Goal: Information Seeking & Learning: Learn about a topic

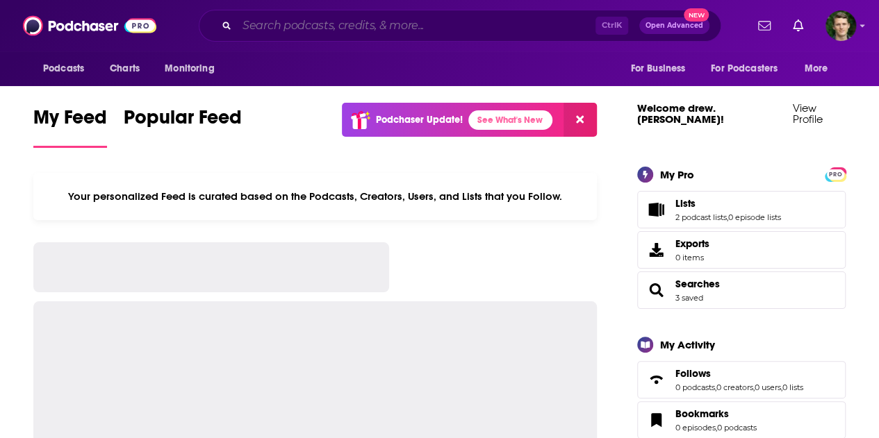
drag, startPoint x: 0, startPoint y: 0, endPoint x: 308, endPoint y: 32, distance: 310.0
click at [308, 32] on input "Search podcasts, credits, & more..." at bounding box center [416, 26] width 358 height 22
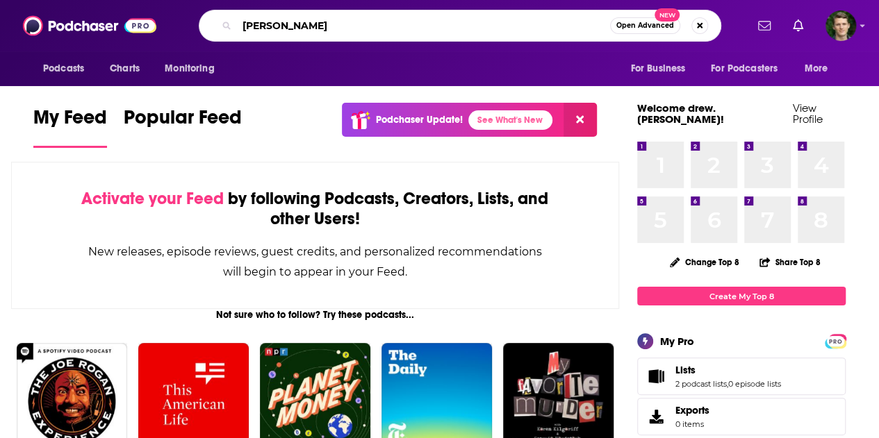
type input "michelle obama"
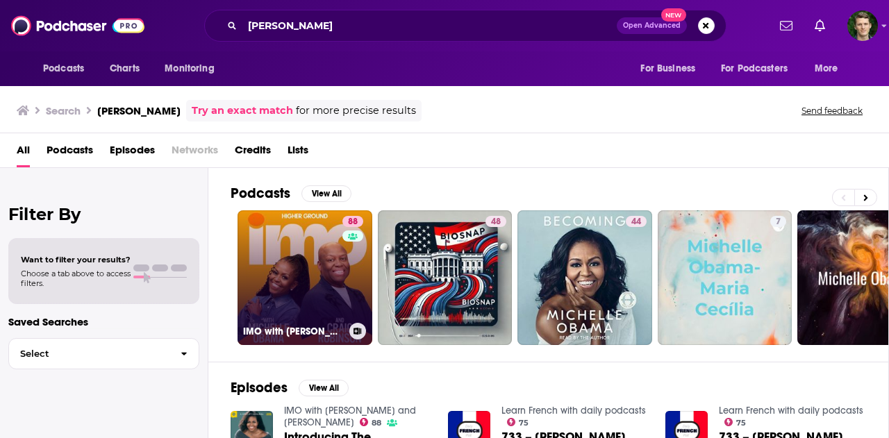
click at [299, 233] on link "88 IMO with Michelle Obama and Craig Robinson" at bounding box center [305, 277] width 135 height 135
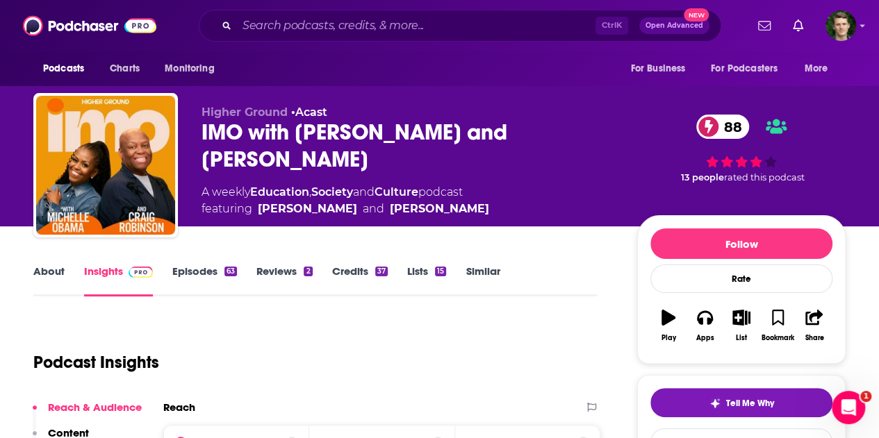
scroll to position [139, 0]
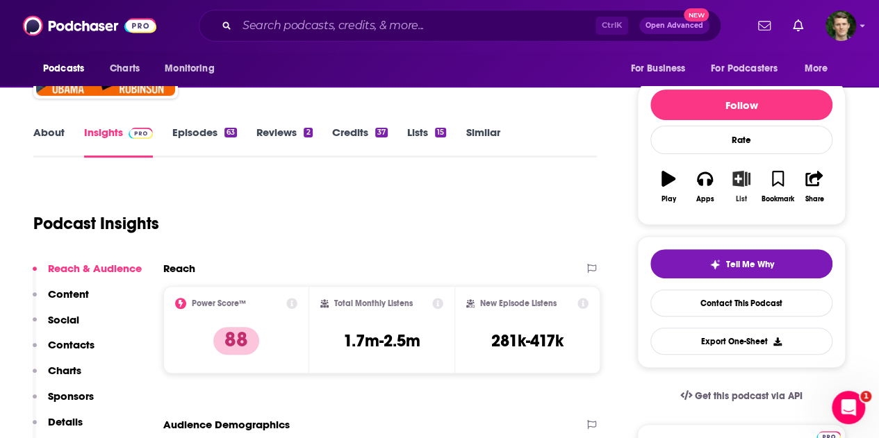
click at [740, 172] on icon "button" at bounding box center [741, 178] width 17 height 15
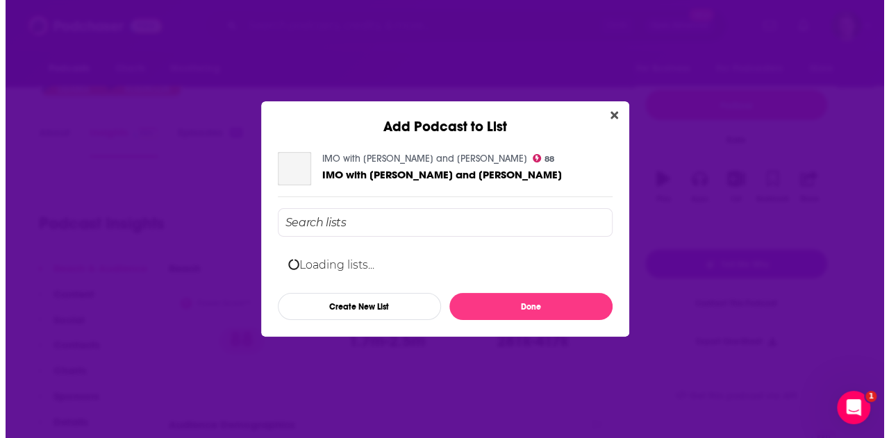
scroll to position [0, 0]
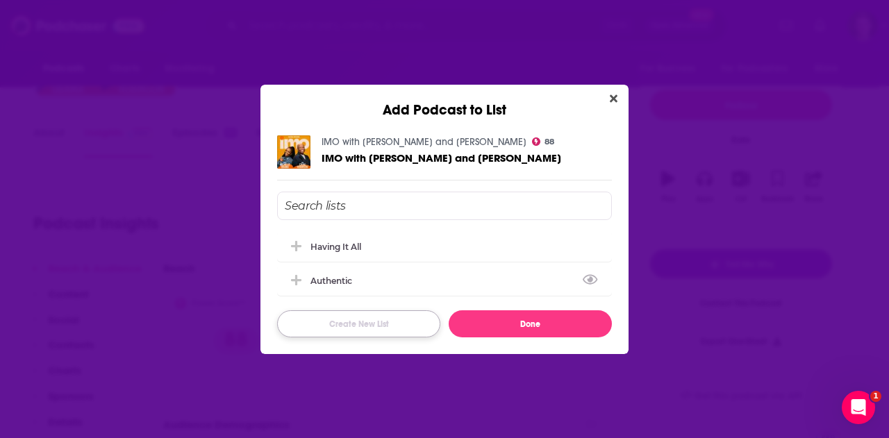
click at [347, 319] on button "Create New List" at bounding box center [358, 323] width 163 height 27
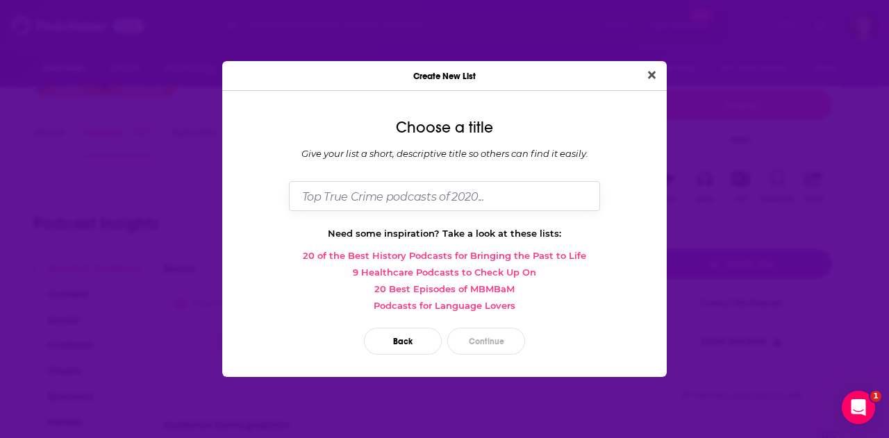
click at [420, 194] on input "Dialog" at bounding box center [444, 196] width 311 height 30
type input "Baldwin"
click at [483, 344] on button "Continue" at bounding box center [486, 341] width 78 height 27
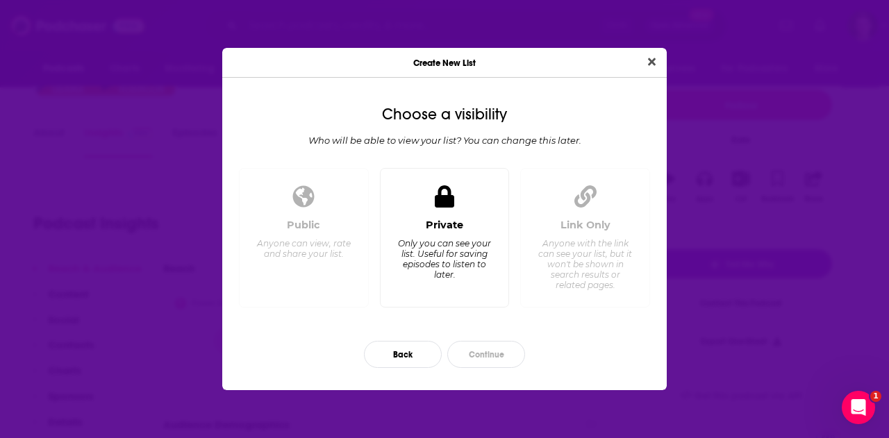
click at [467, 231] on div "Private Only you can see your list. Useful for saving episodes to listen to lat…" at bounding box center [445, 257] width 106 height 77
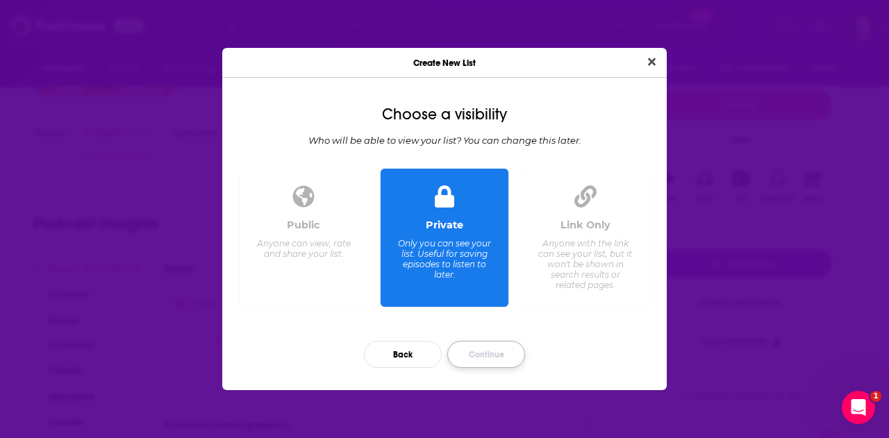
click at [479, 354] on button "Continue" at bounding box center [486, 354] width 78 height 27
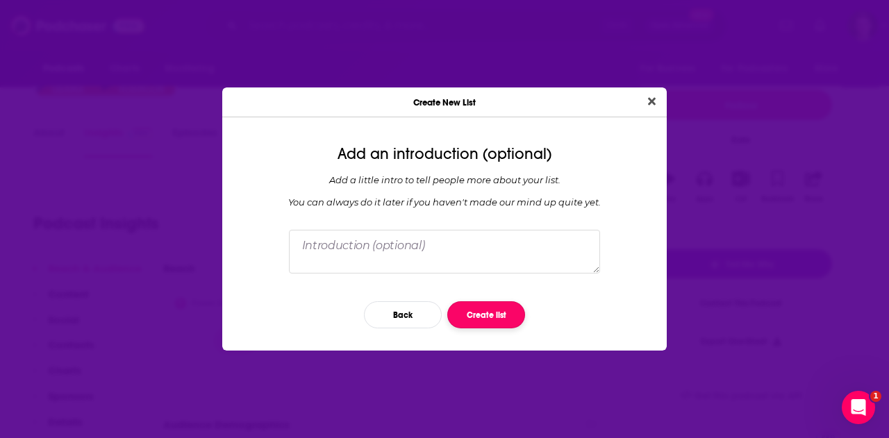
click at [481, 309] on button "Create list" at bounding box center [486, 314] width 78 height 27
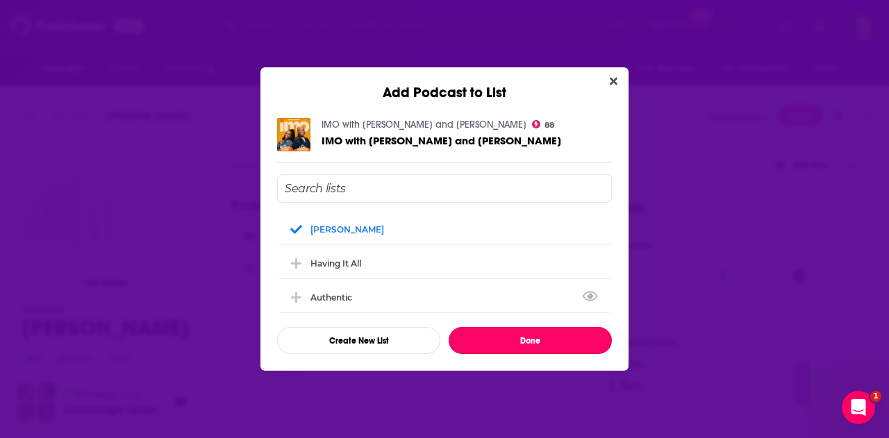
click at [524, 347] on button "Done" at bounding box center [530, 340] width 163 height 27
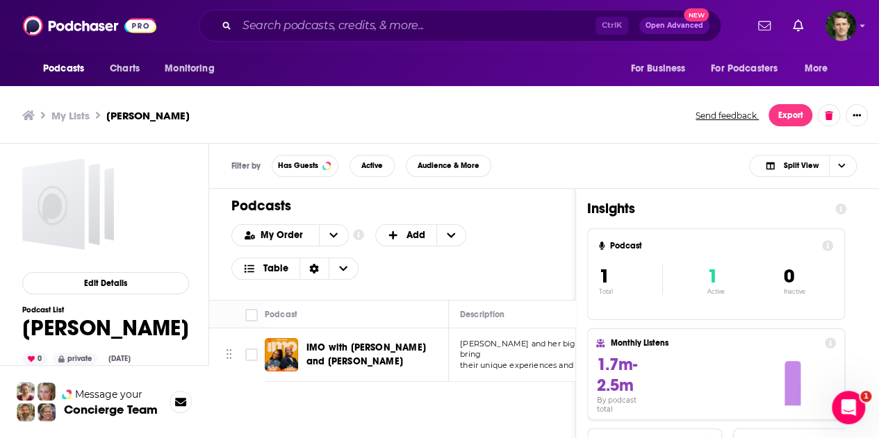
scroll to position [4, 0]
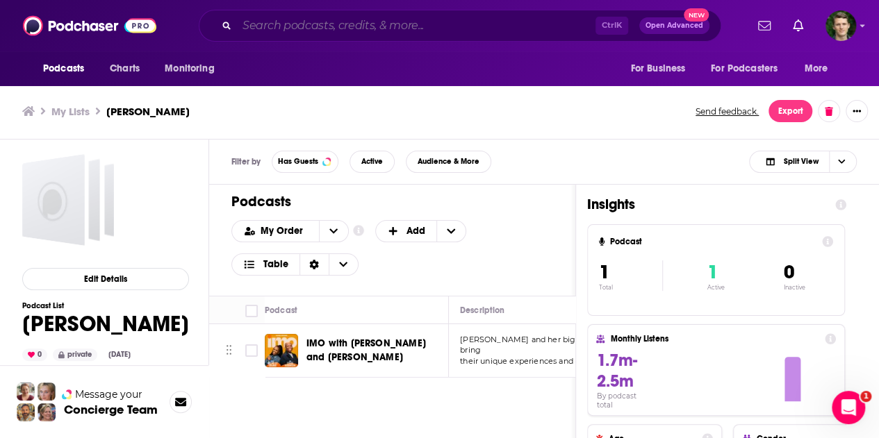
click at [318, 32] on input "Search podcasts, credits, & more..." at bounding box center [416, 26] width 358 height 22
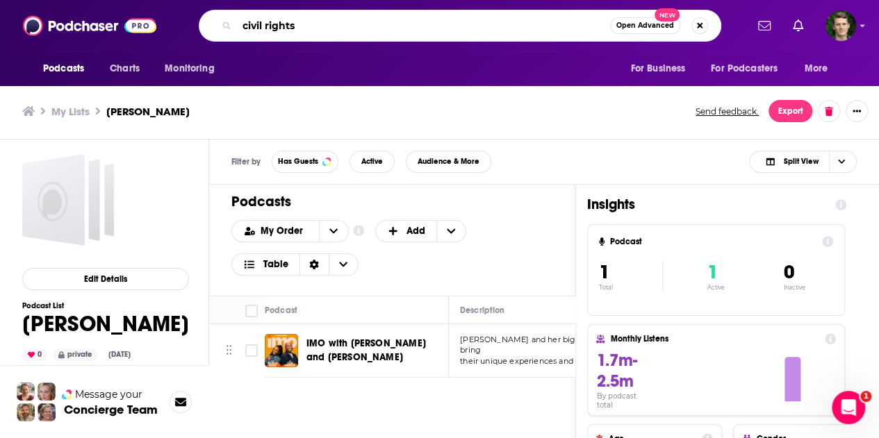
type input "civil rights"
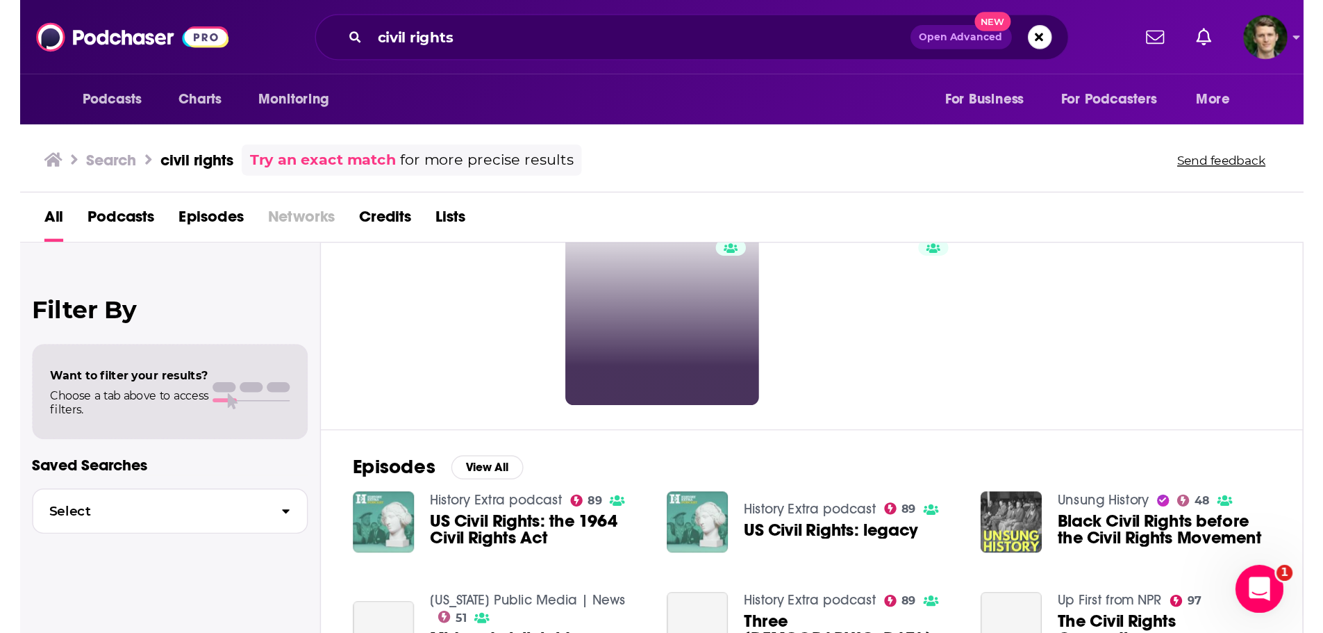
scroll to position [139, 0]
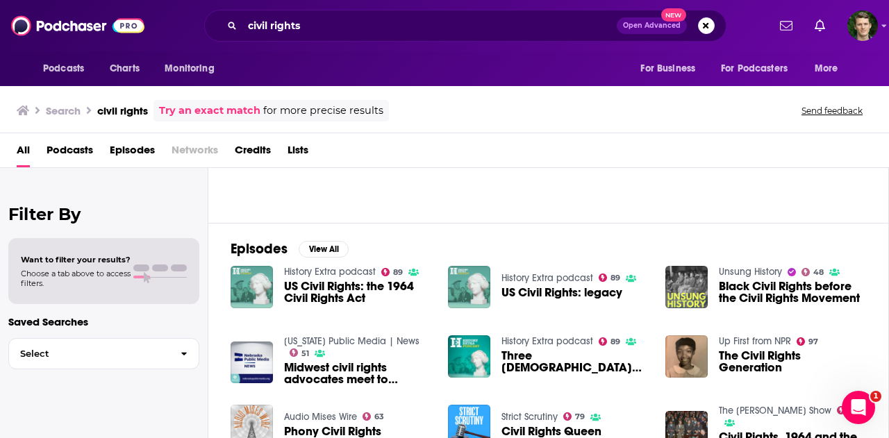
click at [81, 153] on span "Podcasts" at bounding box center [70, 153] width 47 height 28
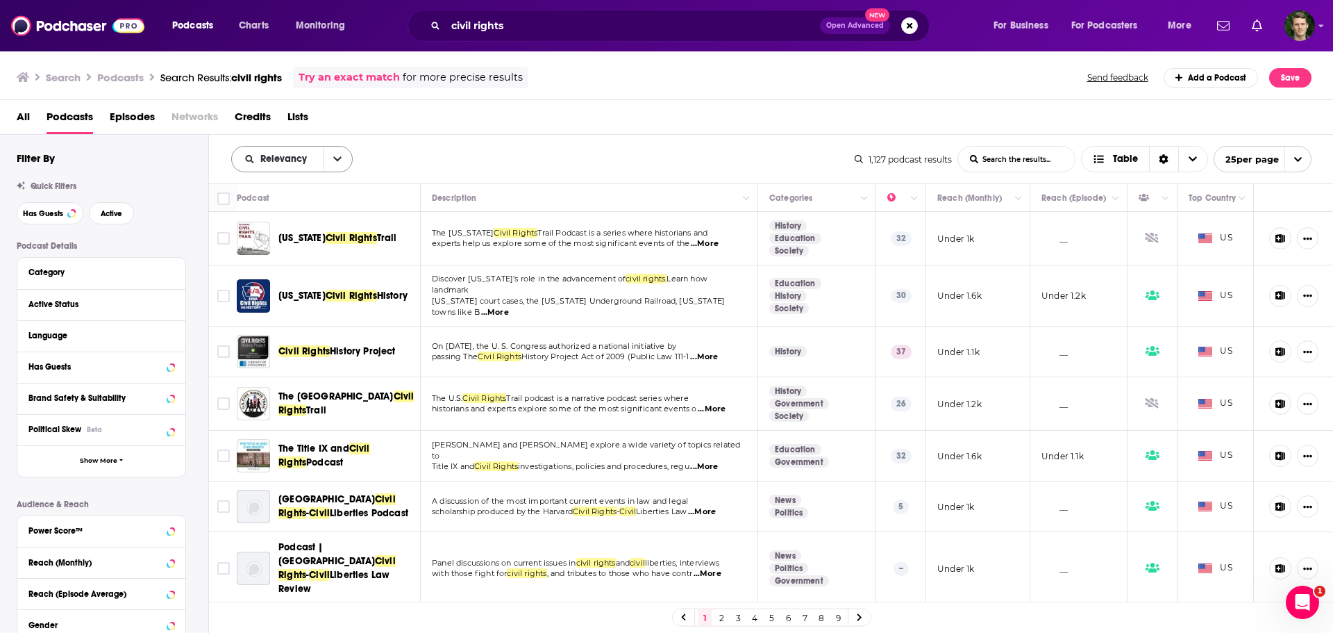
click at [326, 154] on button "open menu" at bounding box center [337, 159] width 29 height 25
click at [275, 268] on div "Power Score" at bounding box center [292, 278] width 122 height 24
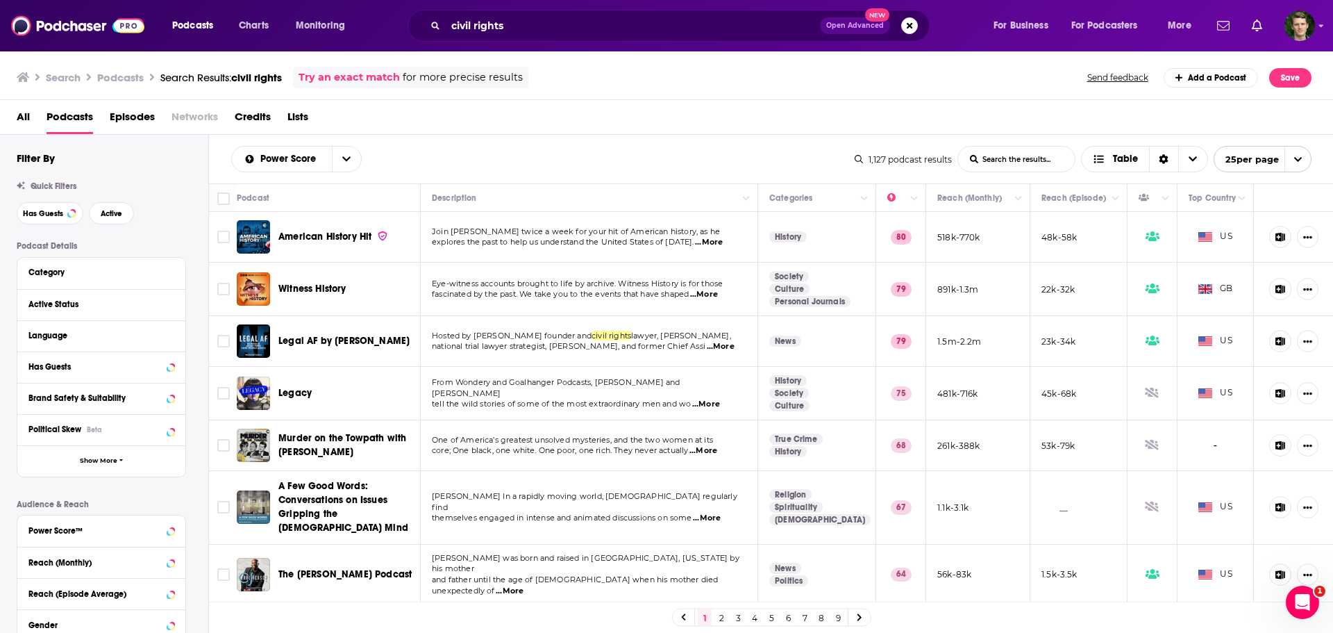
click at [705, 399] on span "...More" at bounding box center [706, 404] width 28 height 11
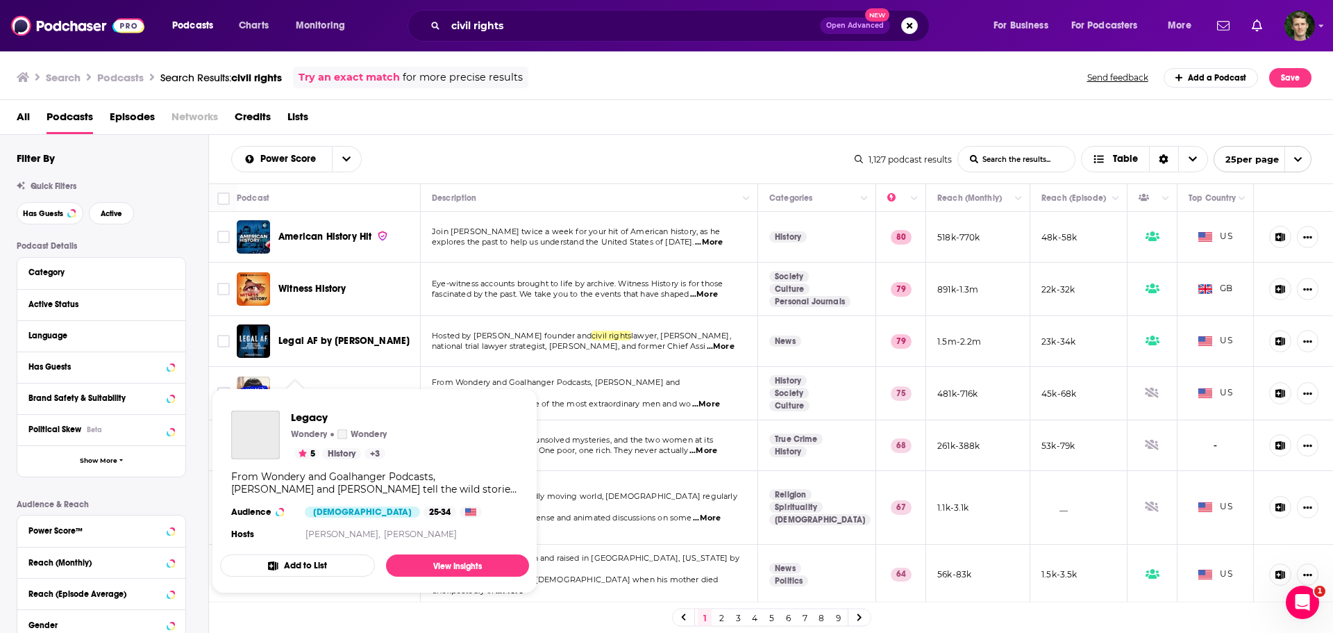
click at [300, 389] on div "Podcasts Charts Monitoring civil rights Open Advanced New For Business For Podc…" at bounding box center [666, 316] width 1333 height 633
click at [301, 414] on span "Legacy" at bounding box center [385, 416] width 188 height 13
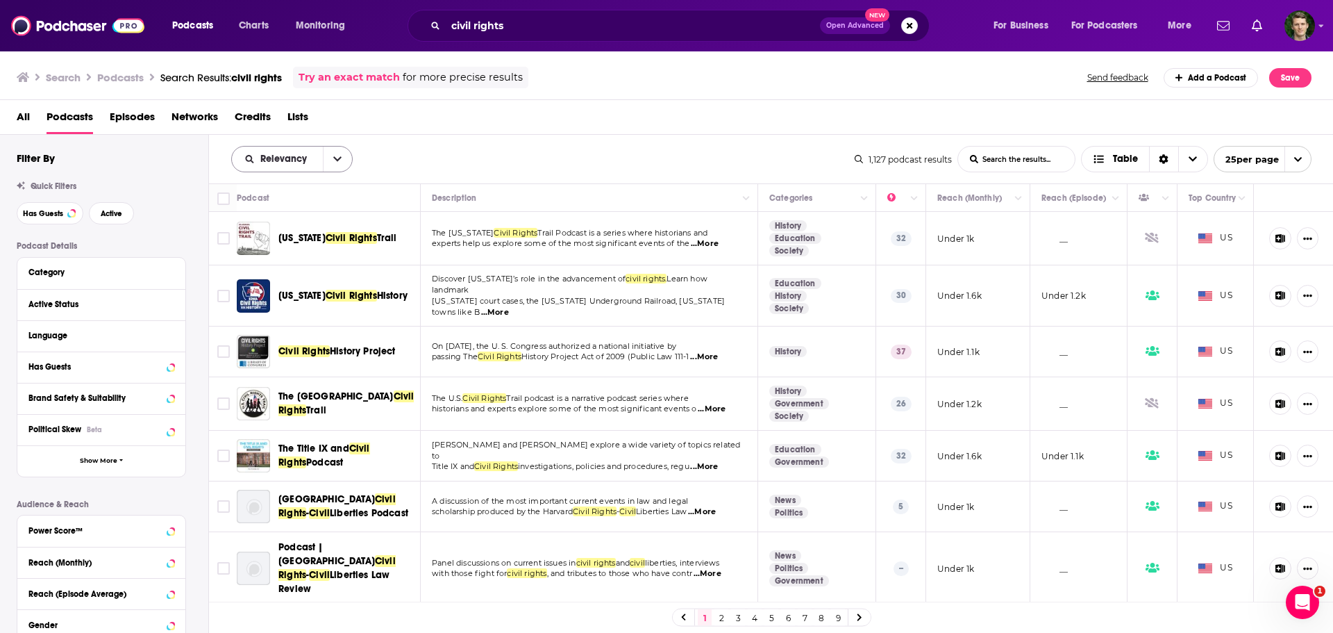
click at [335, 153] on button "open menu" at bounding box center [337, 159] width 29 height 25
click at [272, 276] on span "Power Score" at bounding box center [301, 278] width 82 height 8
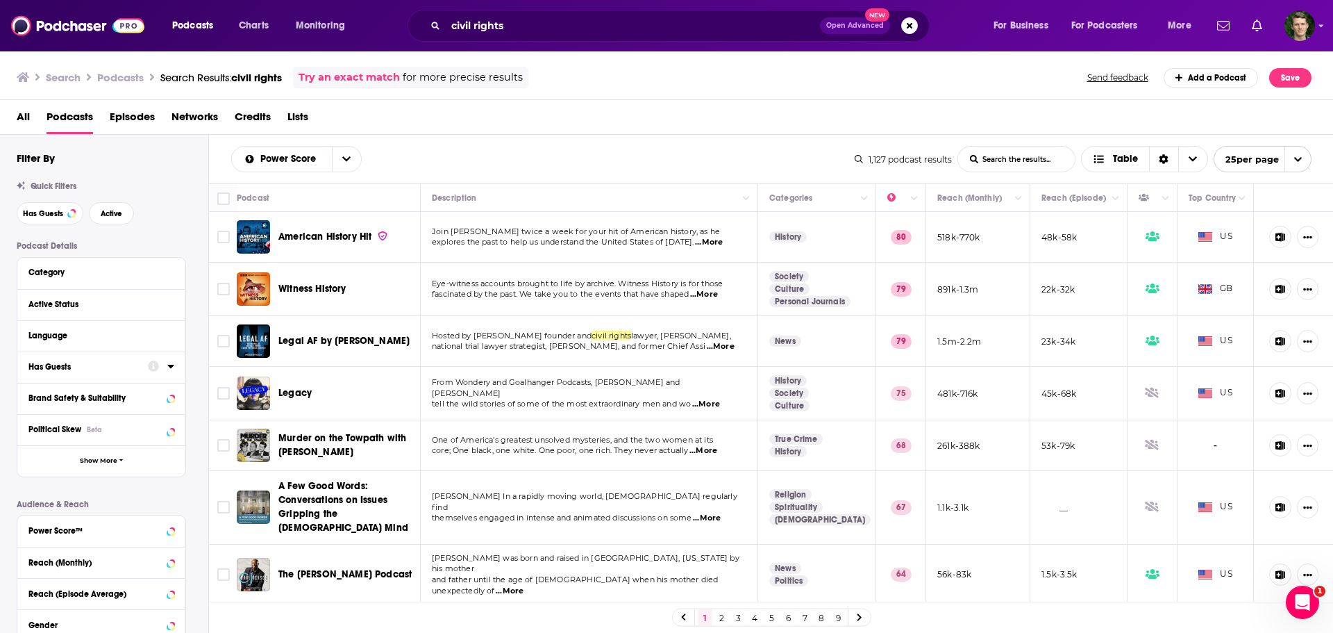
click at [169, 367] on icon at bounding box center [170, 366] width 6 height 3
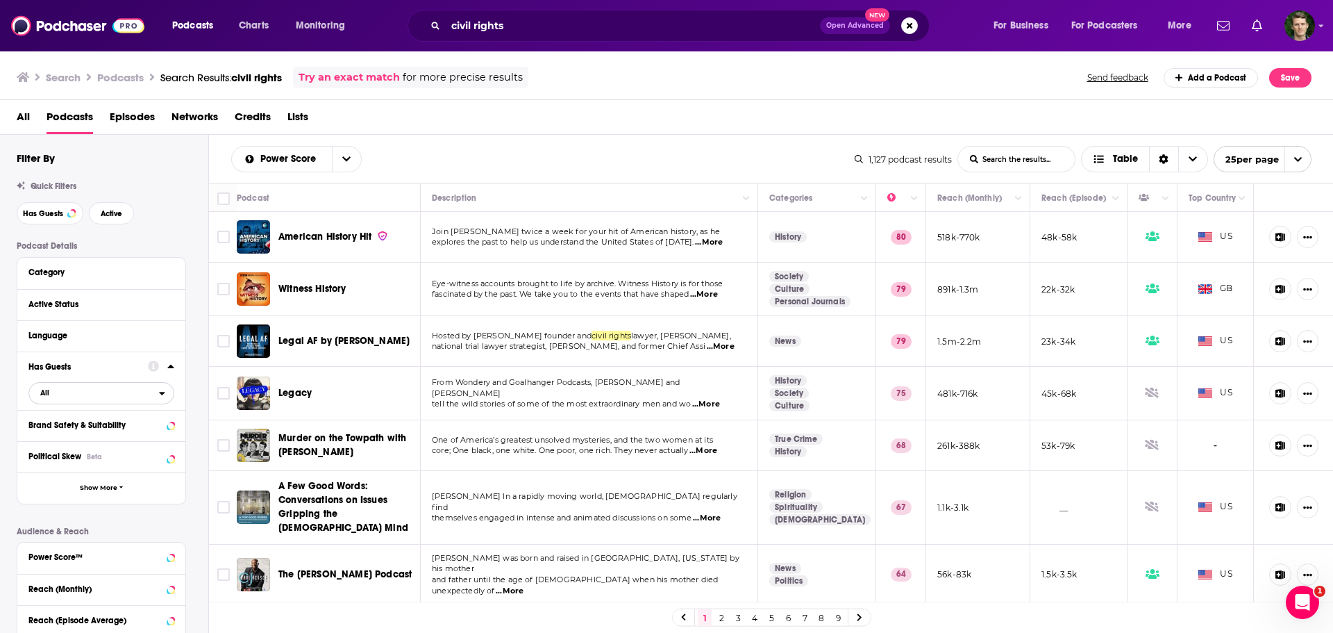
click at [57, 398] on span "All" at bounding box center [94, 392] width 130 height 18
click at [76, 435] on span "Has guests" at bounding box center [76, 439] width 82 height 8
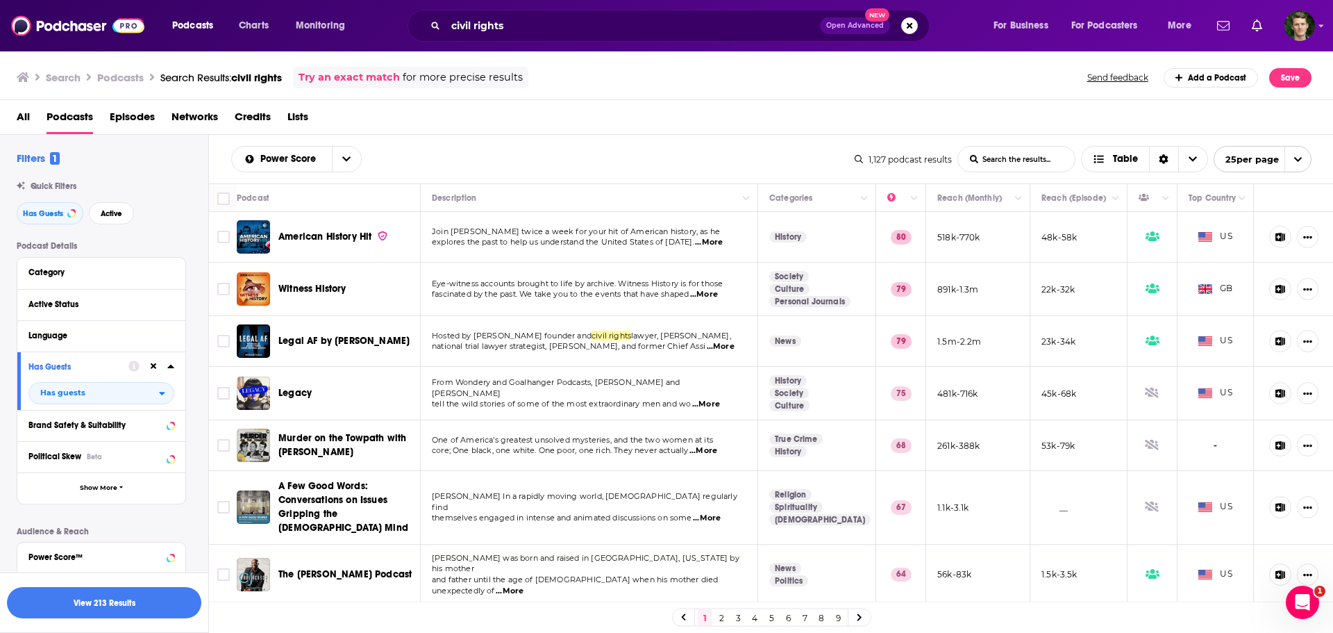
click at [710, 296] on span "...More" at bounding box center [704, 294] width 28 height 11
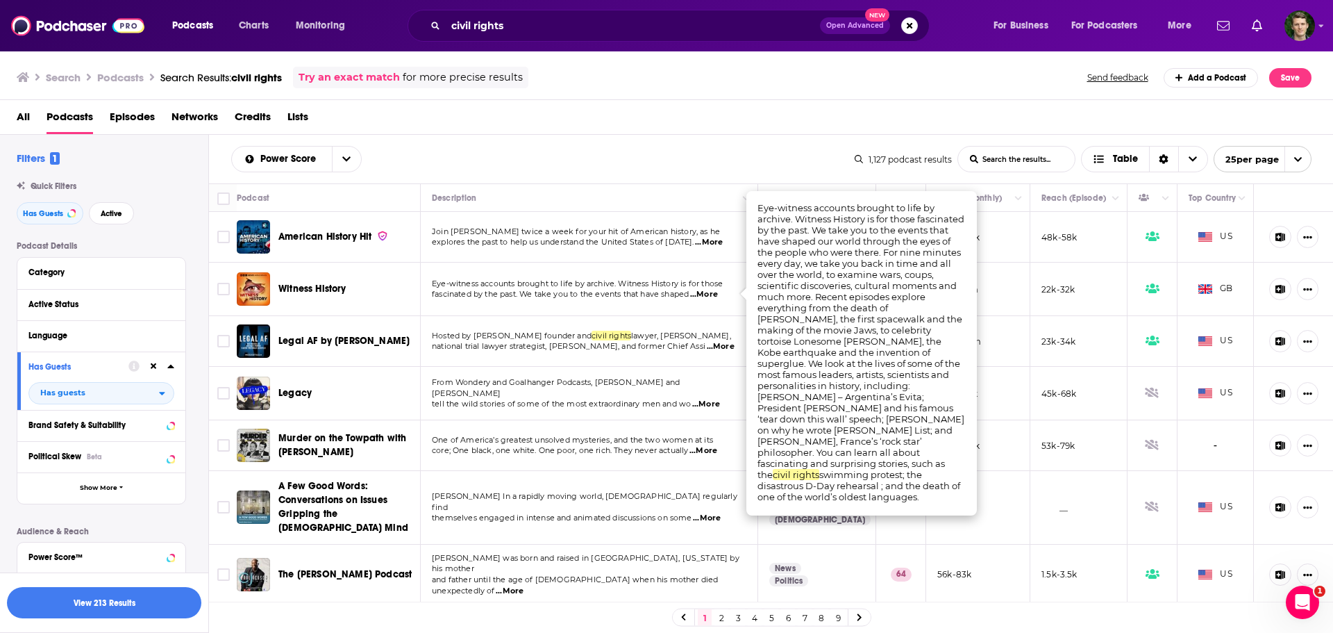
click at [638, 136] on div "Power Score List Search Input Search the results... Table 1,127 podcast results…" at bounding box center [771, 159] width 1125 height 49
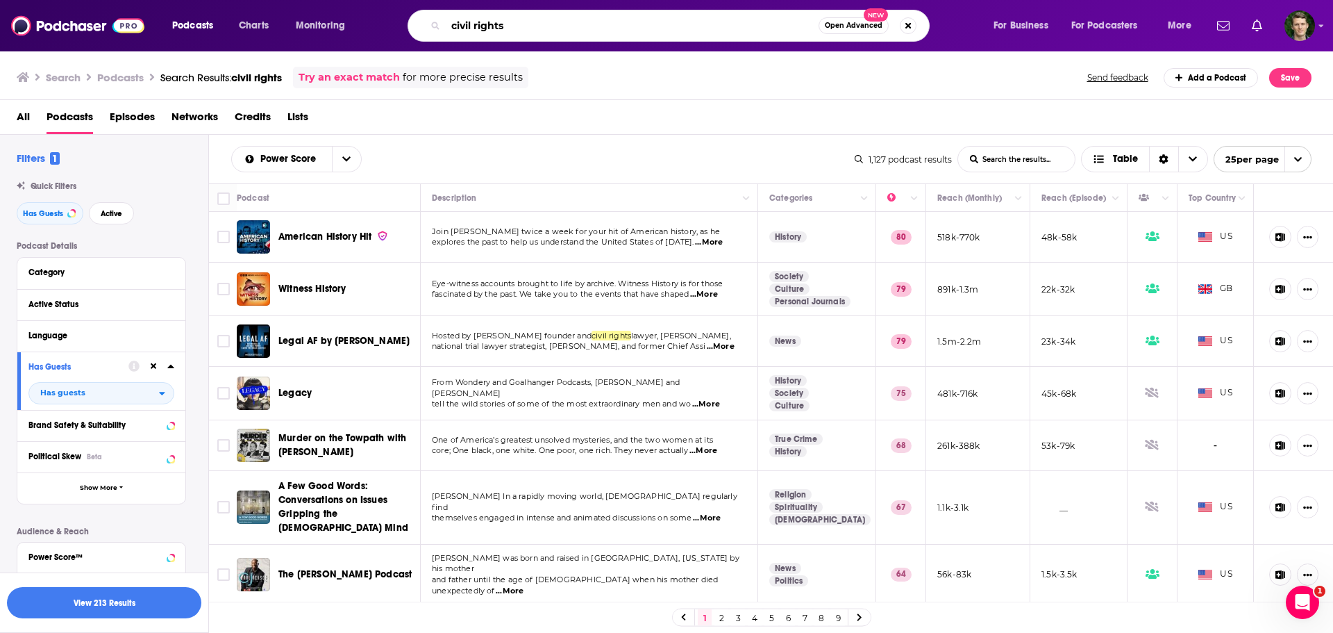
drag, startPoint x: 536, startPoint y: 27, endPoint x: 392, endPoint y: 32, distance: 144.5
click at [392, 32] on div "civil rights Open Advanced New" at bounding box center [682, 26] width 594 height 32
paste input "Black History and Literature"
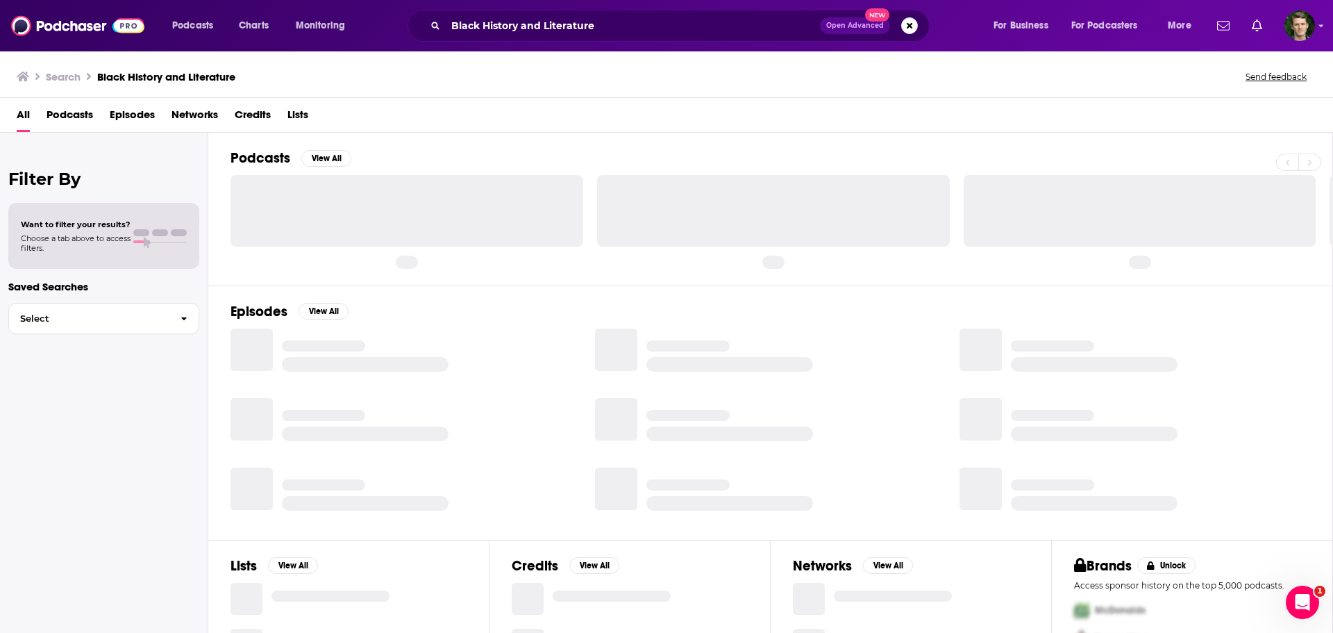
click at [93, 117] on span "Podcasts" at bounding box center [70, 117] width 47 height 28
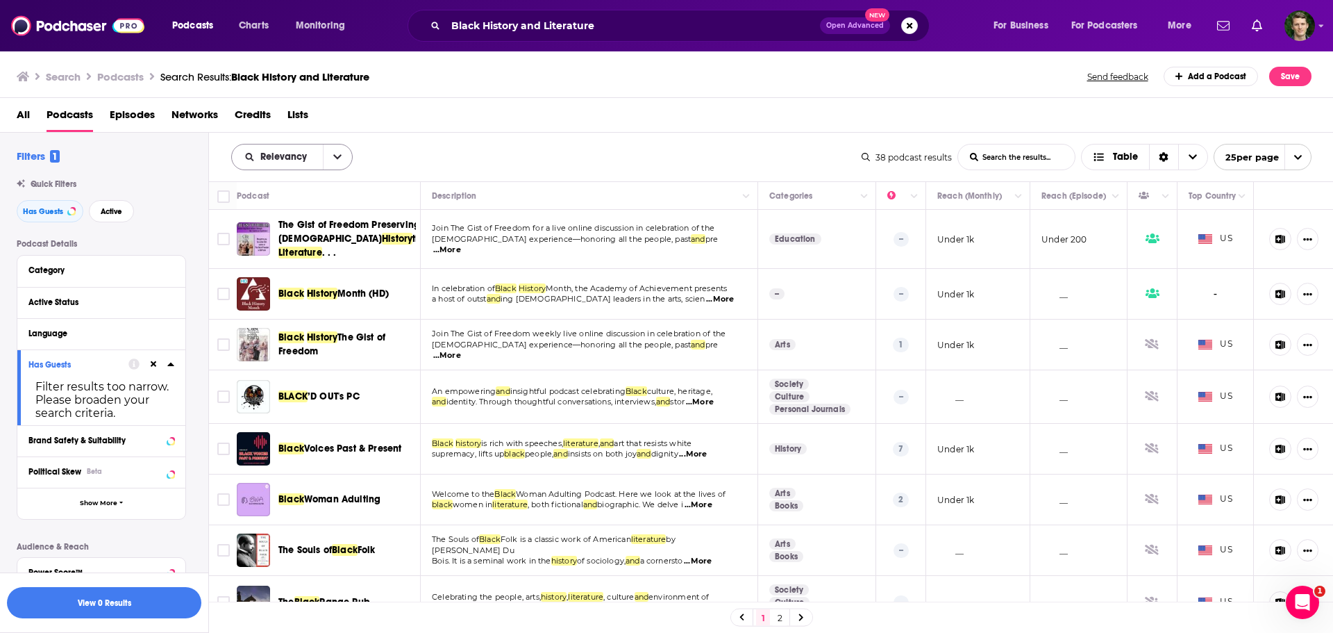
click at [337, 153] on icon "open menu" at bounding box center [337, 157] width 8 height 10
click at [298, 273] on span "Power Score" at bounding box center [301, 276] width 82 height 8
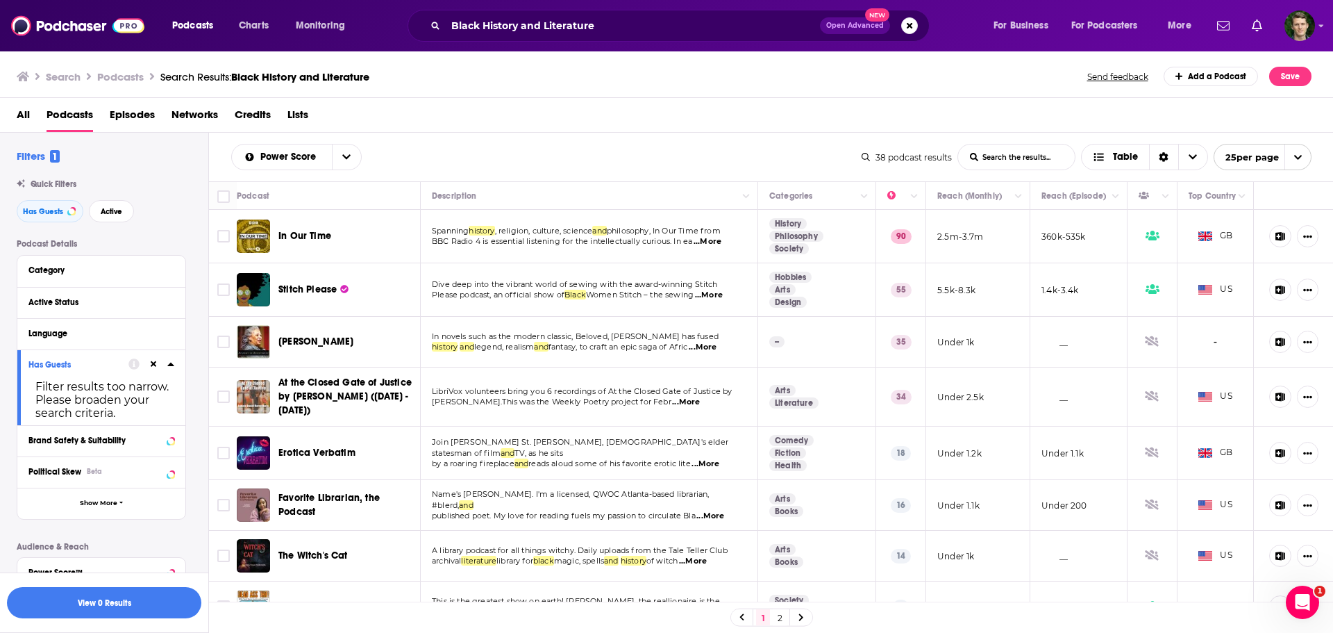
click at [706, 238] on span "...More" at bounding box center [708, 241] width 28 height 11
click at [642, 124] on div "All Podcasts Episodes Networks Credits Lists" at bounding box center [670, 117] width 1306 height 28
click at [712, 344] on span "...More" at bounding box center [703, 347] width 28 height 11
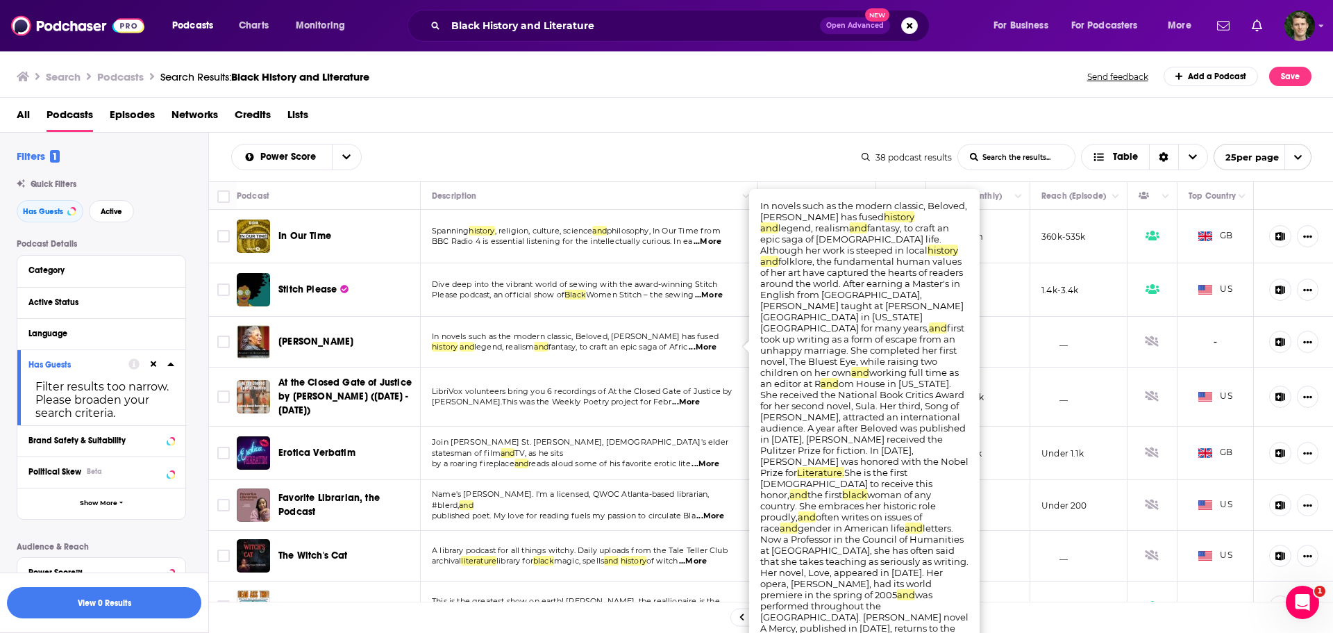
click at [745, 132] on div "All Podcasts Episodes Networks Credits Lists" at bounding box center [670, 117] width 1306 height 28
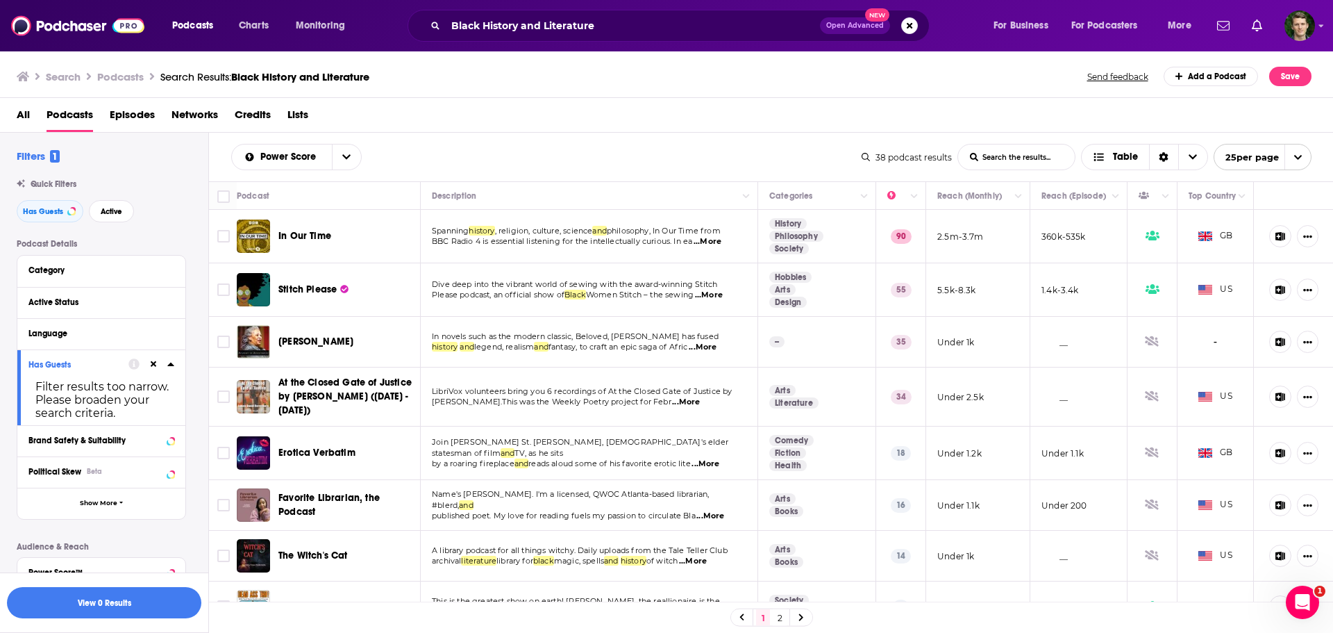
click at [723, 293] on span "...More" at bounding box center [709, 295] width 28 height 11
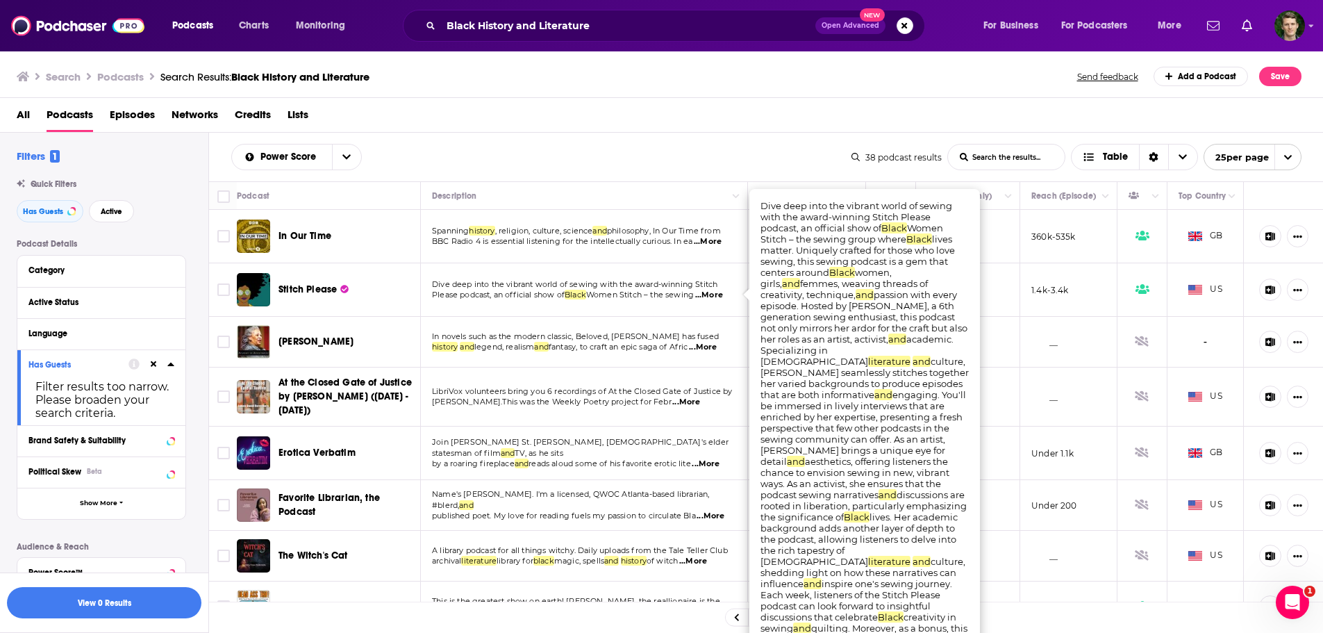
click at [722, 292] on span "...More" at bounding box center [709, 295] width 28 height 11
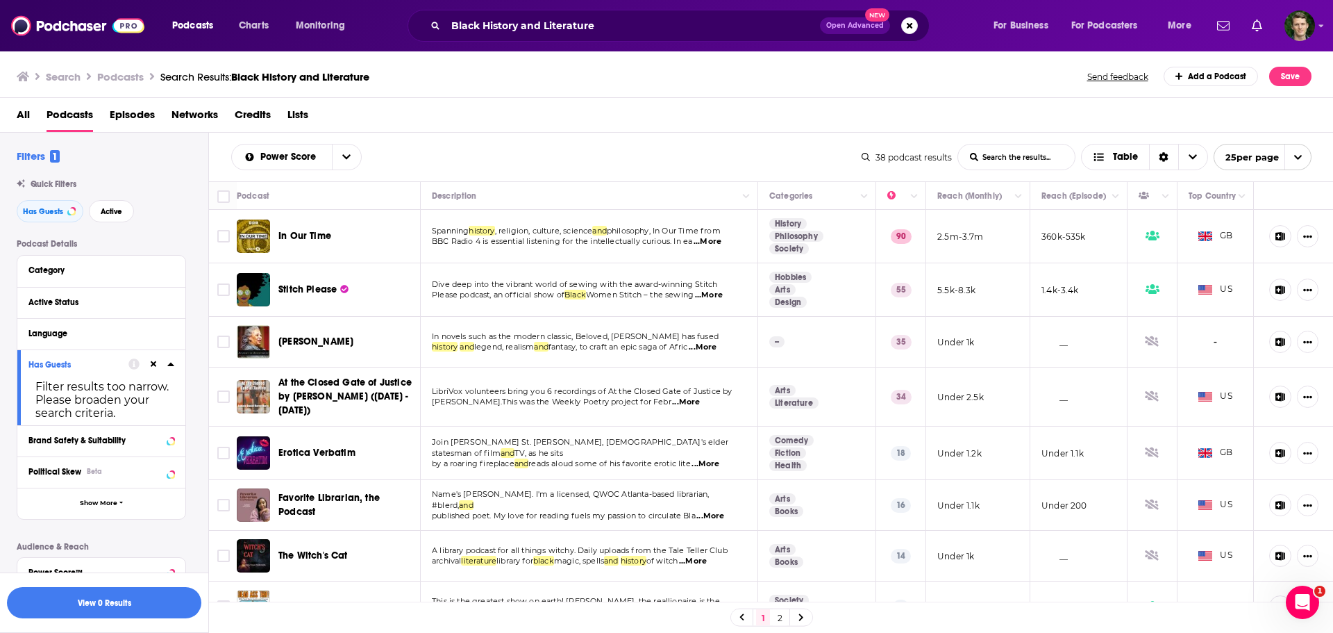
click at [722, 292] on span "...More" at bounding box center [709, 295] width 28 height 11
click at [713, 48] on div "Podcasts Charts Monitoring Black History and Literature Open Advanced New For B…" at bounding box center [666, 25] width 1333 height 51
click at [711, 247] on span "...More" at bounding box center [708, 241] width 28 height 11
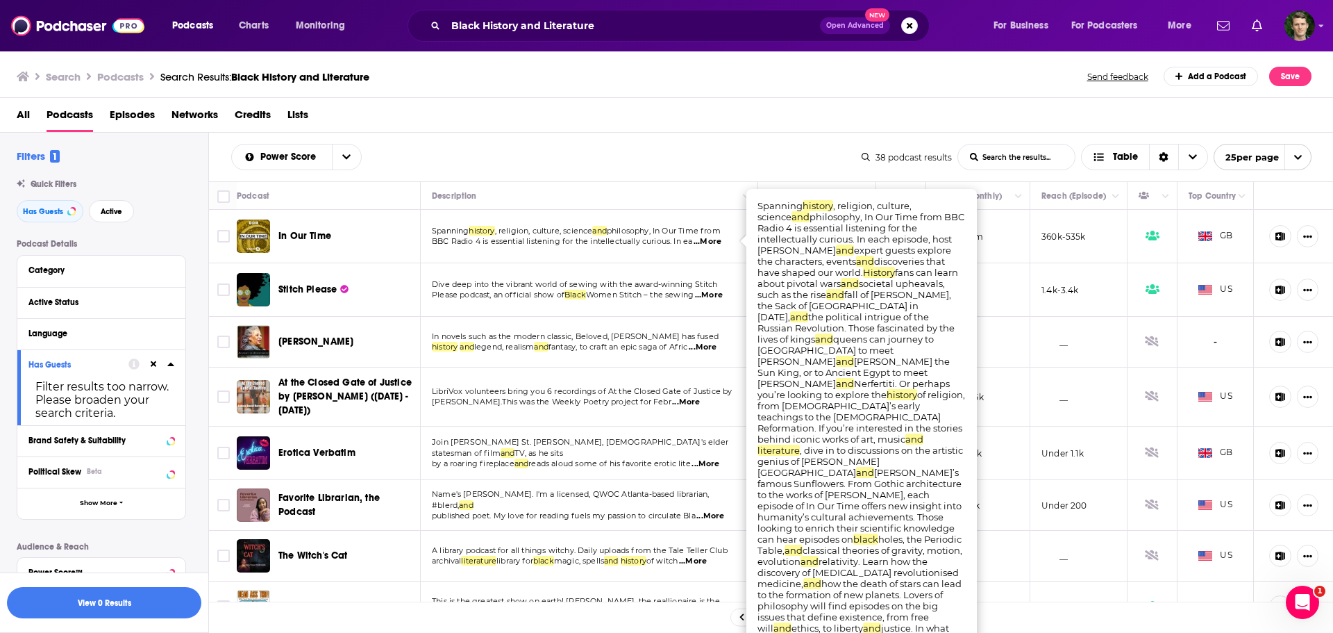
click at [573, 128] on div "All Podcasts Episodes Networks Credits Lists" at bounding box center [670, 117] width 1306 height 28
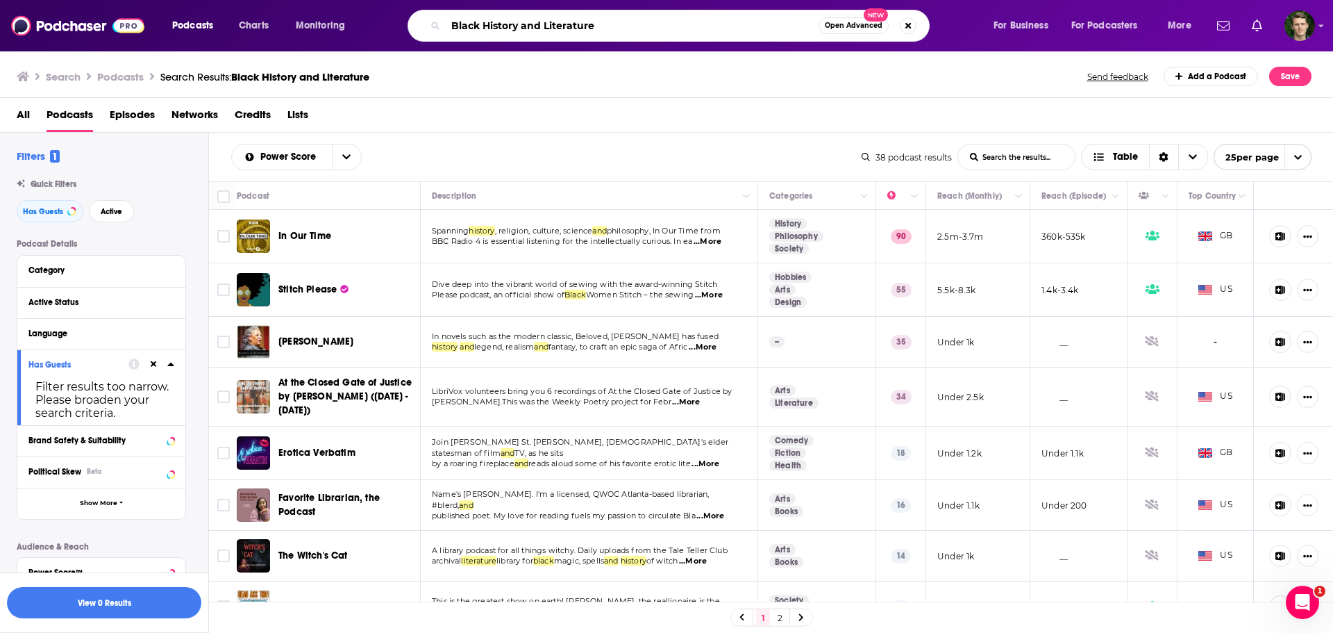
drag, startPoint x: 604, startPoint y: 22, endPoint x: 525, endPoint y: 24, distance: 78.5
click at [525, 24] on input "Black History and Literature" at bounding box center [632, 26] width 373 height 22
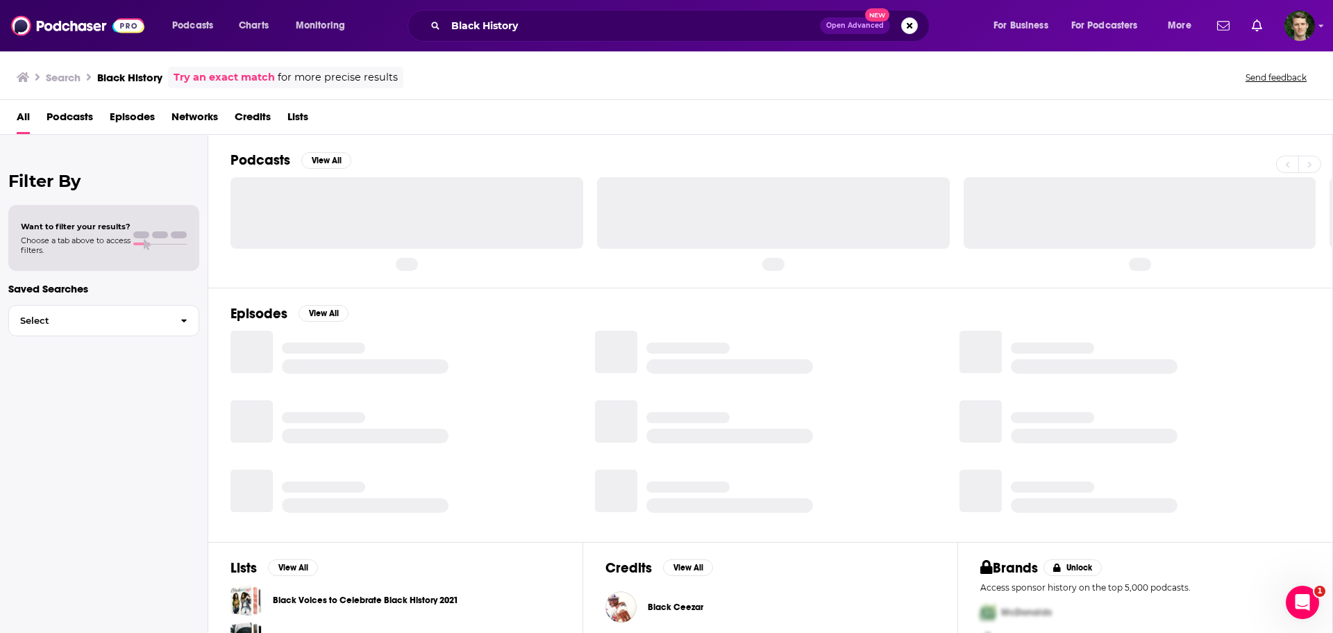
click at [81, 123] on span "Podcasts" at bounding box center [70, 120] width 47 height 28
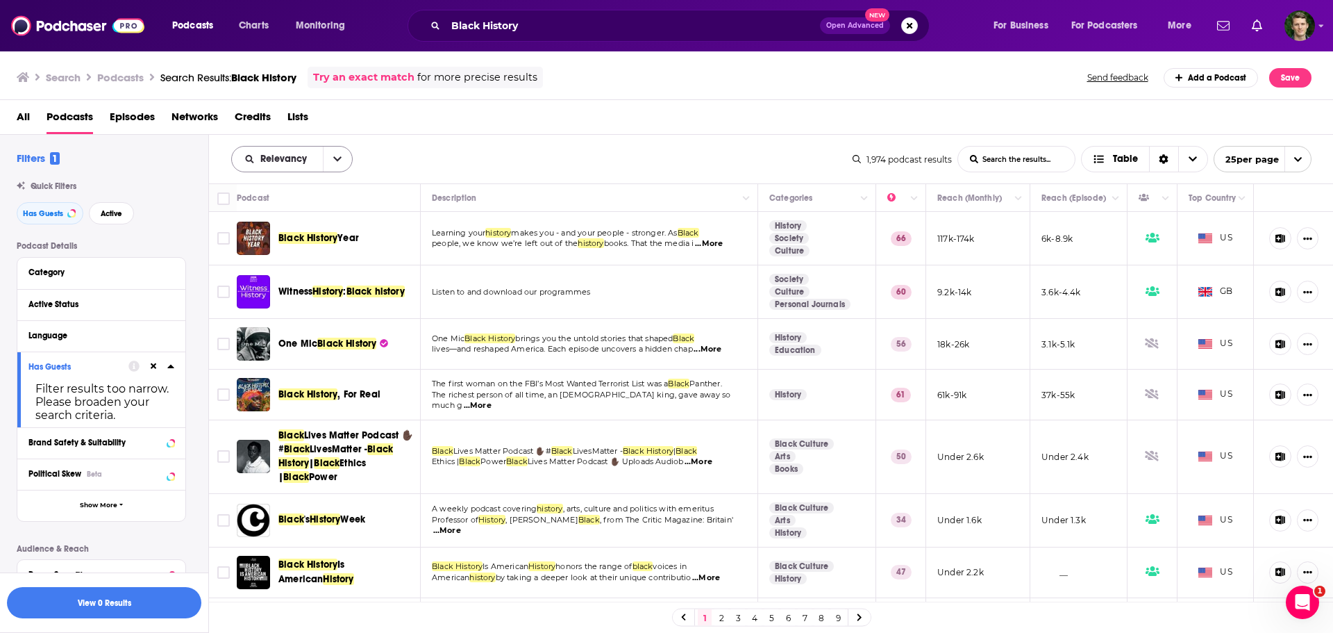
click at [333, 154] on icon "open menu" at bounding box center [337, 159] width 8 height 10
click at [274, 271] on div "Power Score" at bounding box center [292, 278] width 122 height 24
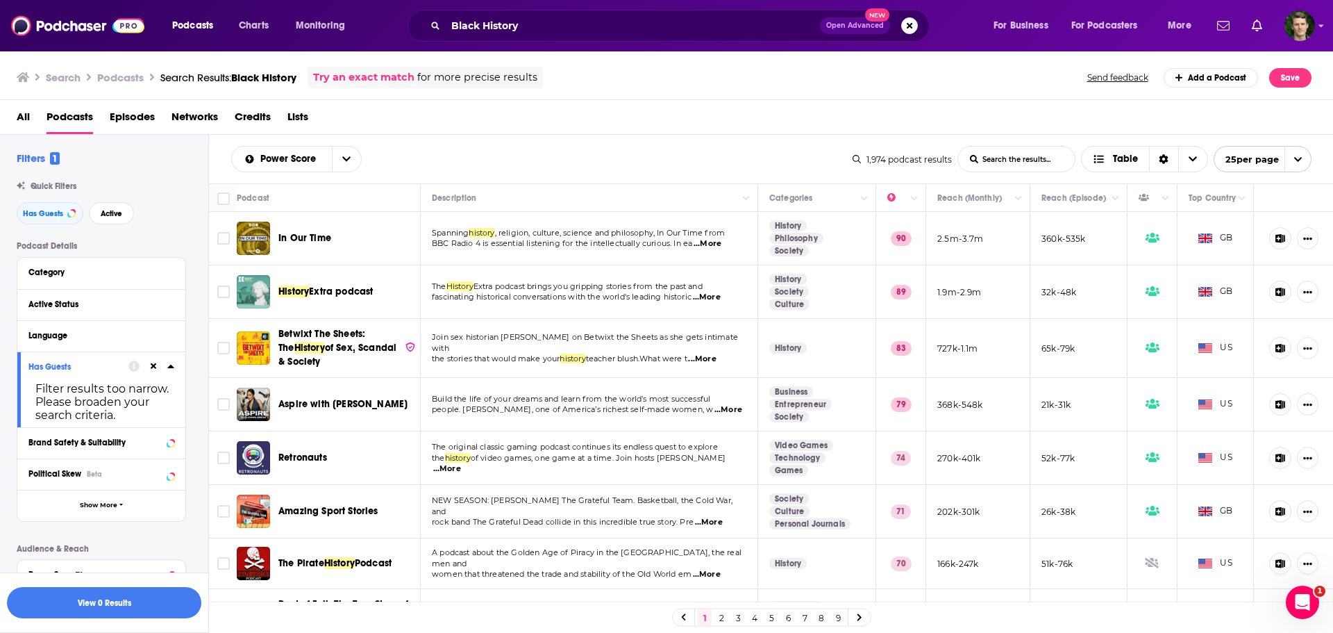
click at [716, 354] on span "...More" at bounding box center [702, 359] width 28 height 11
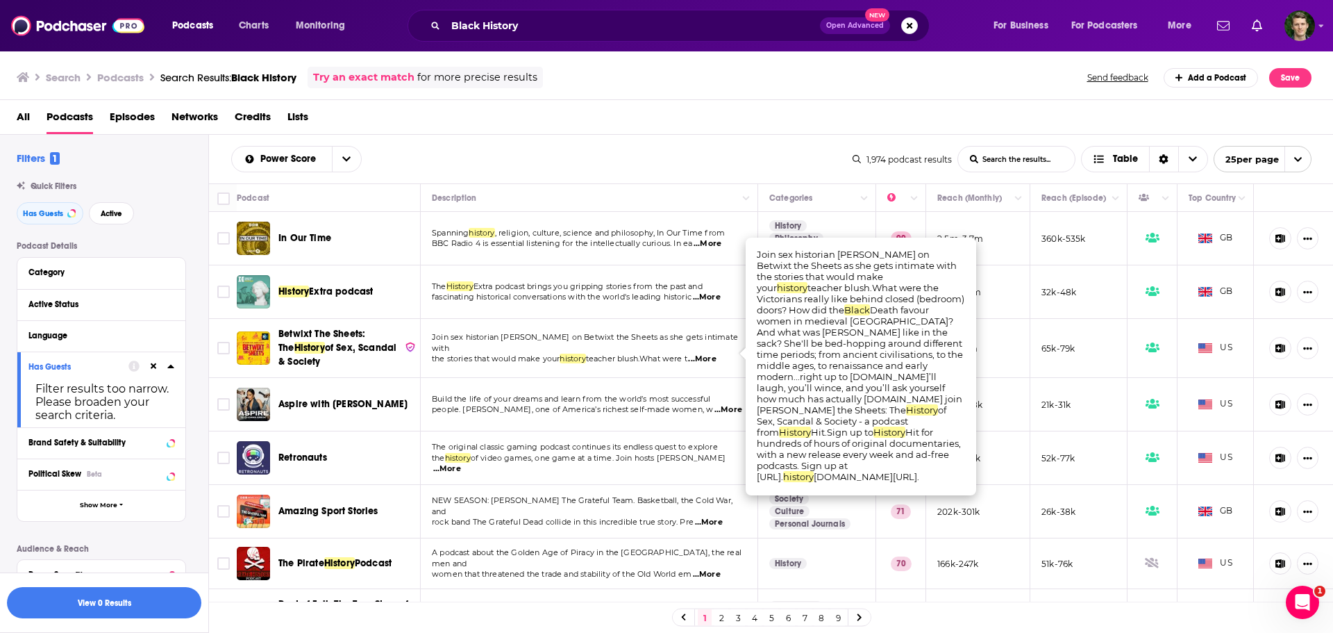
click at [655, 149] on div "Power Score List Search Input Search the results... Table" at bounding box center [542, 159] width 622 height 26
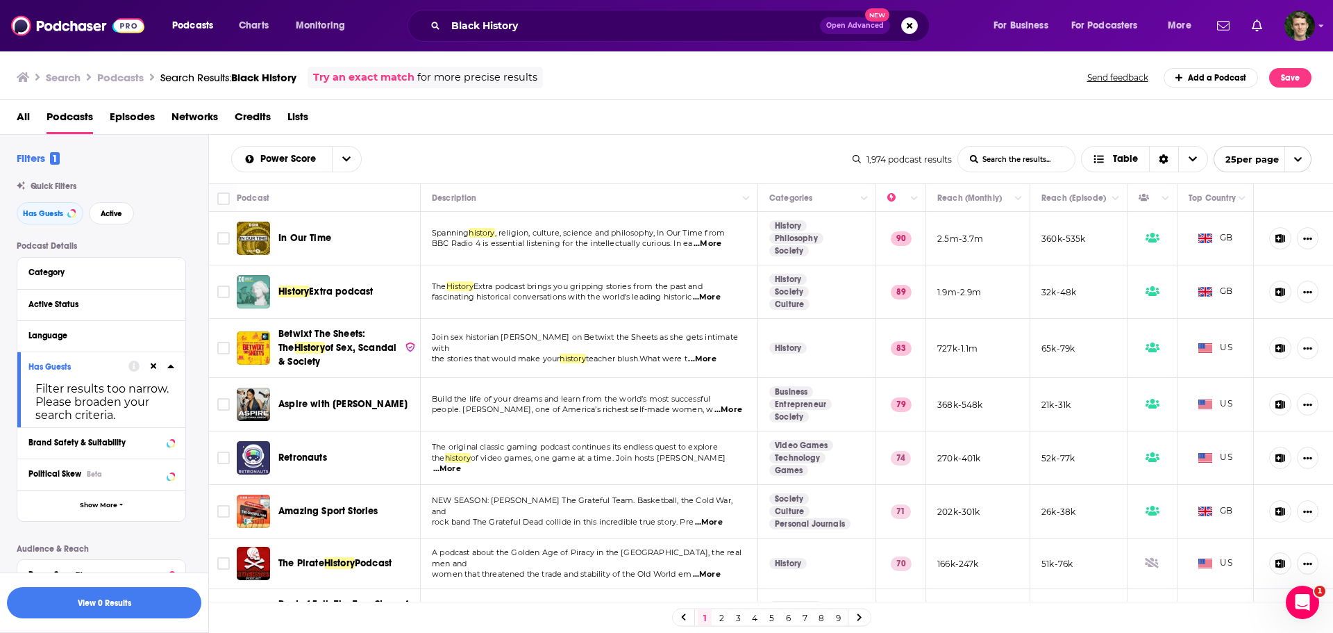
click at [718, 409] on span "...More" at bounding box center [729, 409] width 28 height 11
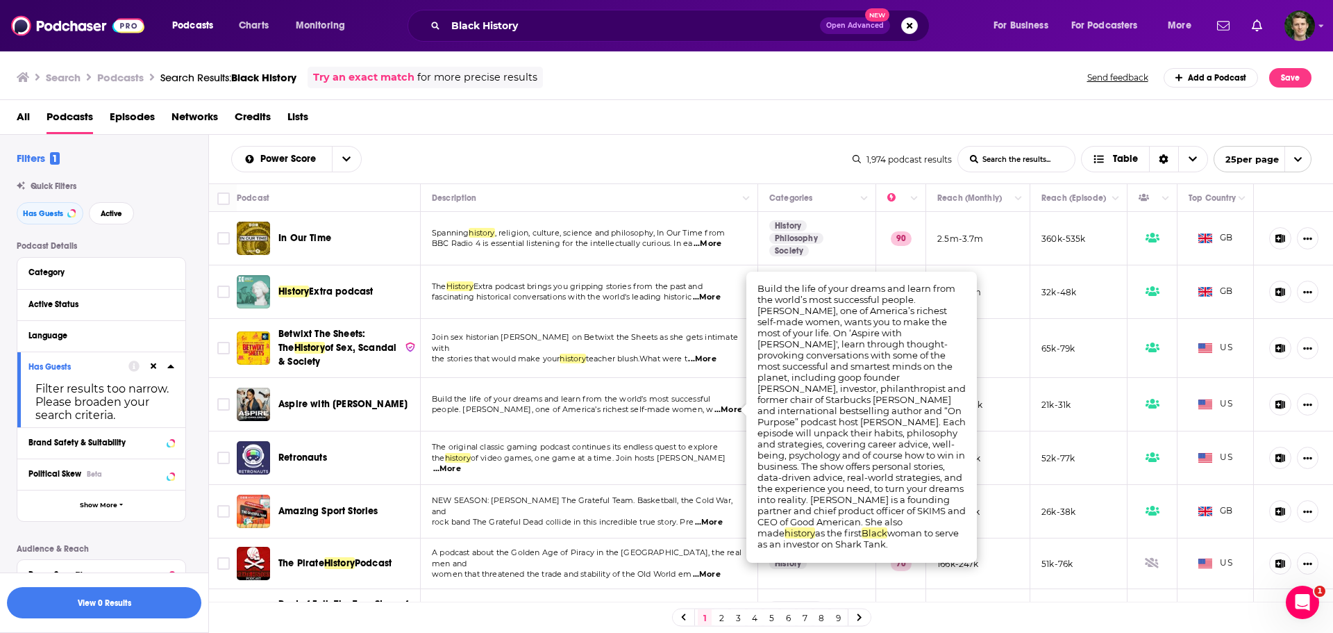
click at [739, 108] on div "All Podcasts Episodes Networks Credits Lists" at bounding box center [670, 120] width 1306 height 28
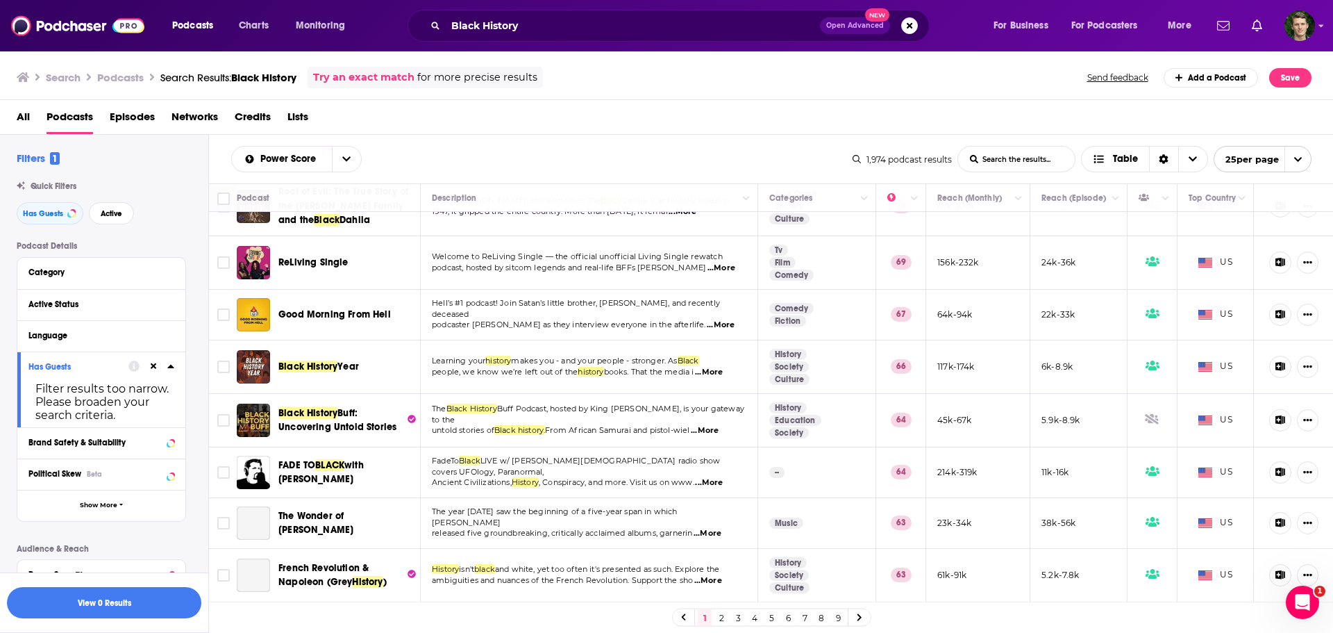
scroll to position [417, 0]
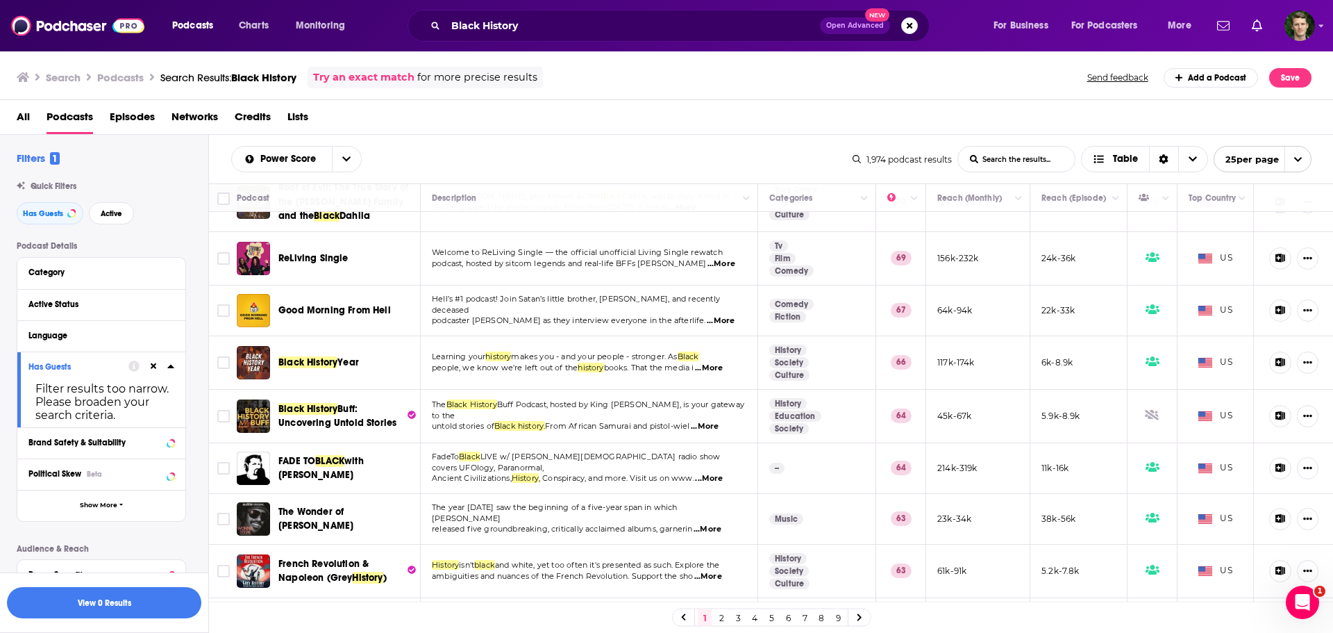
click at [717, 424] on span "...More" at bounding box center [705, 426] width 28 height 11
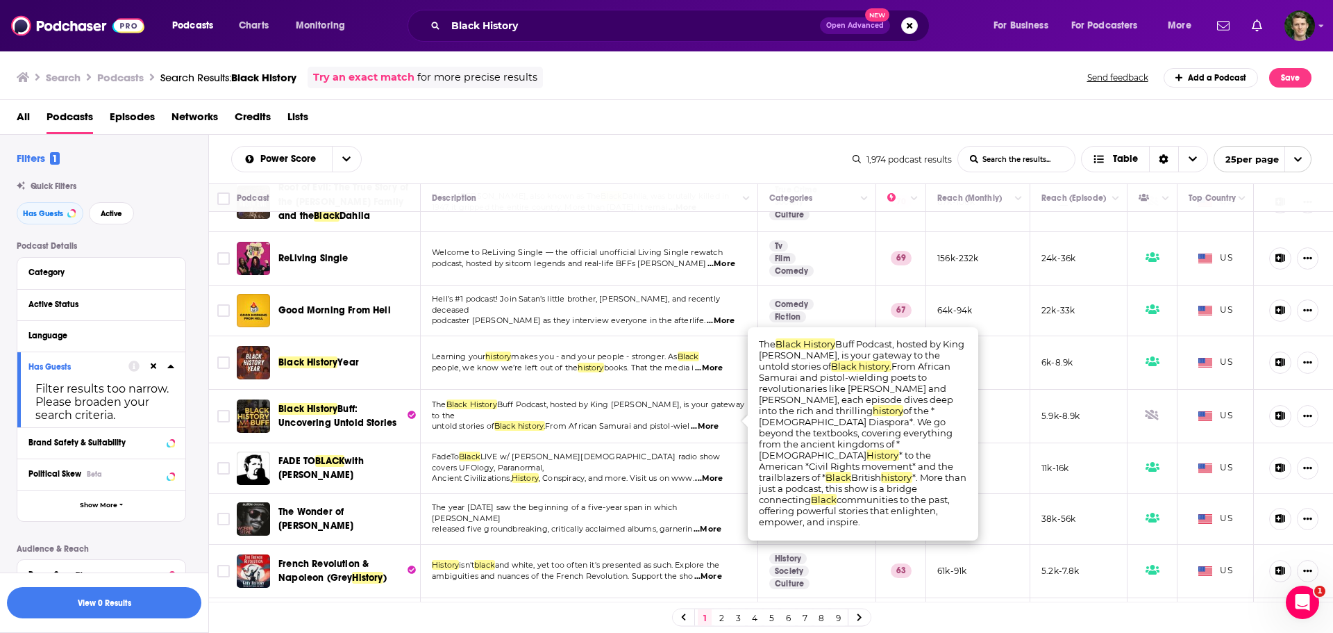
click at [564, 424] on span "From African Samurai and pistol-wiel" at bounding box center [617, 426] width 144 height 10
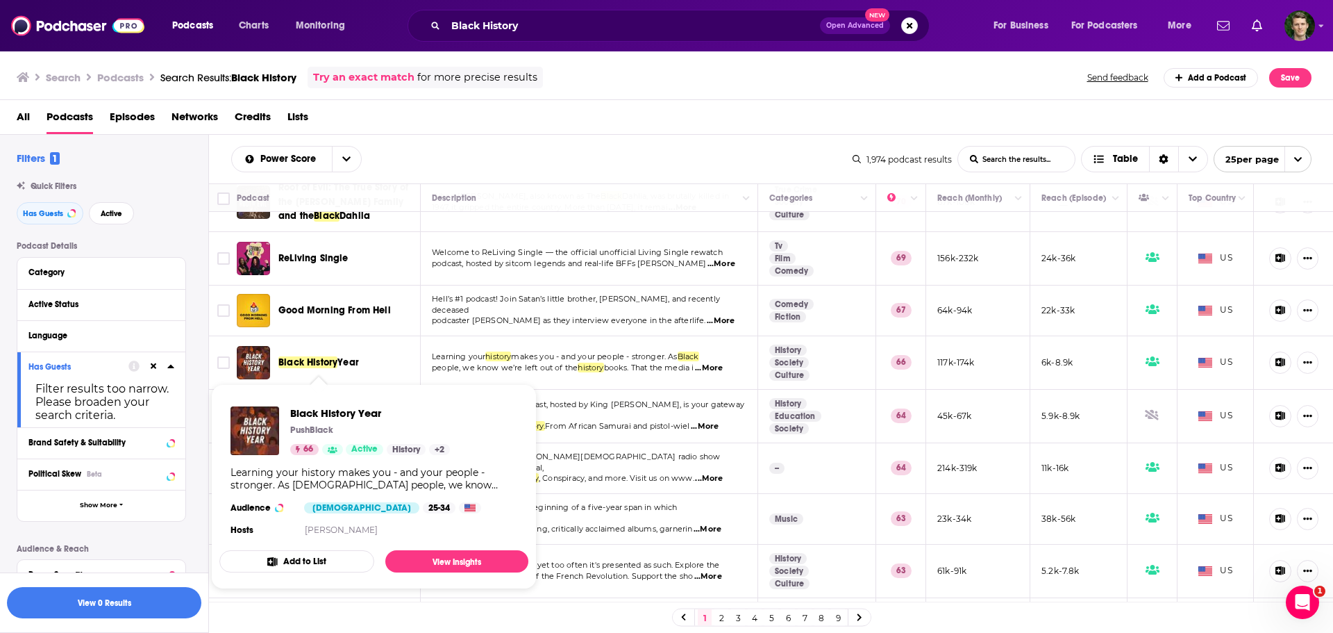
click at [627, 371] on span "books. That the media i" at bounding box center [649, 368] width 90 height 10
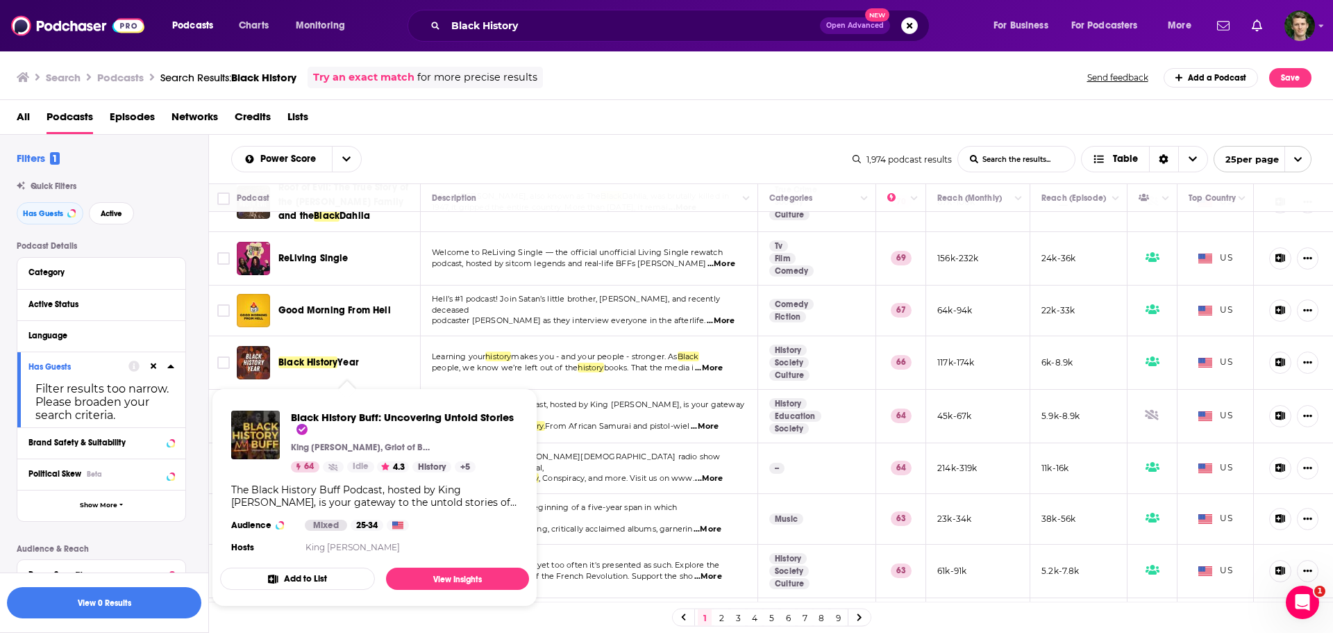
click at [568, 397] on td "The Black History Buff Podcast, hosted by King Kurus, is your gateway to the un…" at bounding box center [590, 416] width 338 height 53
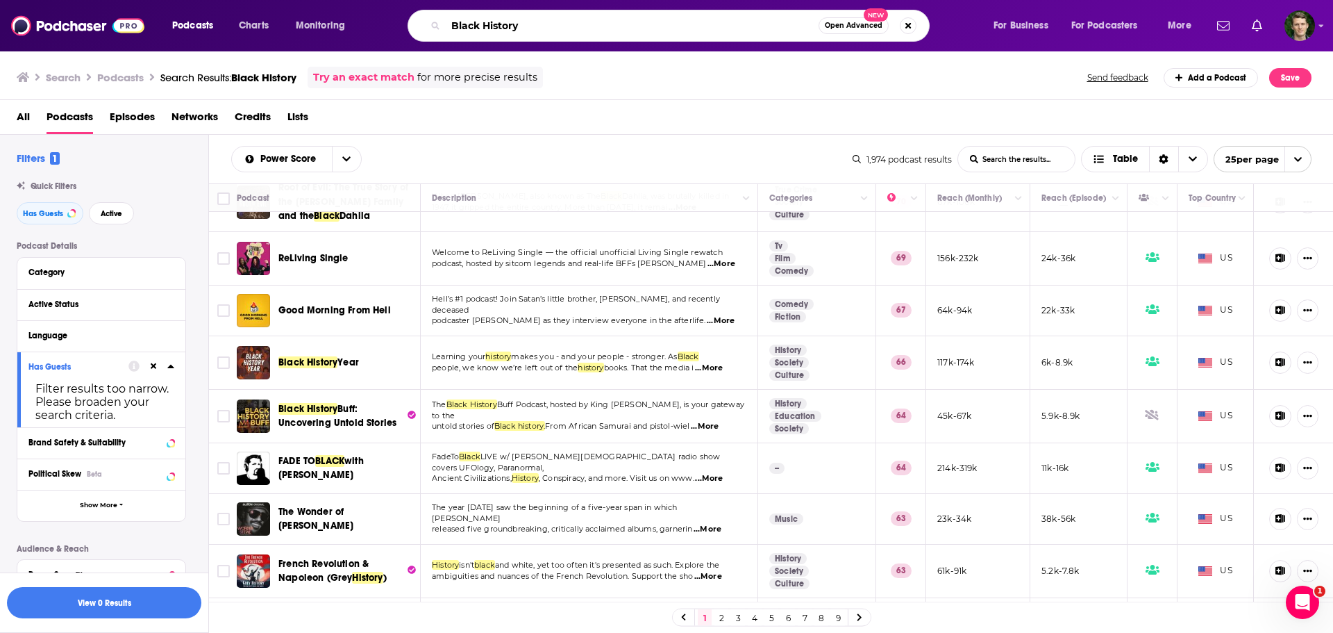
drag, startPoint x: 541, startPoint y: 24, endPoint x: 352, endPoint y: 8, distance: 189.6
click at [352, 8] on div "Podcasts Charts Monitoring Black History Open Advanced New For Business For Pod…" at bounding box center [666, 25] width 1333 height 51
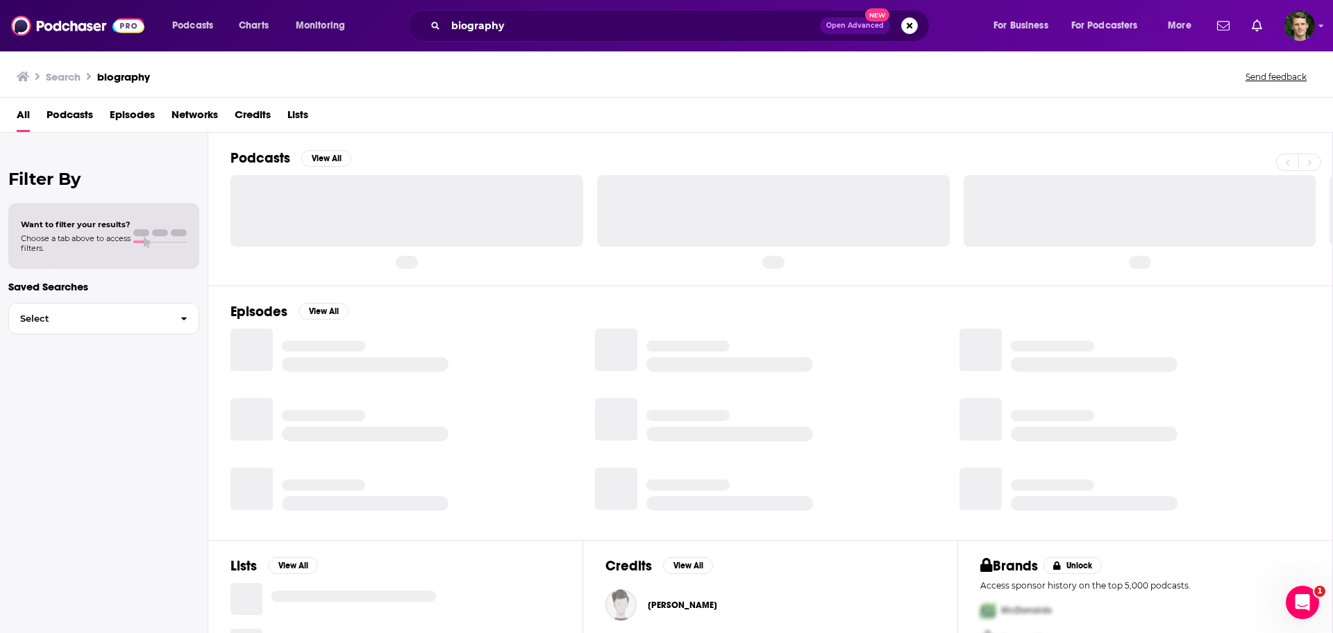
click at [92, 114] on span "Podcasts" at bounding box center [70, 117] width 47 height 28
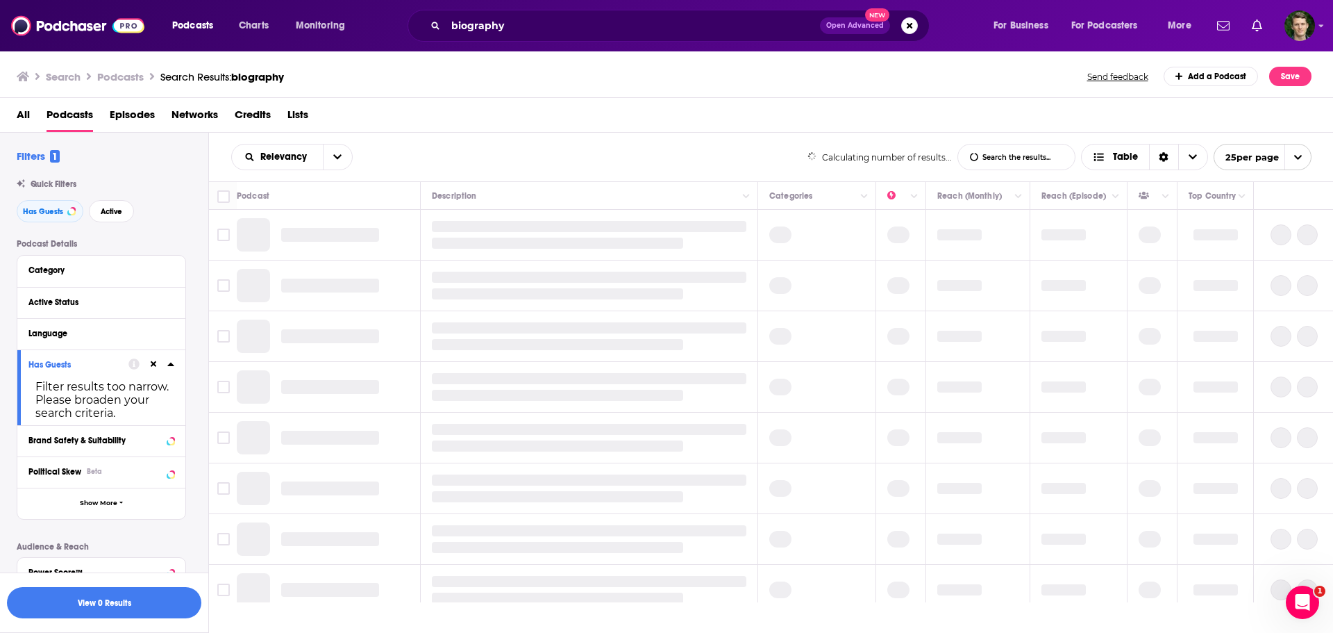
click at [299, 142] on div "Relevancy List Search Input Search the results... Table Calculating number of r…" at bounding box center [771, 157] width 1125 height 49
drag, startPoint x: 374, startPoint y: 140, endPoint x: 356, endPoint y: 148, distance: 19.6
click at [374, 141] on div "Relevancy List Search Input Search the results... Table Calculating number of r…" at bounding box center [771, 157] width 1125 height 49
click at [346, 149] on button "open menu" at bounding box center [337, 156] width 29 height 25
click at [267, 272] on span "Power Score" at bounding box center [301, 276] width 82 height 8
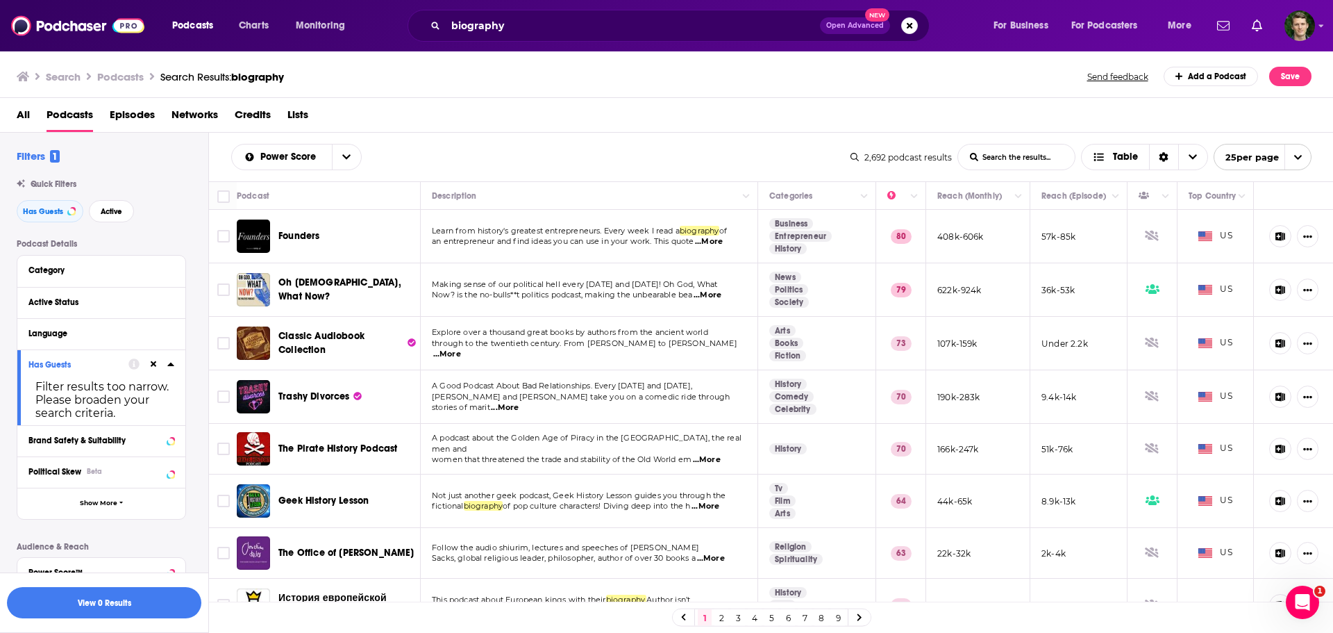
click at [722, 235] on p "Learn from history's greatest entrepreneurs. Every week I read a biography of" at bounding box center [589, 231] width 314 height 11
click at [722, 292] on span "...More" at bounding box center [708, 295] width 28 height 11
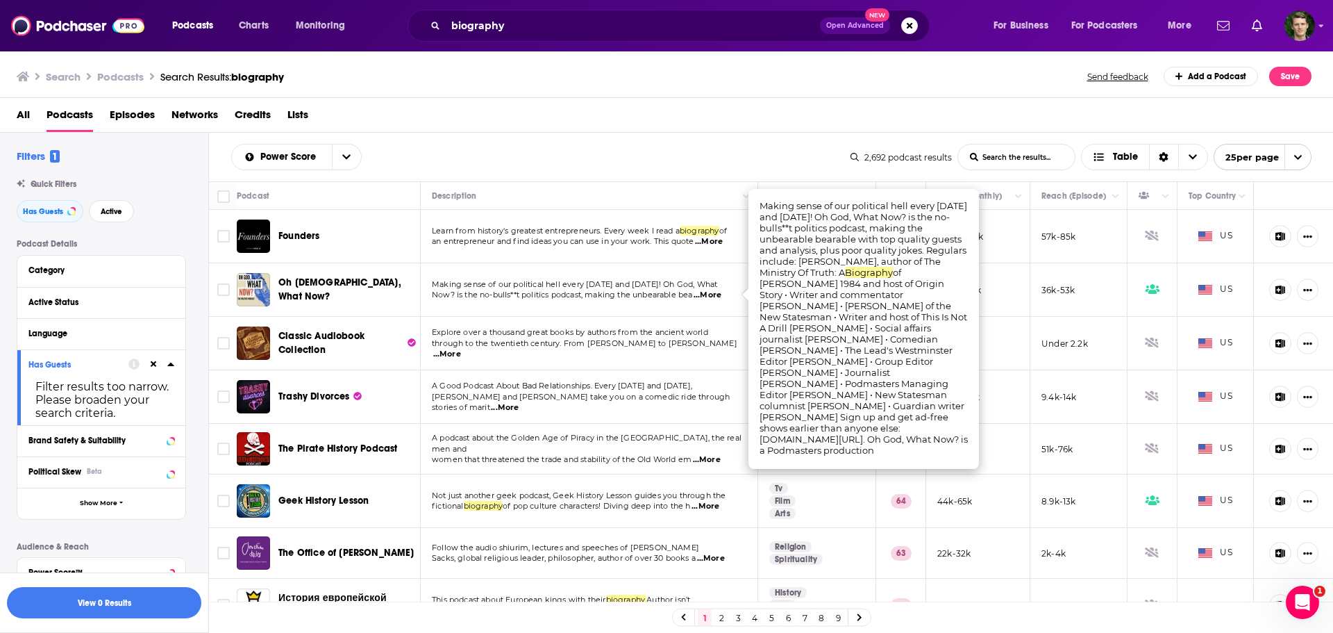
click at [706, 130] on div "All Podcasts Episodes Networks Credits Lists" at bounding box center [670, 117] width 1306 height 28
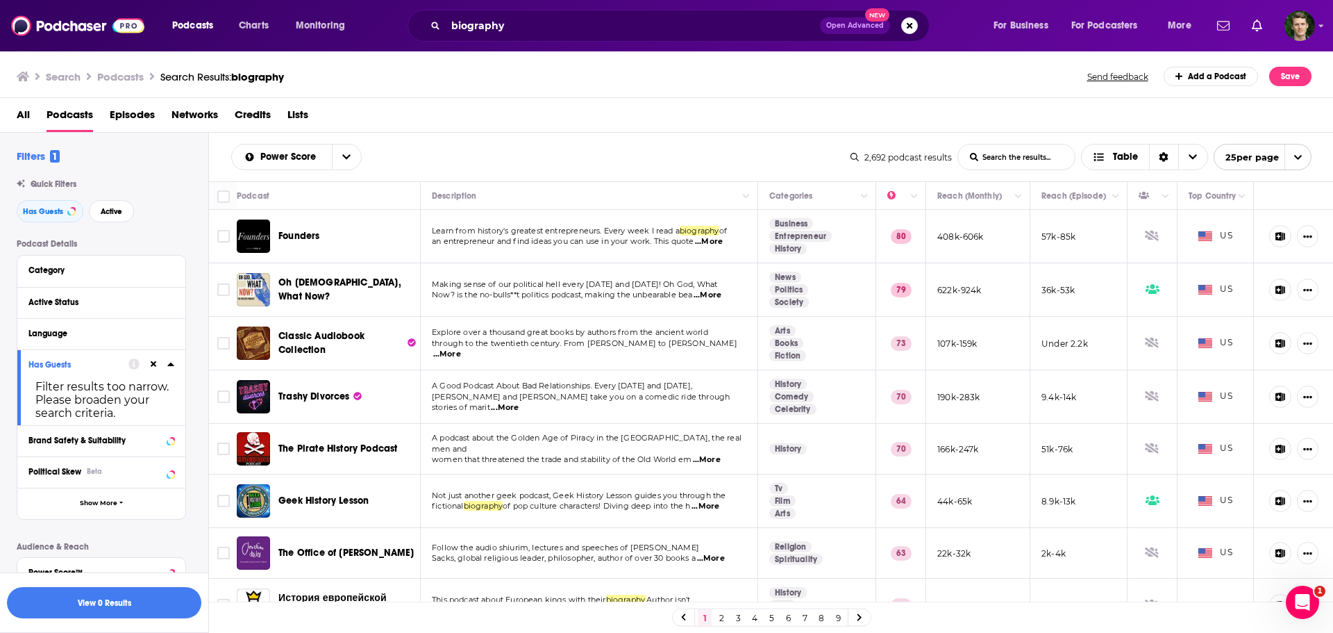
click at [461, 349] on span "...More" at bounding box center [447, 354] width 28 height 11
click at [638, 348] on span "through to the twentieth century. From Jane Austen to Herman Mel" at bounding box center [585, 343] width 306 height 10
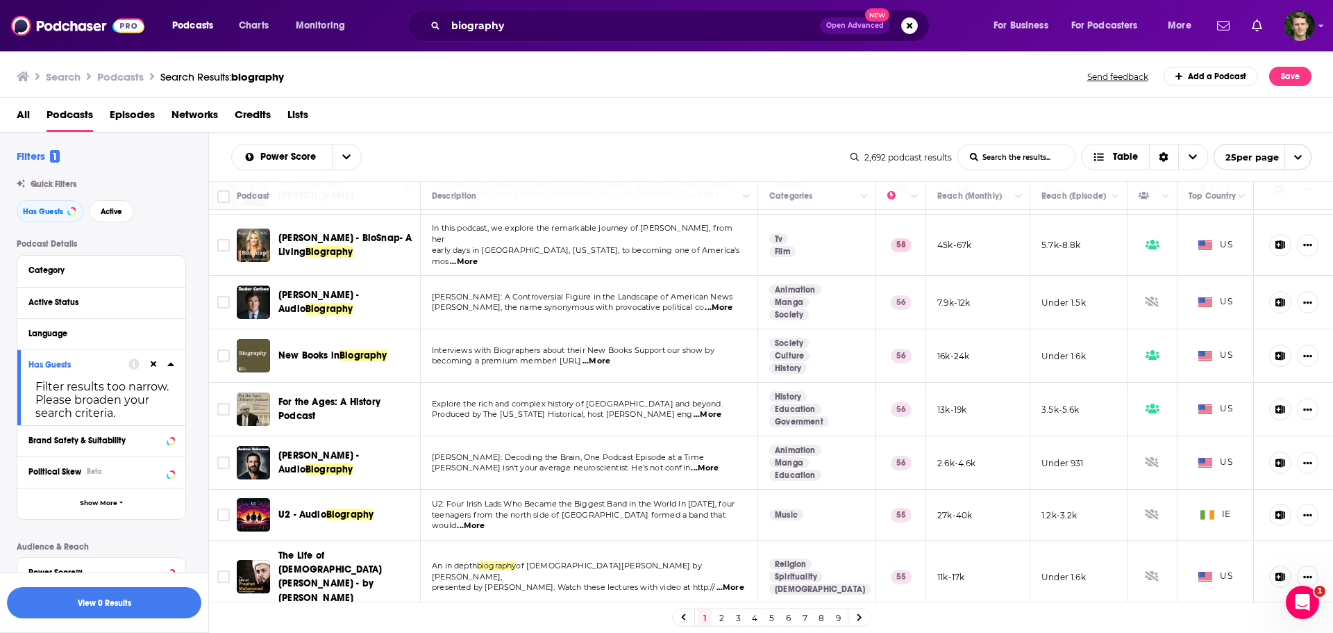
scroll to position [930, 0]
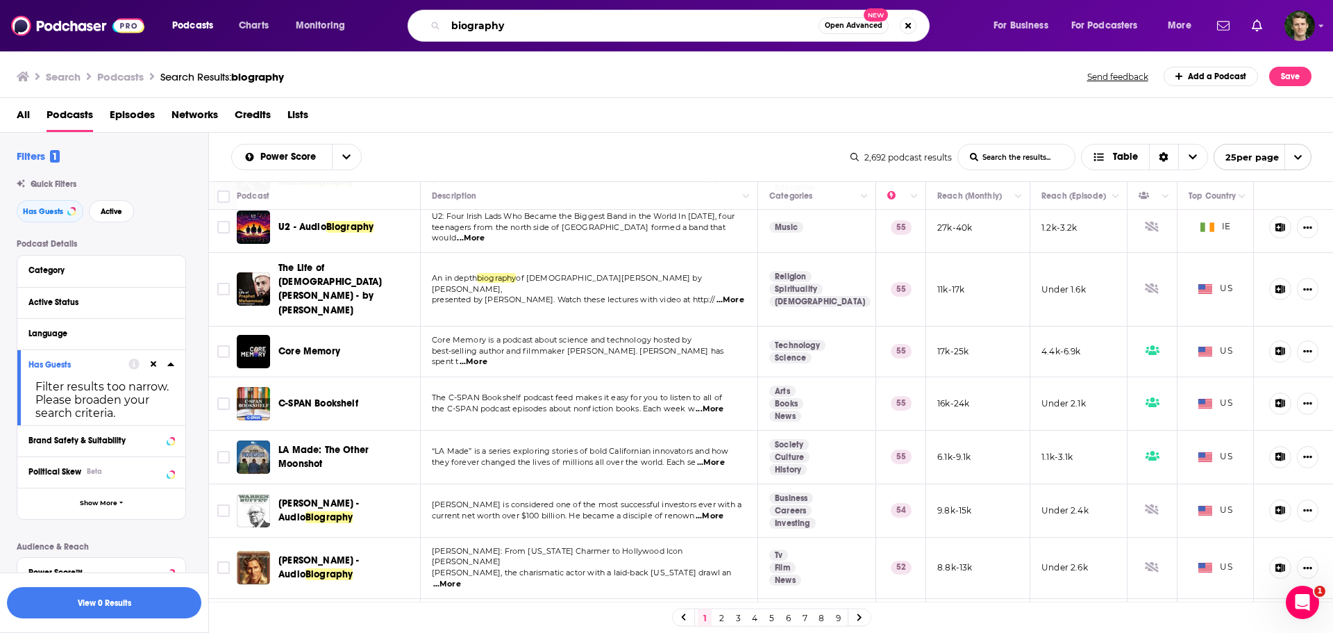
drag, startPoint x: 531, startPoint y: 18, endPoint x: 432, endPoint y: 15, distance: 99.4
click at [435, 19] on div "biography Open Advanced New" at bounding box center [669, 26] width 522 height 32
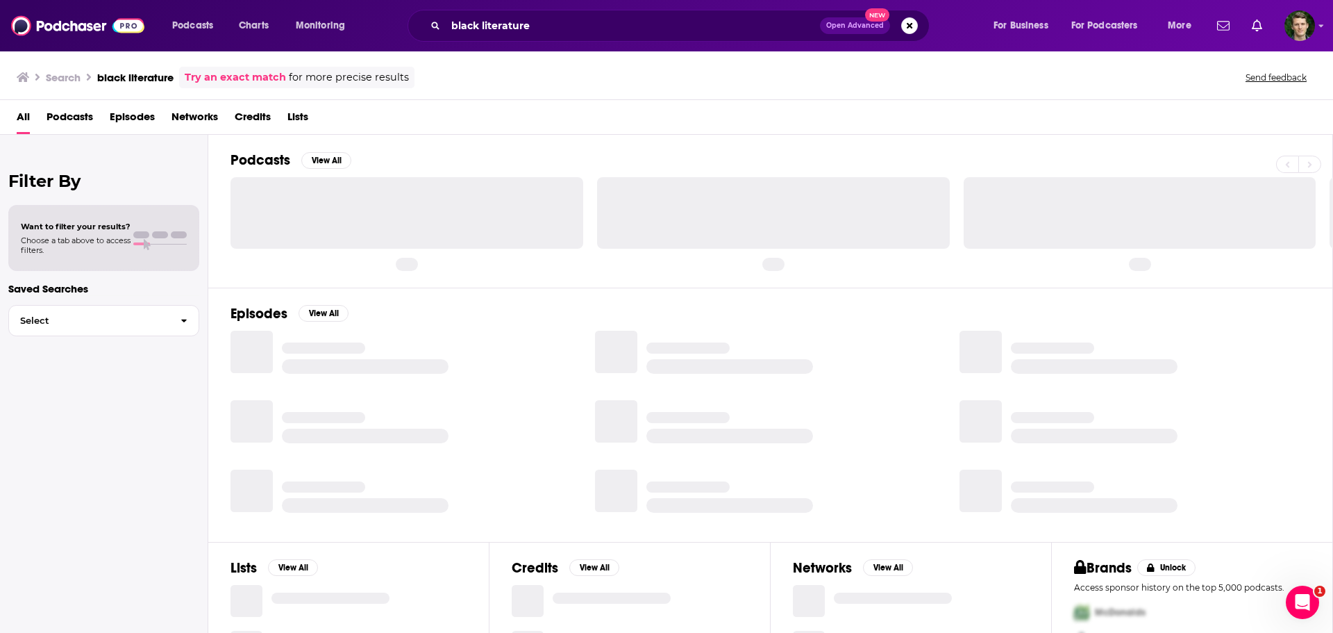
click at [85, 110] on span "Podcasts" at bounding box center [70, 120] width 47 height 28
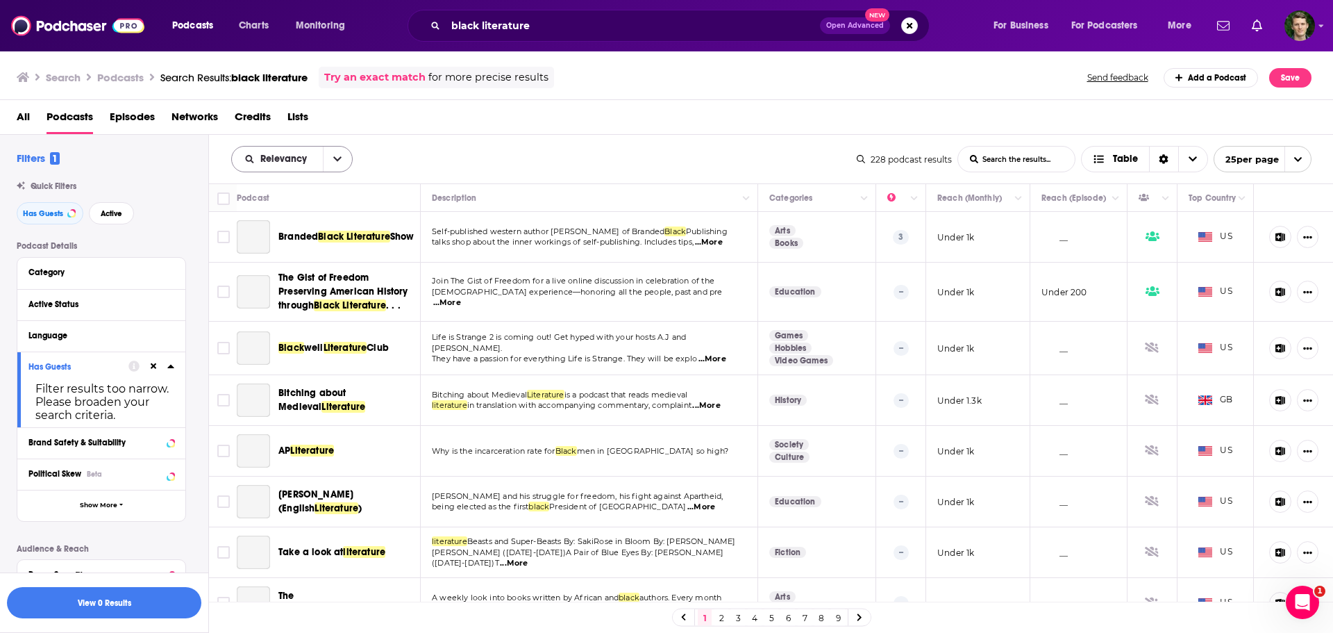
click at [340, 163] on icon "open menu" at bounding box center [337, 159] width 8 height 10
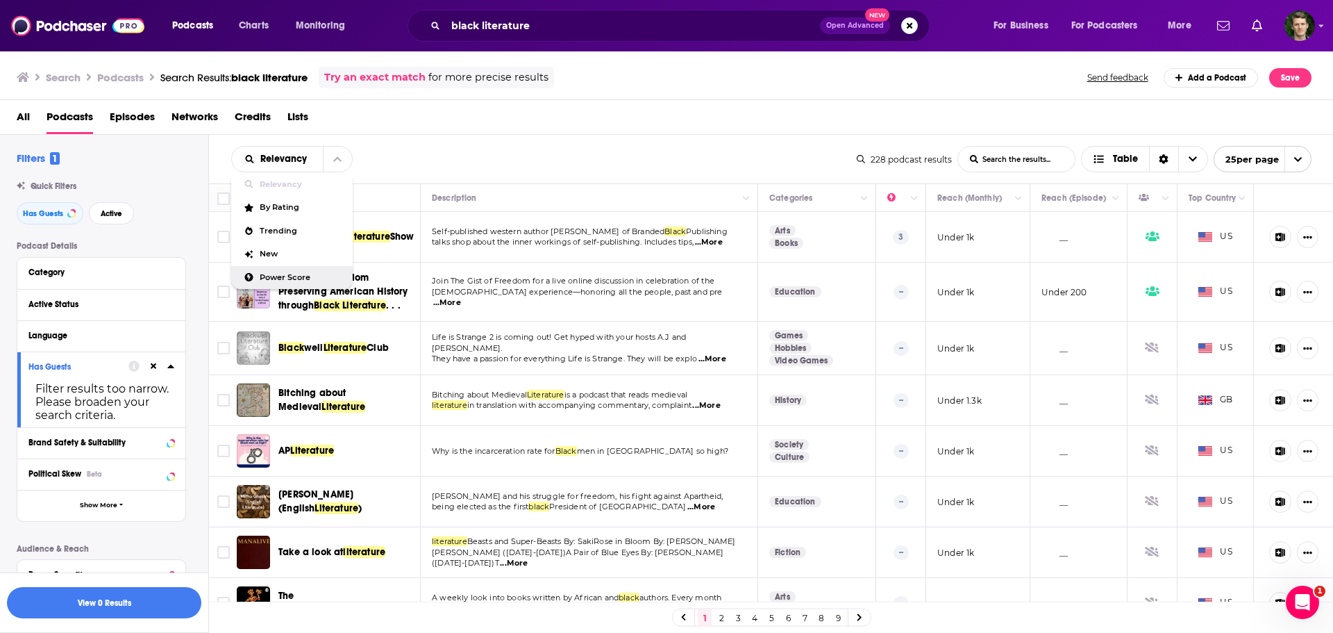
click at [269, 274] on span "Power Score" at bounding box center [301, 278] width 82 height 8
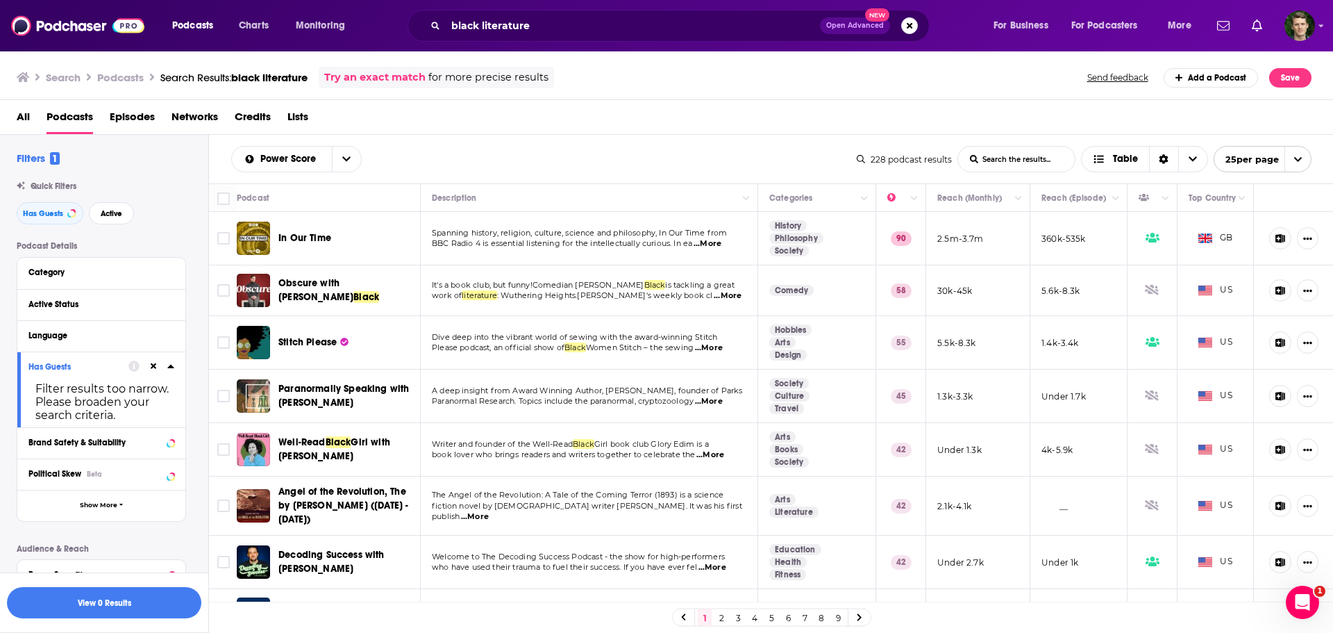
click at [714, 297] on span "...More" at bounding box center [728, 295] width 28 height 11
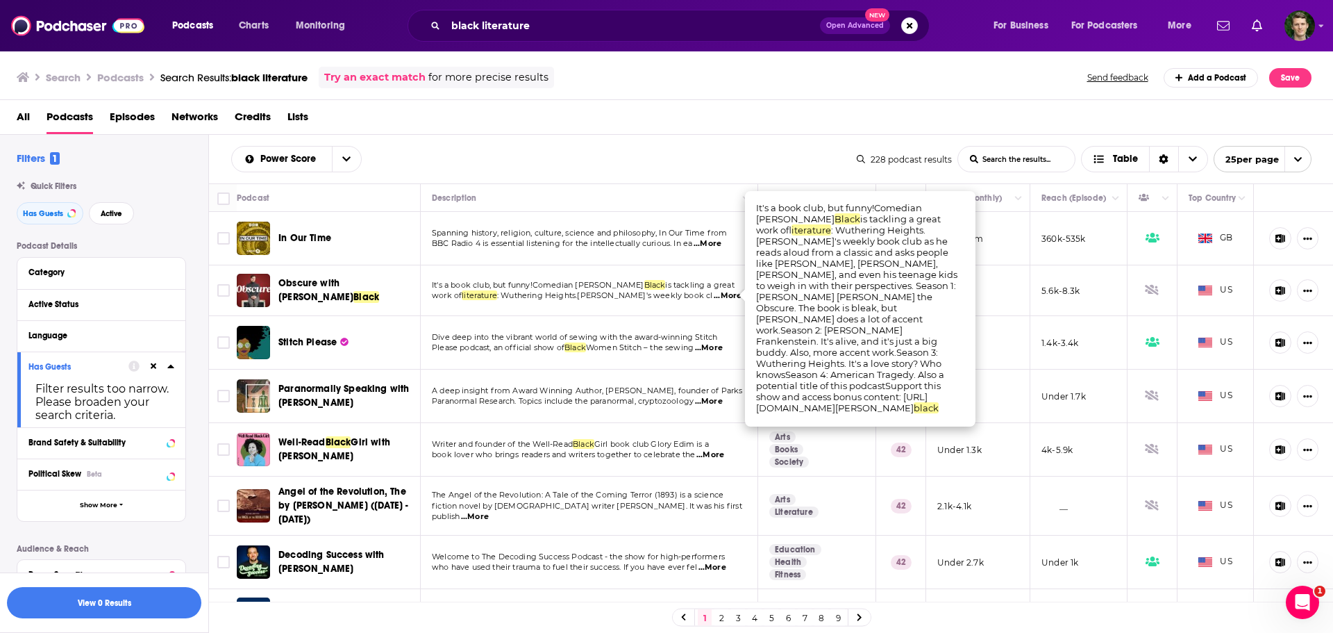
click at [676, 140] on div "Power Score List Search Input Search the results... Table 228 podcast results L…" at bounding box center [771, 159] width 1125 height 49
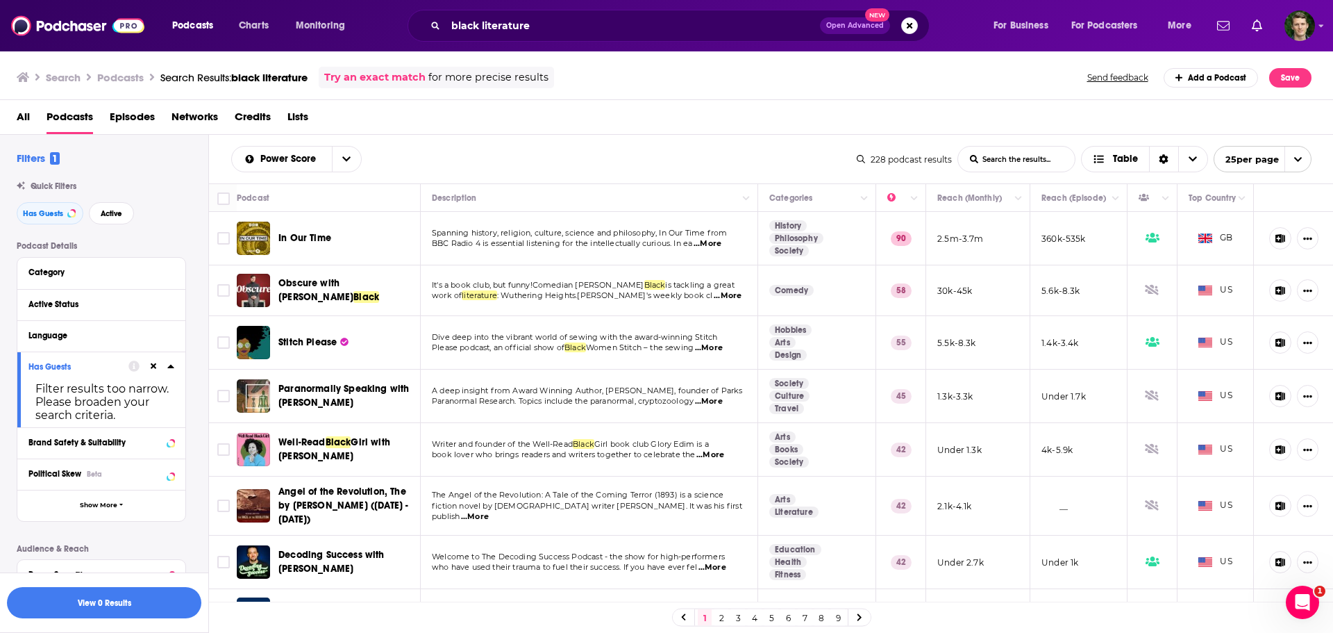
click at [717, 438] on span "...More" at bounding box center [711, 454] width 28 height 11
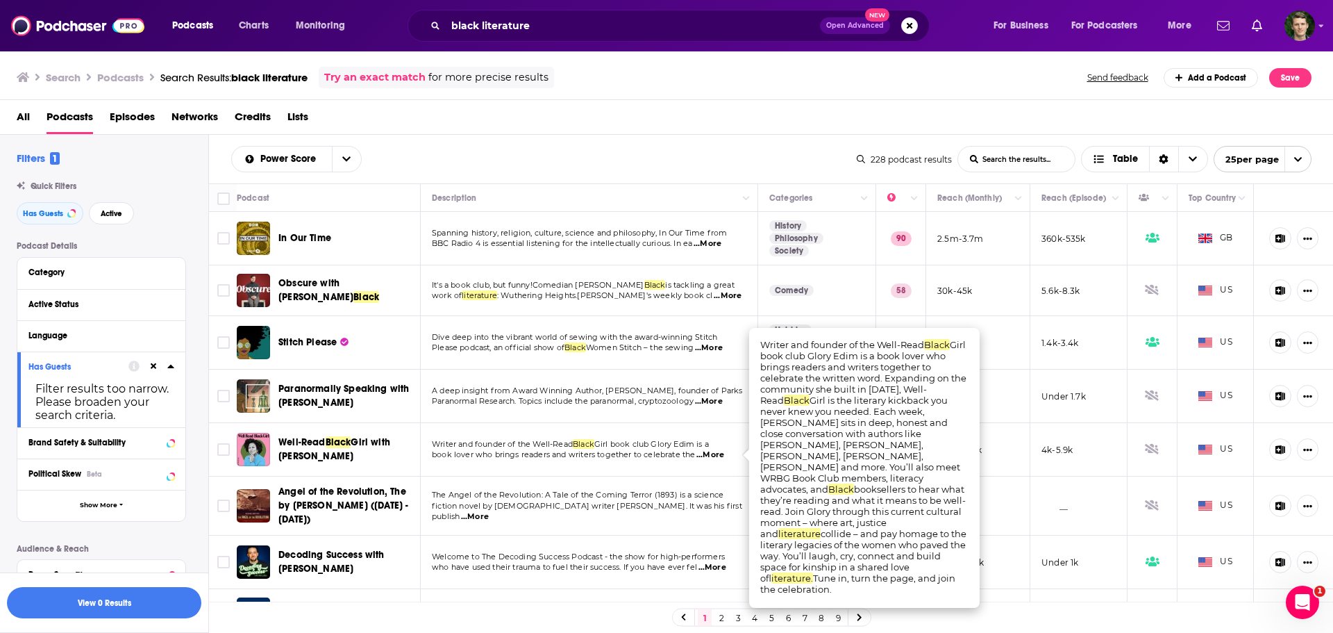
click at [679, 438] on span "book lover who brings readers and writers together to celebrate the" at bounding box center [563, 454] width 263 height 10
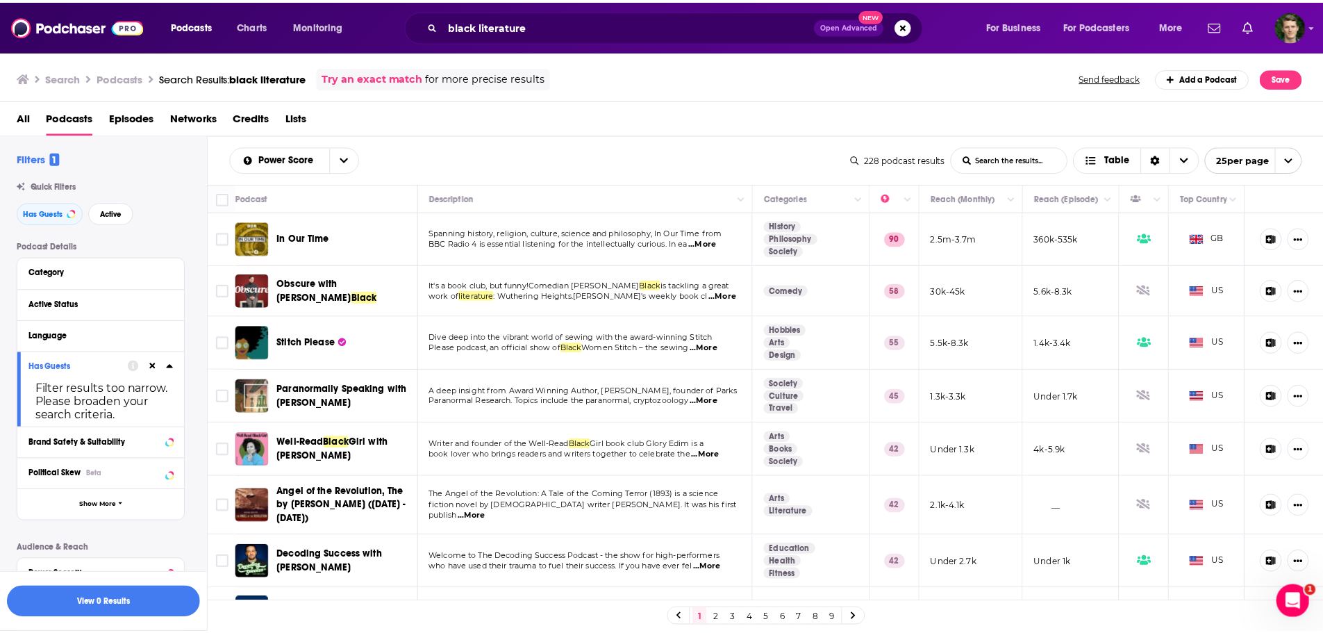
scroll to position [139, 0]
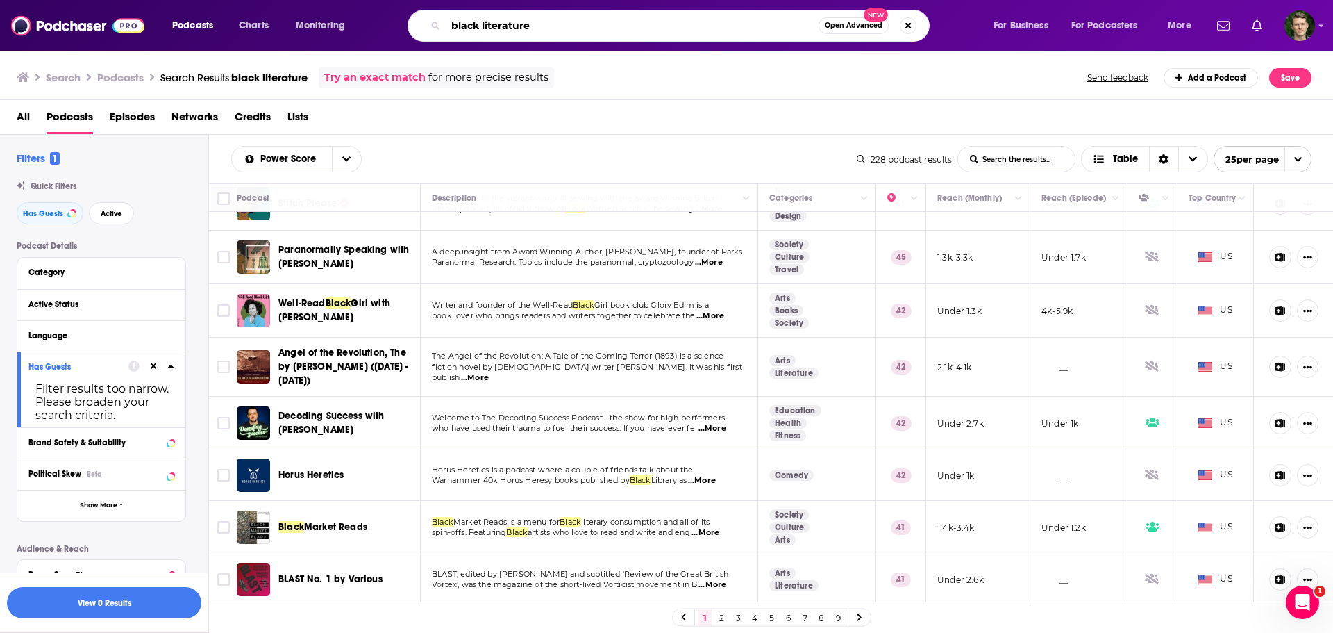
drag, startPoint x: 556, startPoint y: 26, endPoint x: 406, endPoint y: 24, distance: 150.0
click at [406, 24] on div "black literature Open Advanced New" at bounding box center [682, 26] width 594 height 32
paste input "Behind the Bastards"
type input "Behind the Bastards"
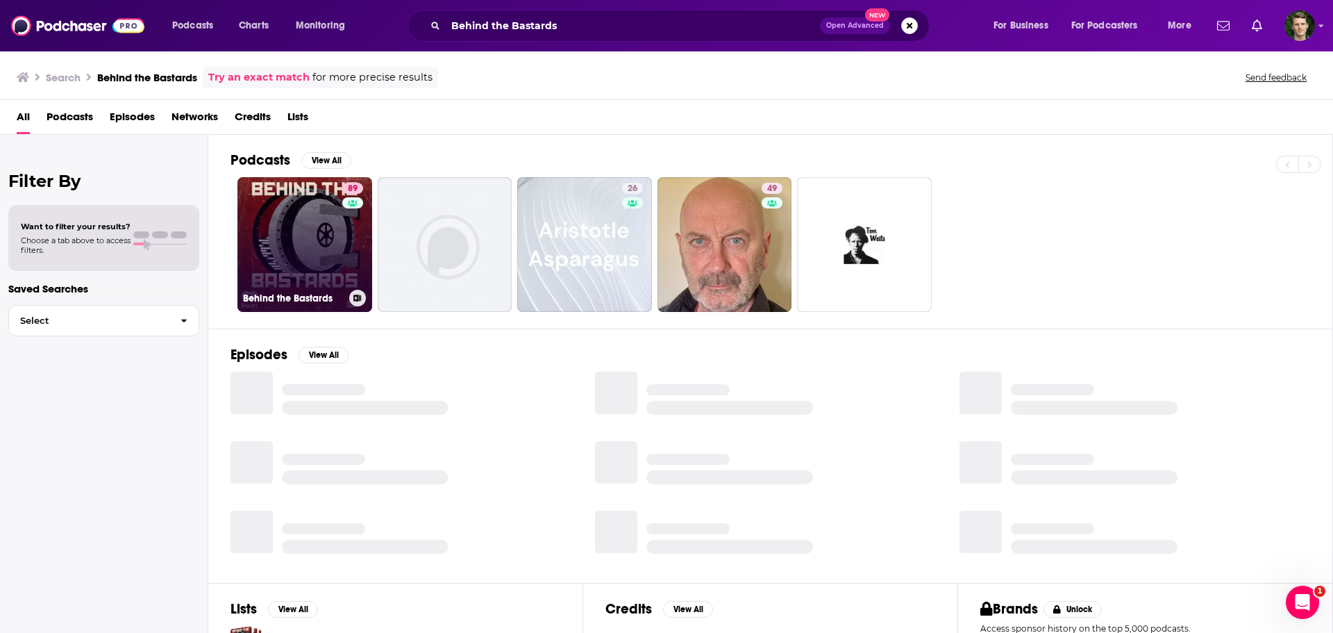
click at [299, 222] on link "89 Behind the Bastards" at bounding box center [305, 244] width 135 height 135
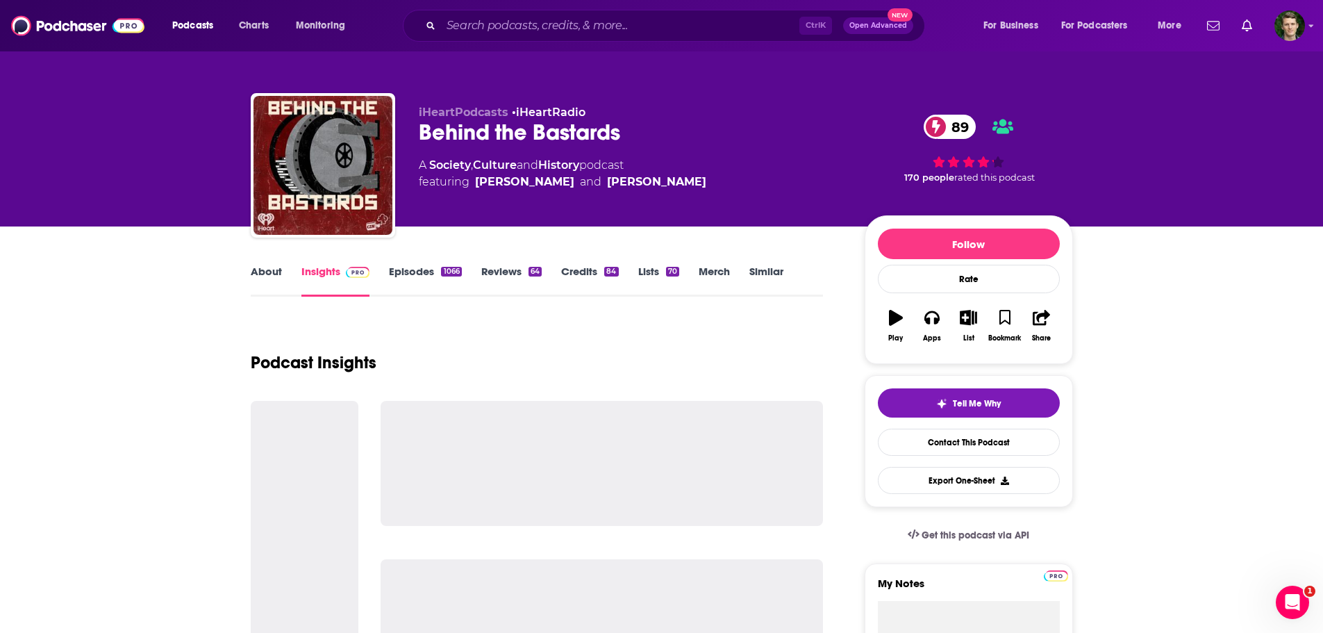
click at [267, 272] on link "About" at bounding box center [266, 281] width 31 height 32
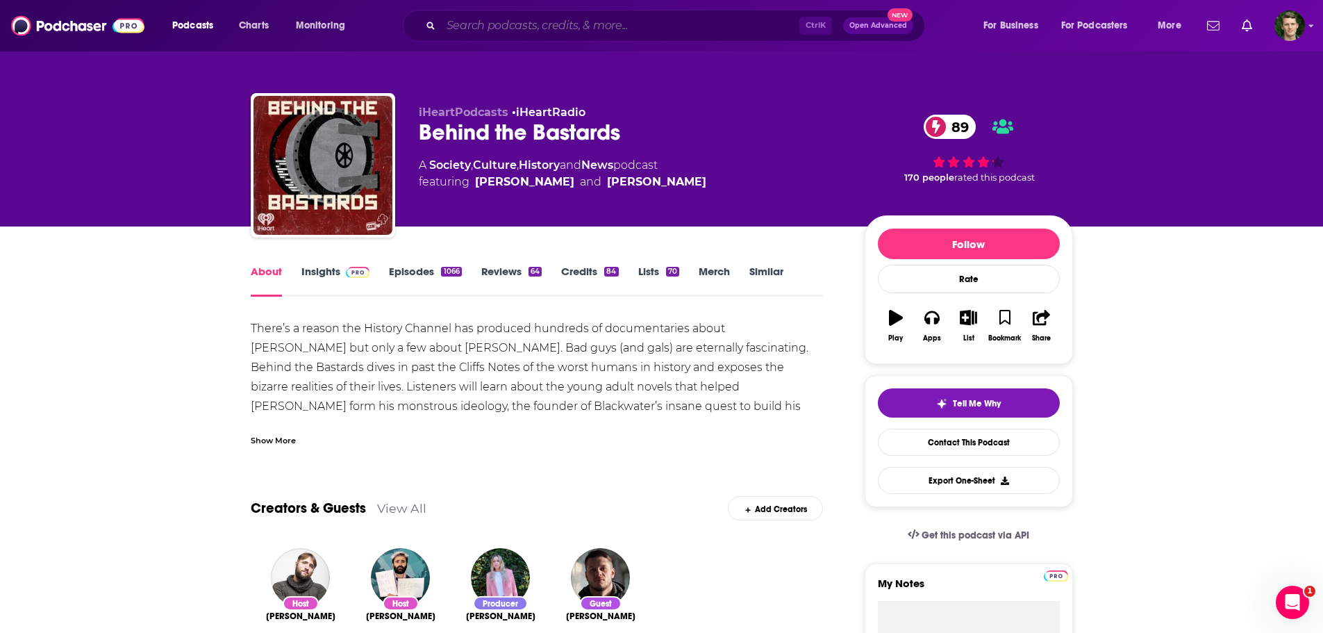
click at [518, 22] on input "Search podcasts, credits, & more..." at bounding box center [620, 26] width 358 height 22
paste input "Great Lives"
type input "Great Lives"
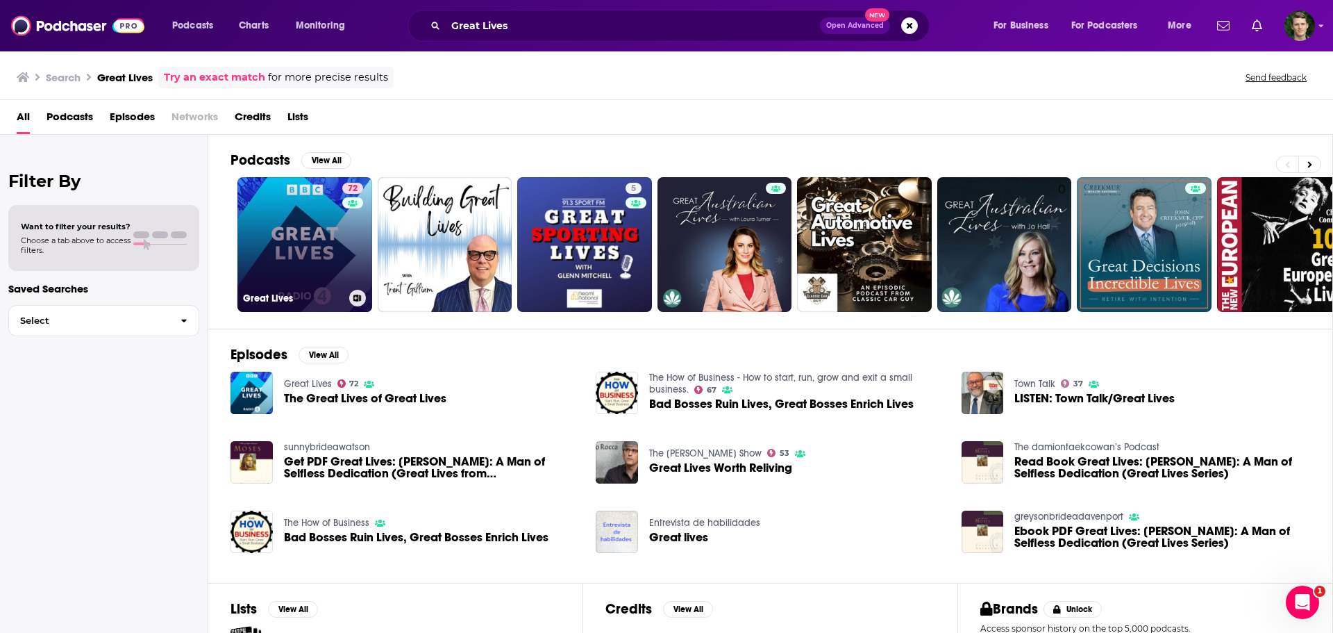
click at [303, 220] on link "72 Great Lives" at bounding box center [305, 244] width 135 height 135
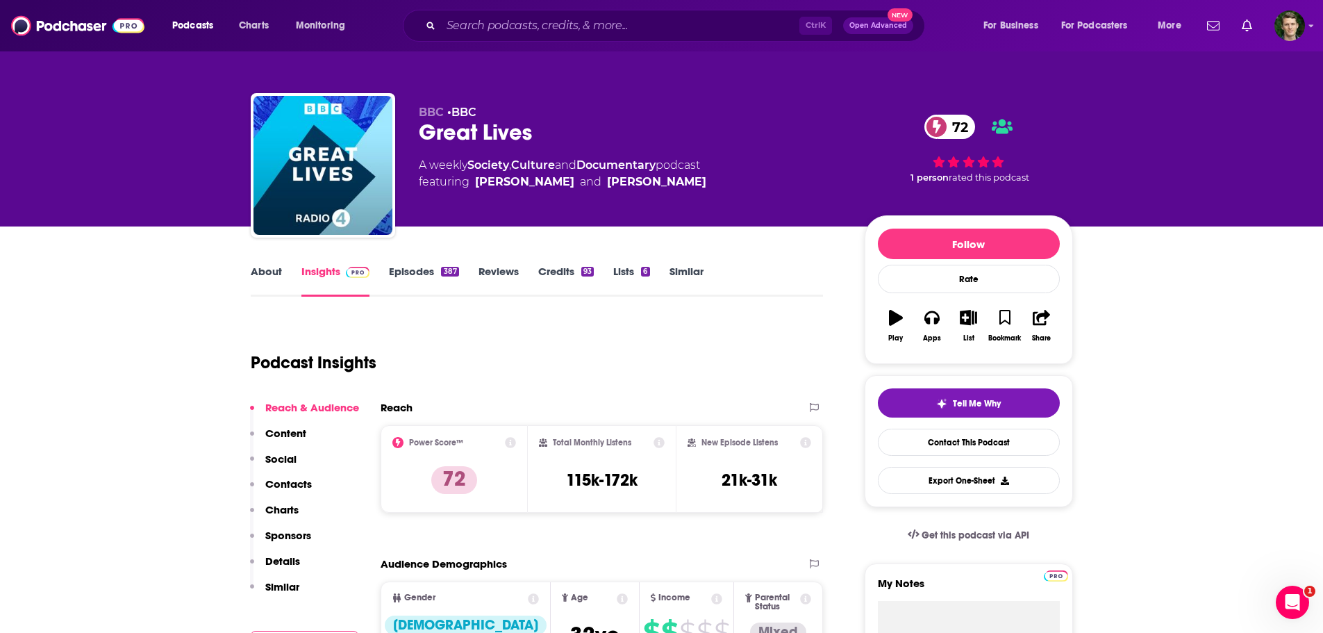
click at [268, 274] on link "About" at bounding box center [266, 281] width 31 height 32
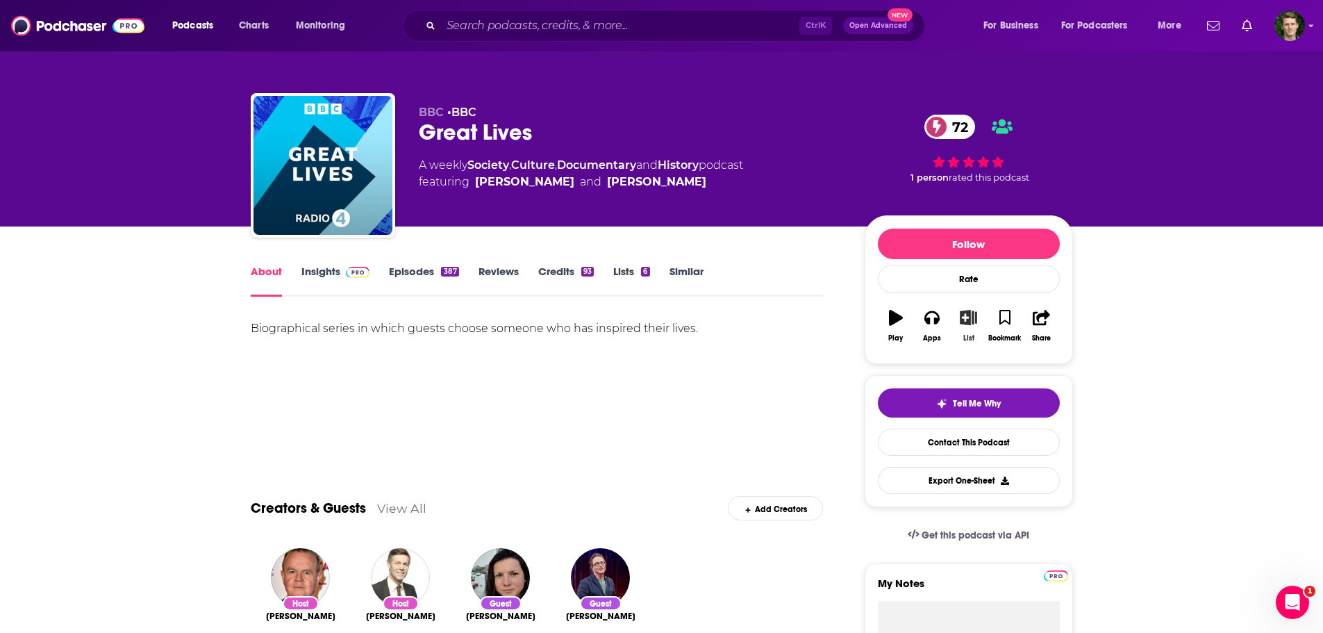
click at [878, 318] on icon "button" at bounding box center [968, 317] width 17 height 15
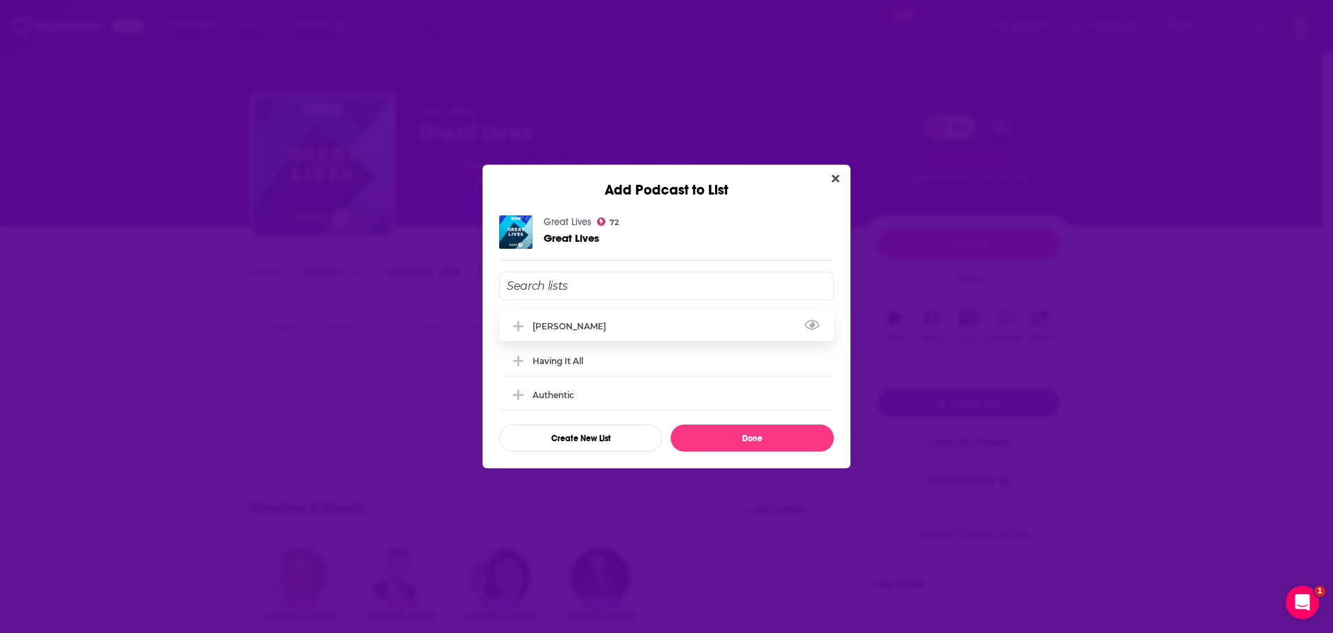
click at [598, 321] on div "Baldwin" at bounding box center [666, 325] width 335 height 31
click at [786, 438] on button "Done" at bounding box center [752, 437] width 163 height 27
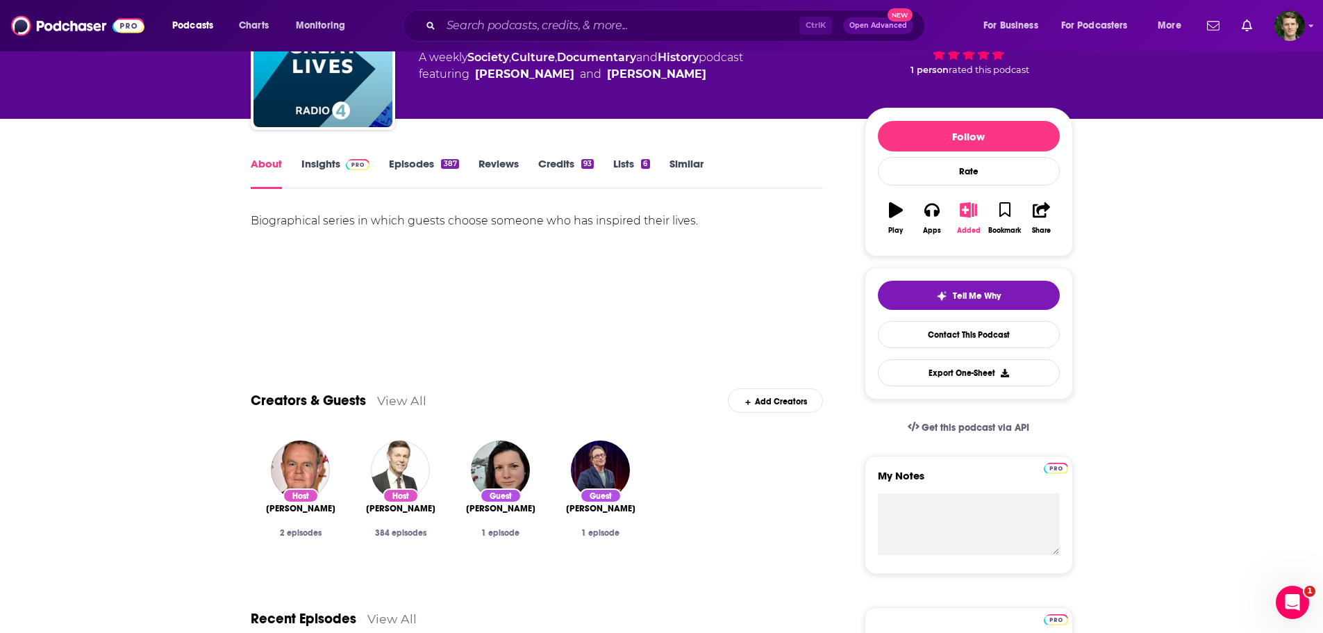
scroll to position [278, 0]
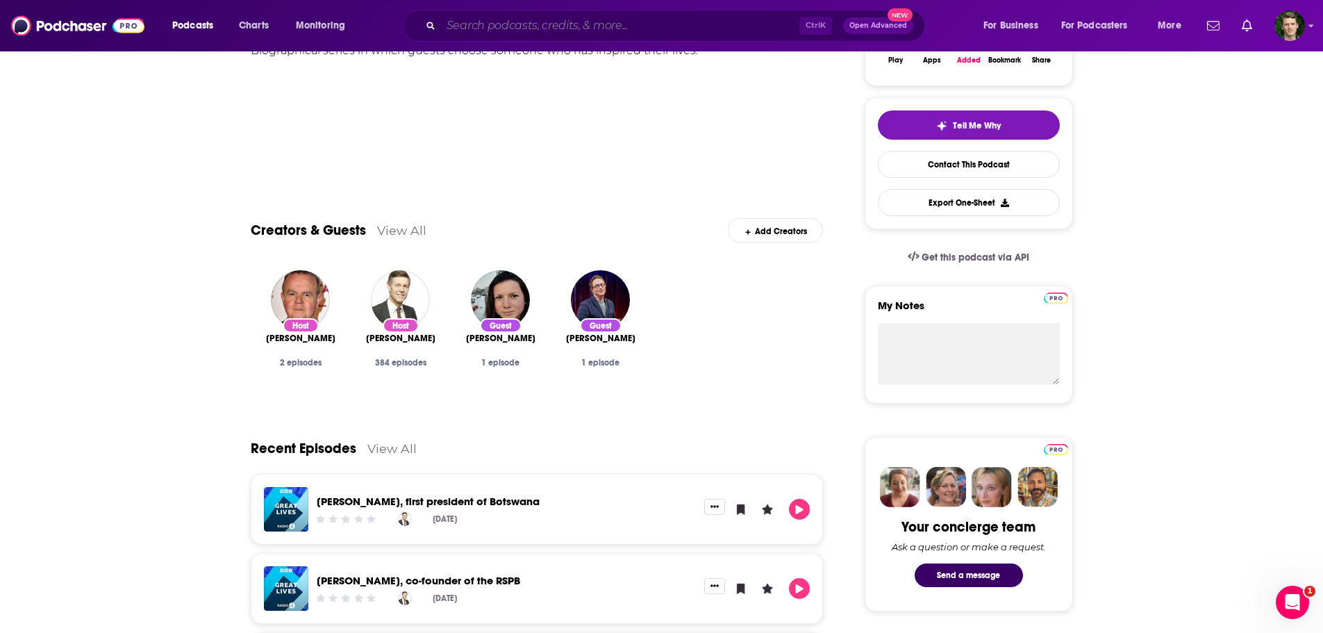
click at [489, 25] on input "Search podcasts, credits, & more..." at bounding box center [620, 26] width 358 height 22
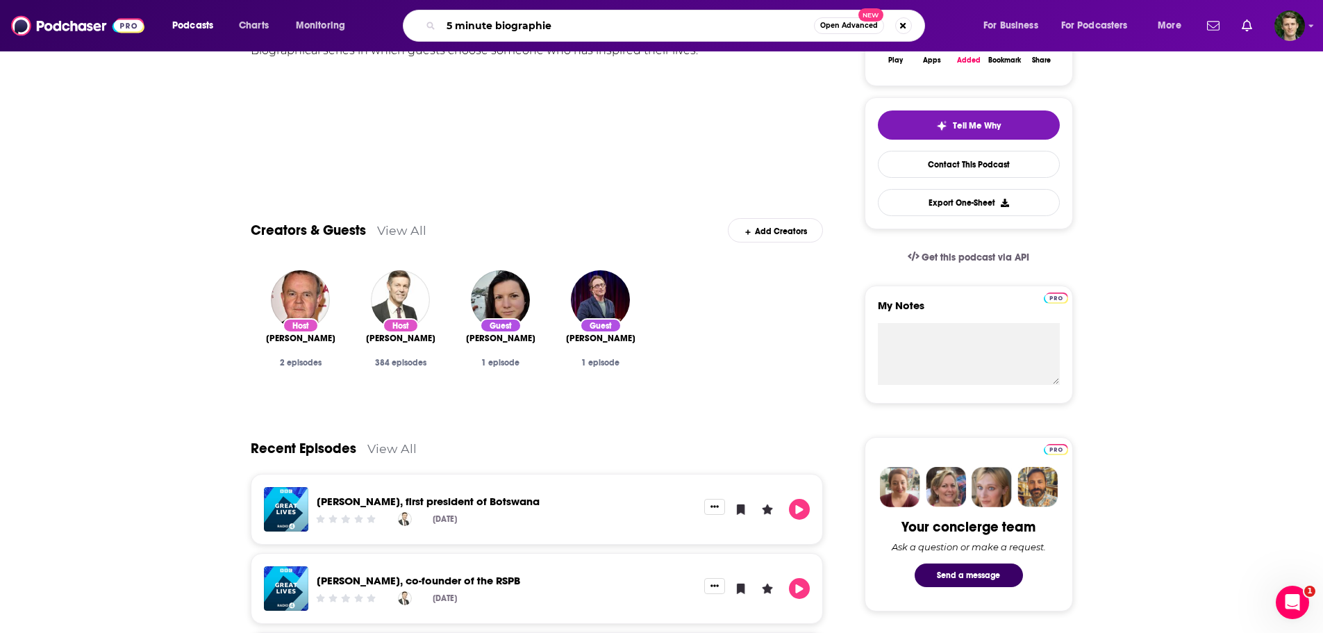
type input "5 minute biographies"
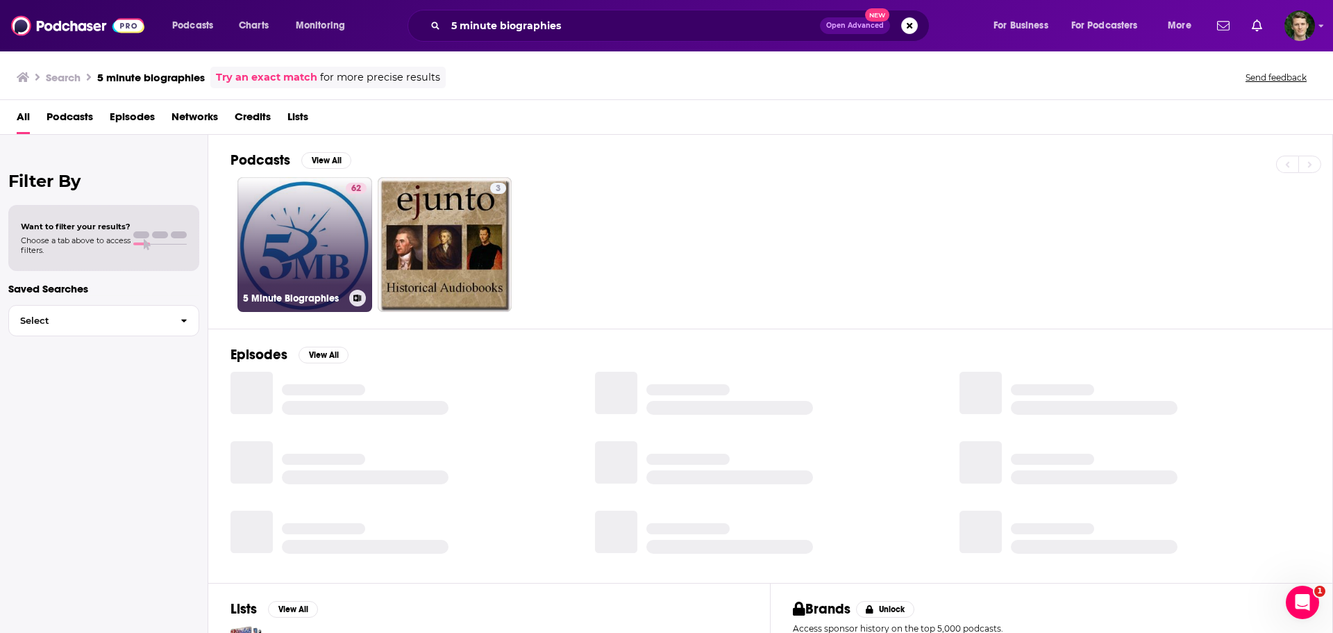
click at [333, 249] on link "62 5 Minute Biographies" at bounding box center [305, 244] width 135 height 135
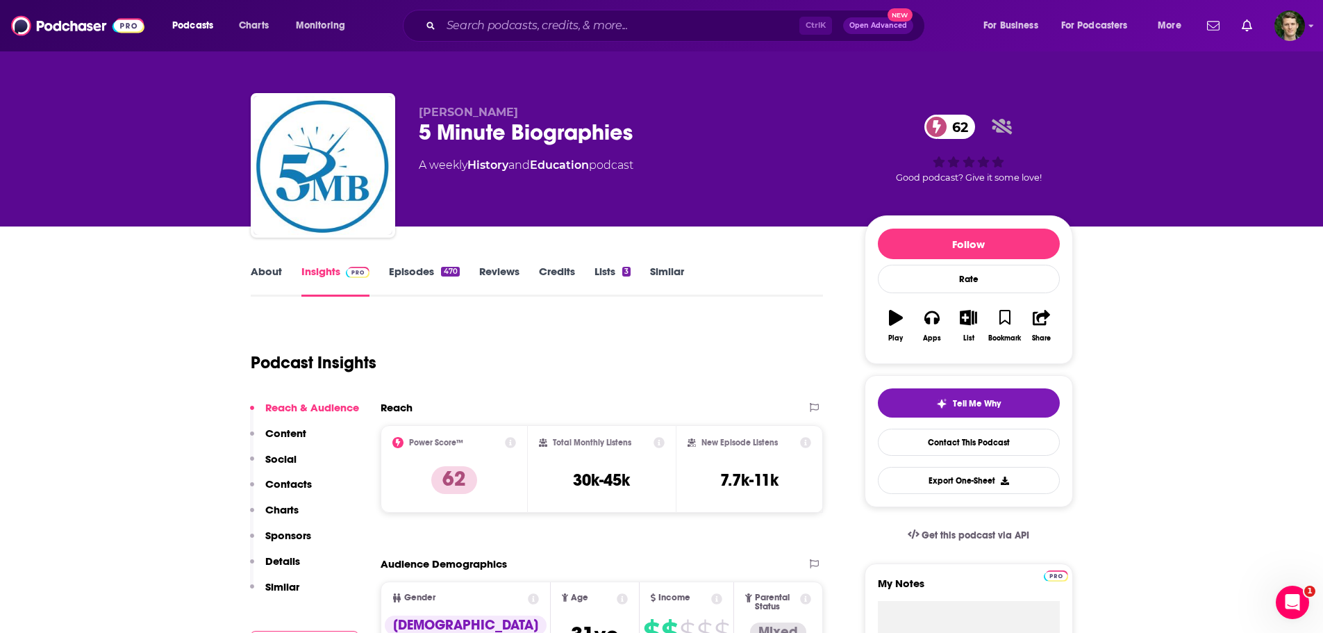
click at [415, 264] on div "About Insights Episodes 470 Reviews Credits Lists 3 Similar" at bounding box center [537, 280] width 573 height 34
click at [408, 274] on link "Episodes 470" at bounding box center [424, 281] width 70 height 32
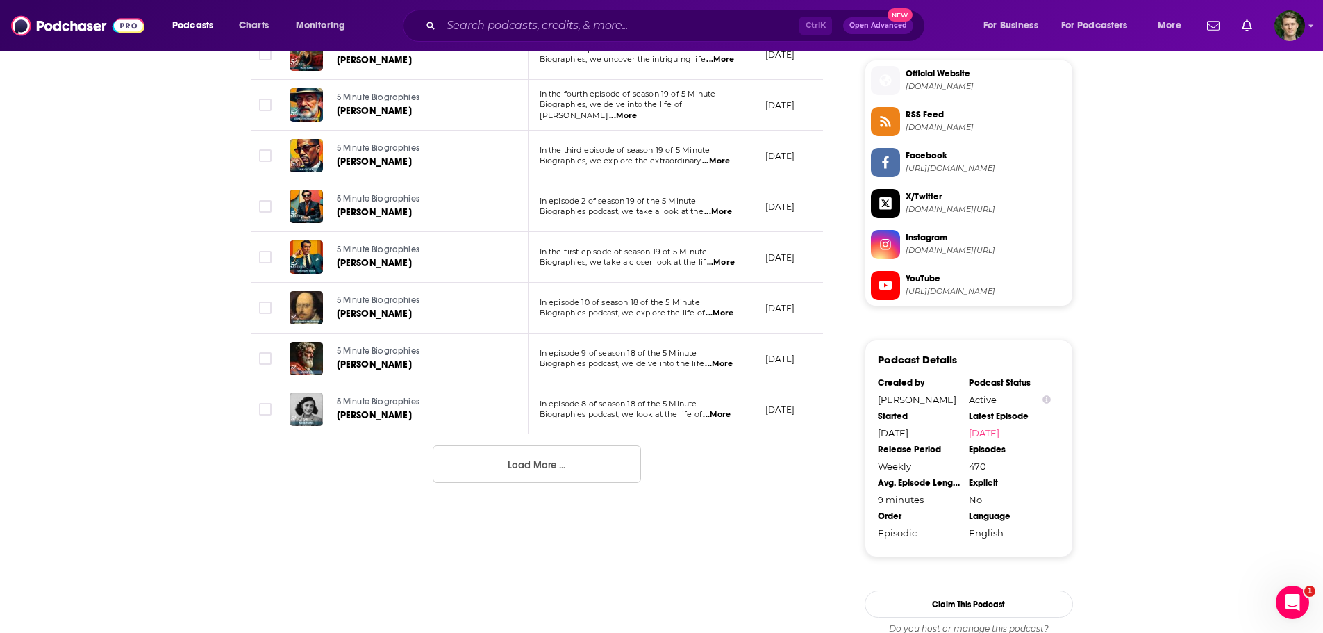
scroll to position [1250, 0]
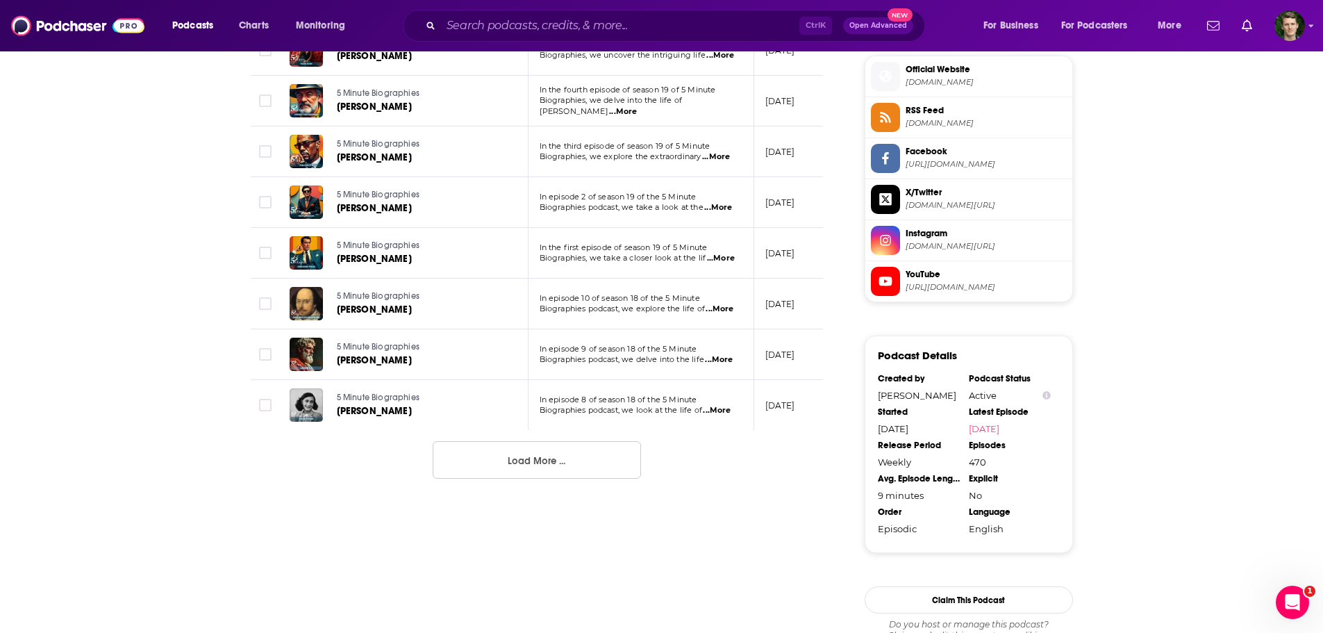
click at [481, 438] on button "Load More ..." at bounding box center [537, 460] width 208 height 38
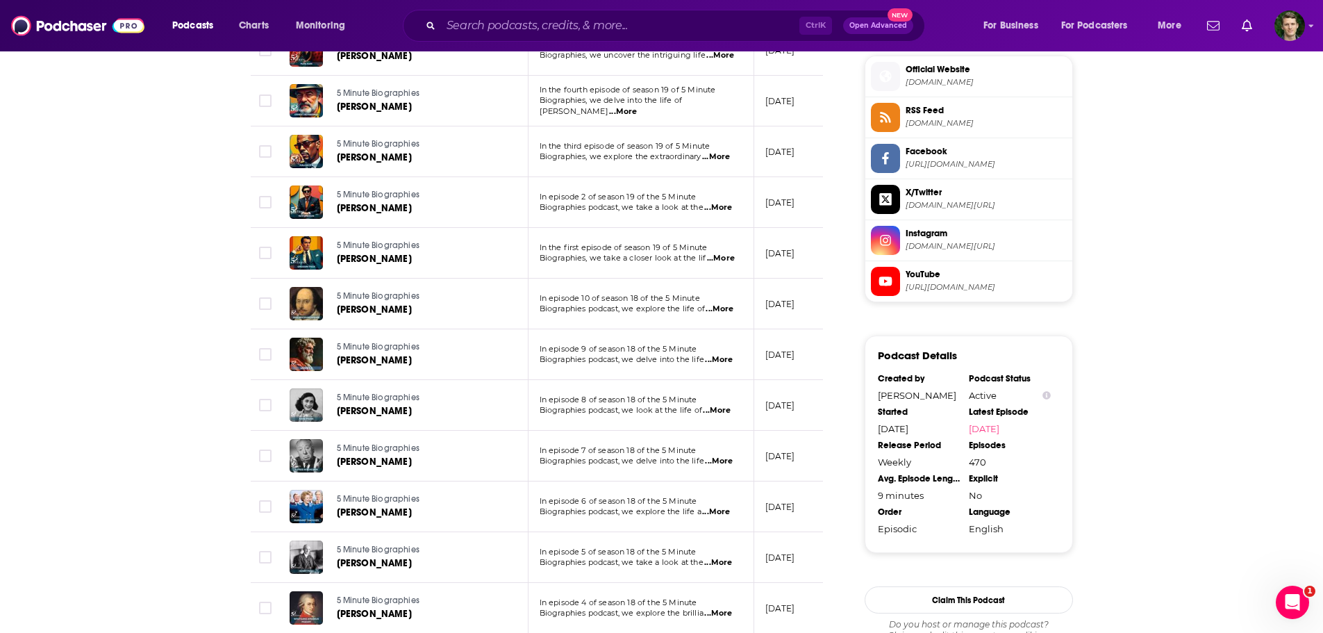
click at [719, 202] on span "...More" at bounding box center [718, 207] width 28 height 11
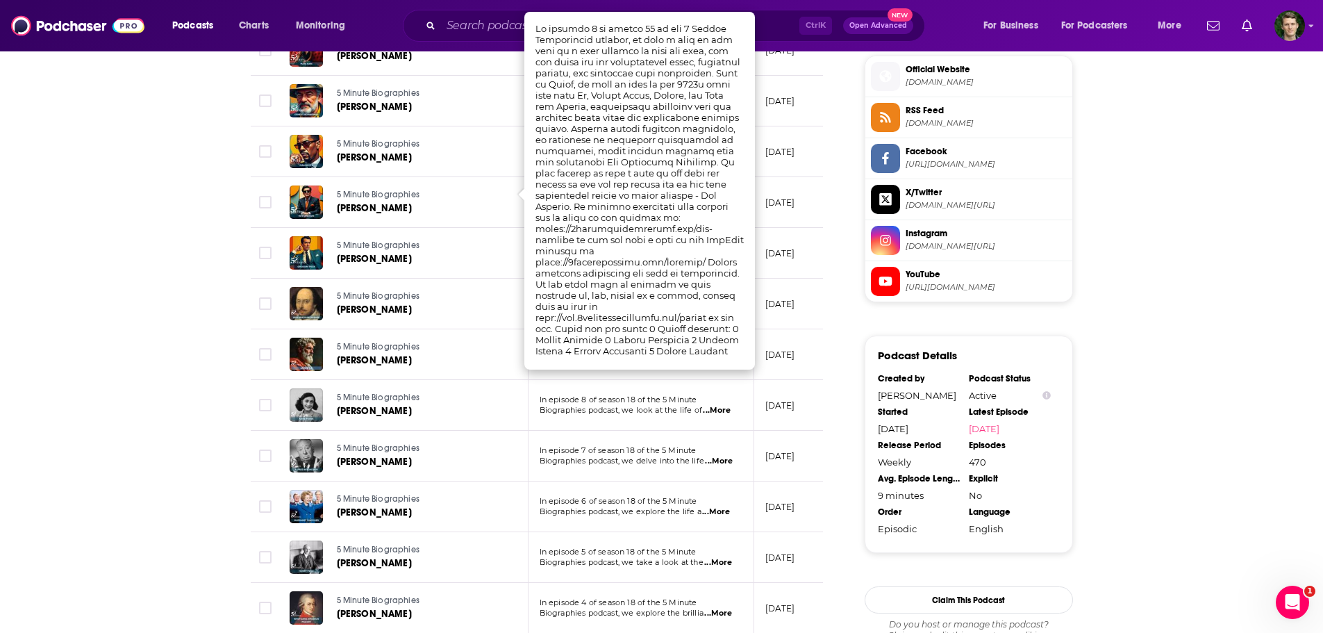
click at [629, 438] on span "In episode 7 of season 18 of the 5 Minute" at bounding box center [618, 450] width 157 height 10
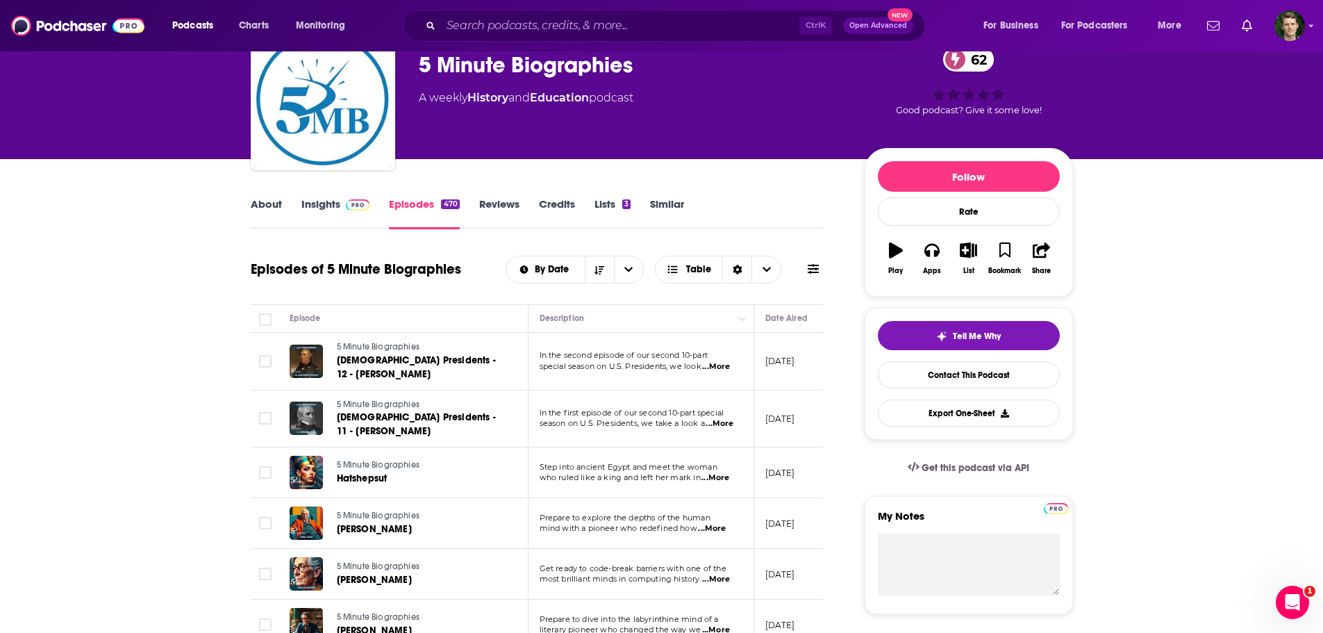
scroll to position [0, 0]
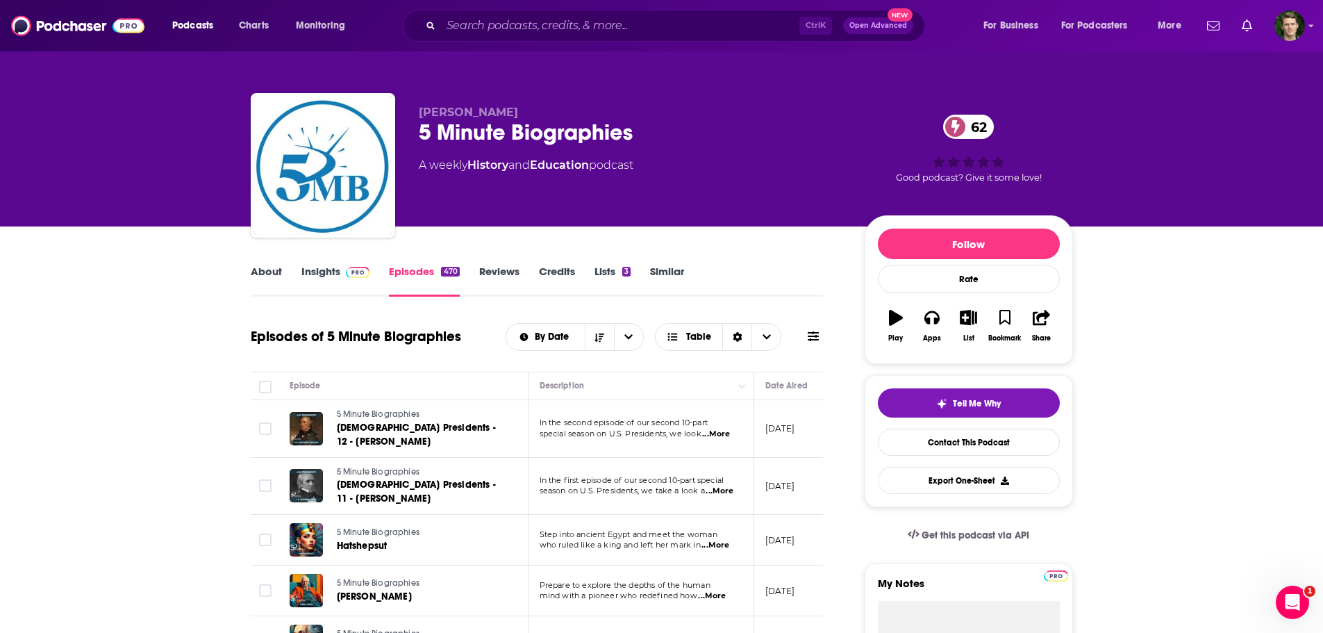
click at [313, 266] on link "Insights" at bounding box center [335, 281] width 69 height 32
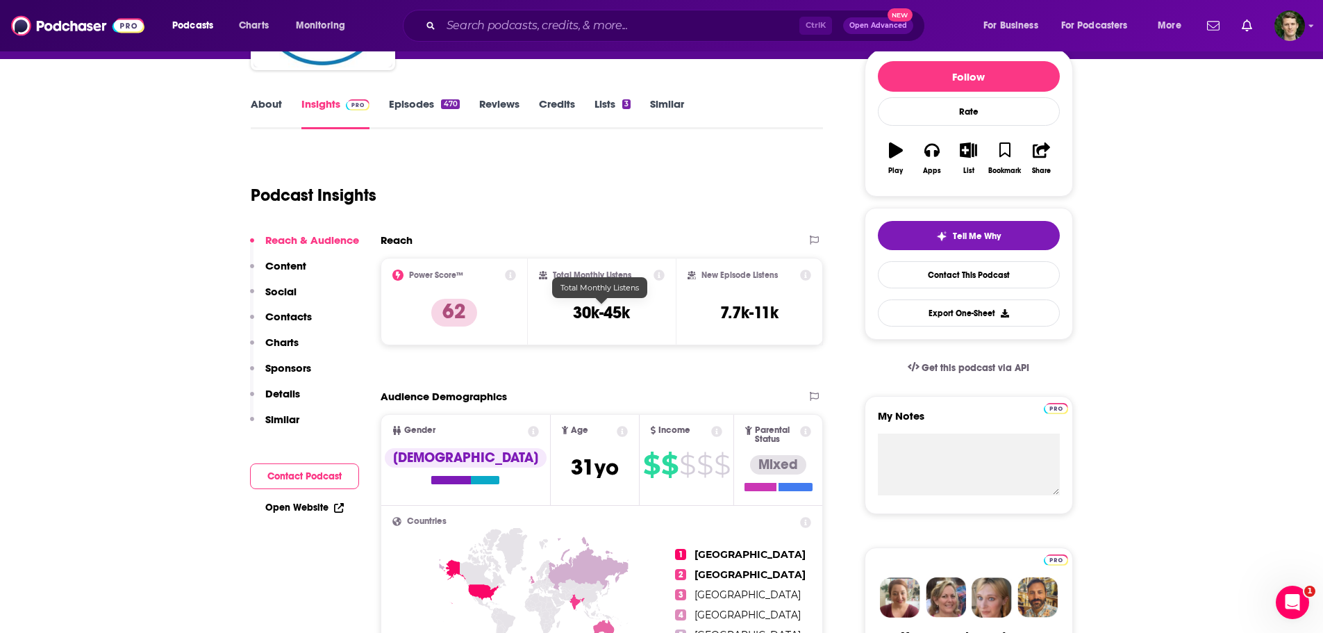
scroll to position [139, 0]
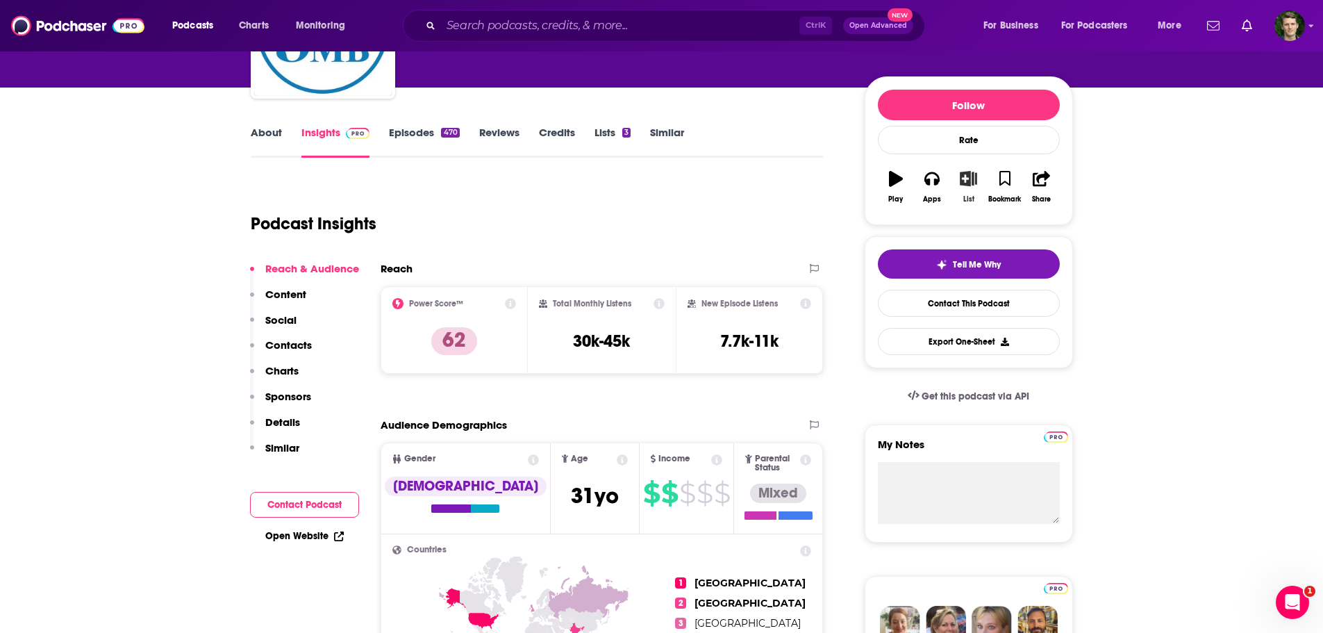
click at [878, 181] on icon "button" at bounding box center [968, 178] width 17 height 15
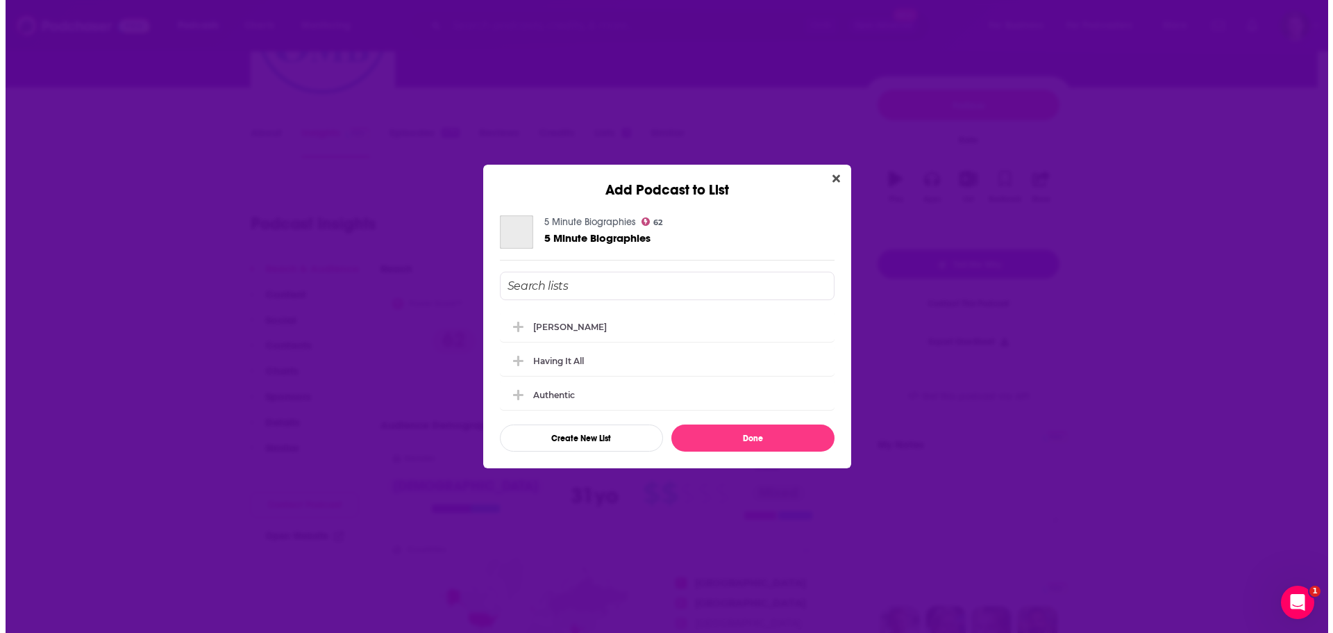
scroll to position [0, 0]
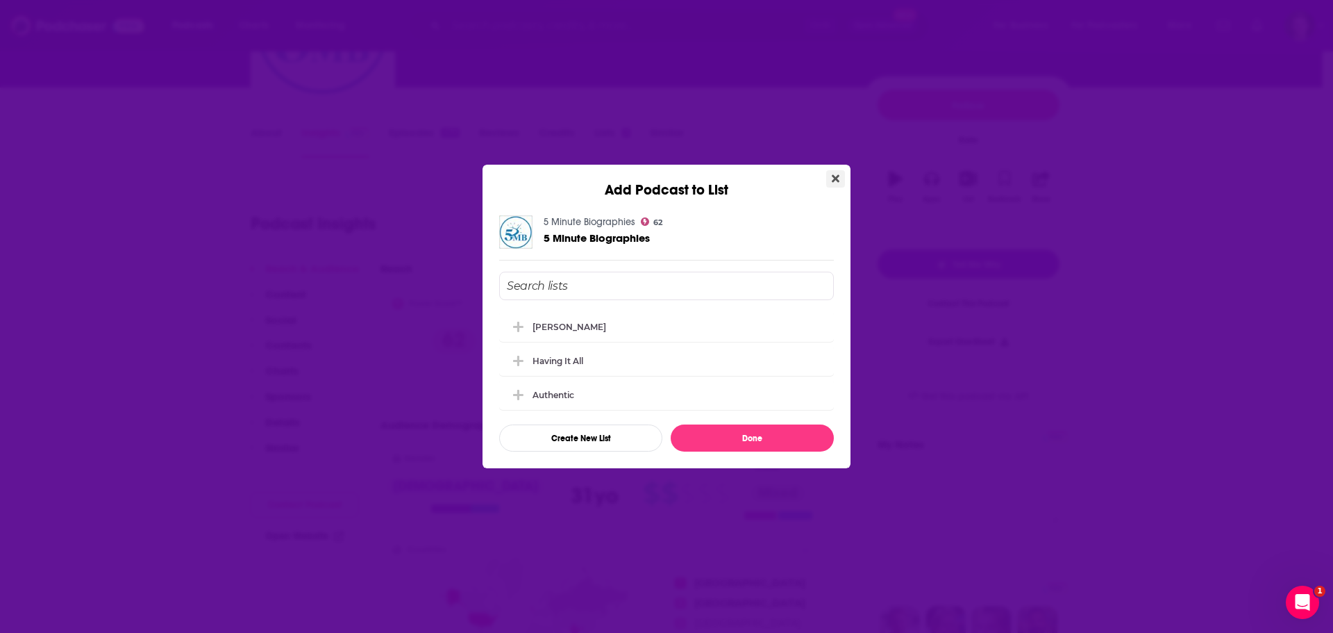
click at [836, 172] on button "Close" at bounding box center [835, 178] width 19 height 17
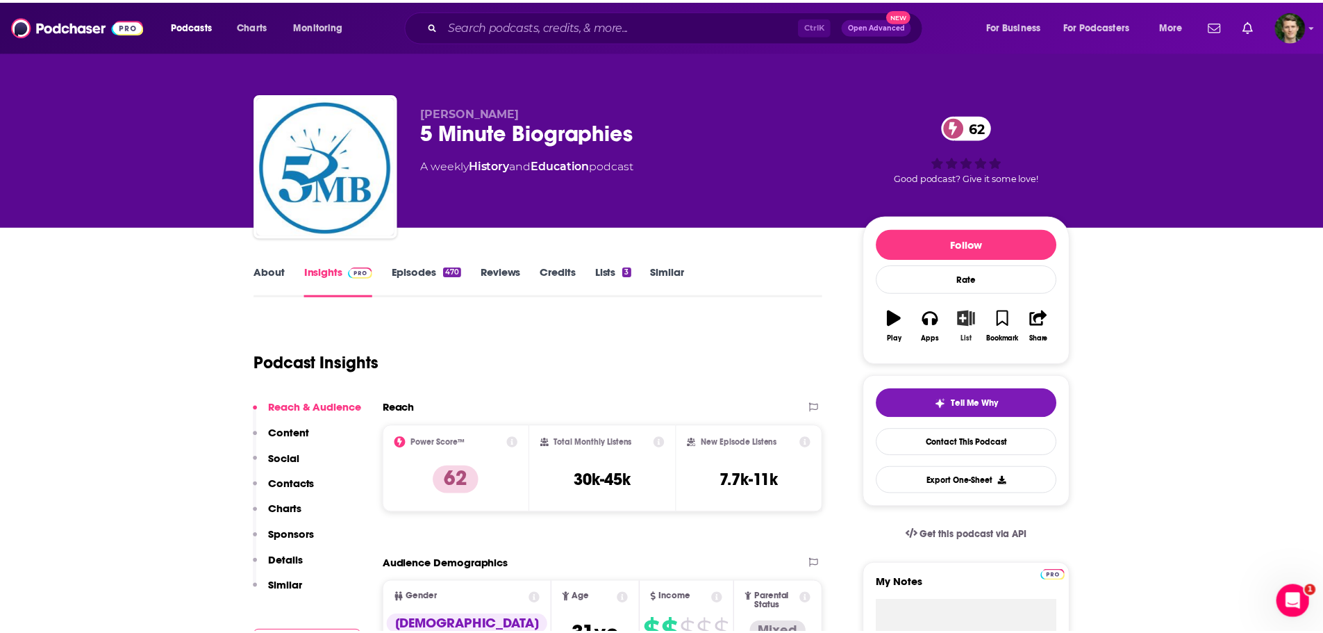
scroll to position [139, 0]
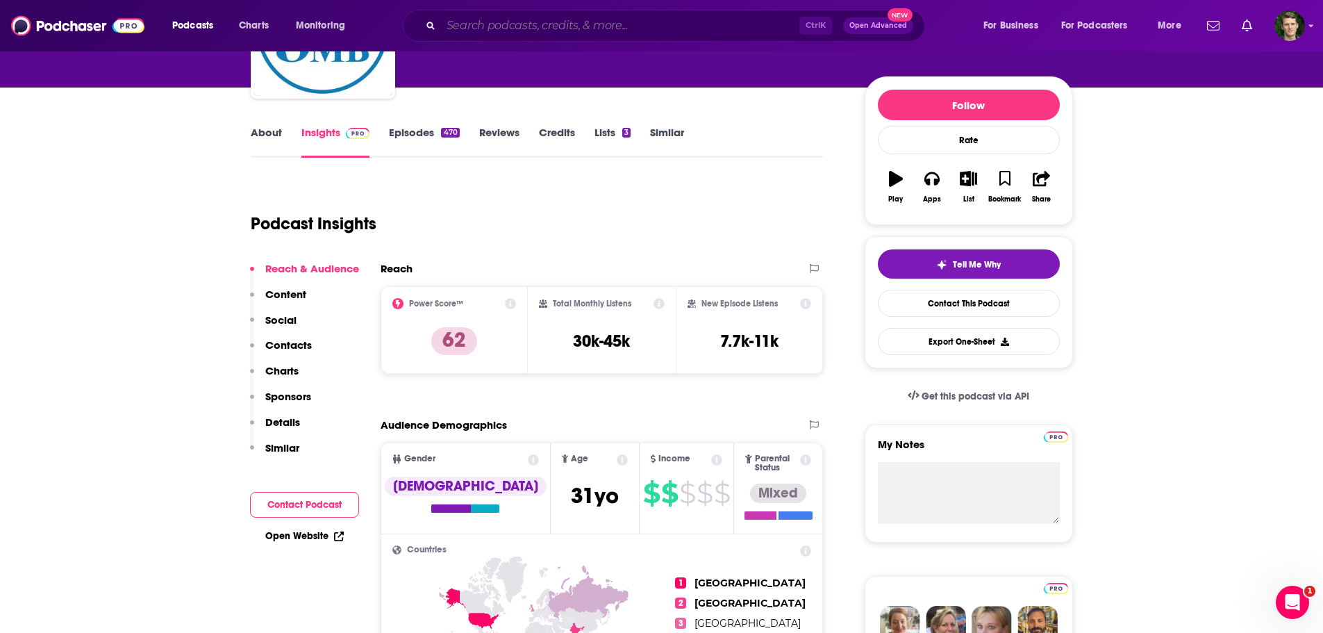
click at [469, 22] on input "Search podcasts, credits, & more..." at bounding box center [620, 26] width 358 height 22
paste input "New Books in Biography"
type input "New Books in Biography"
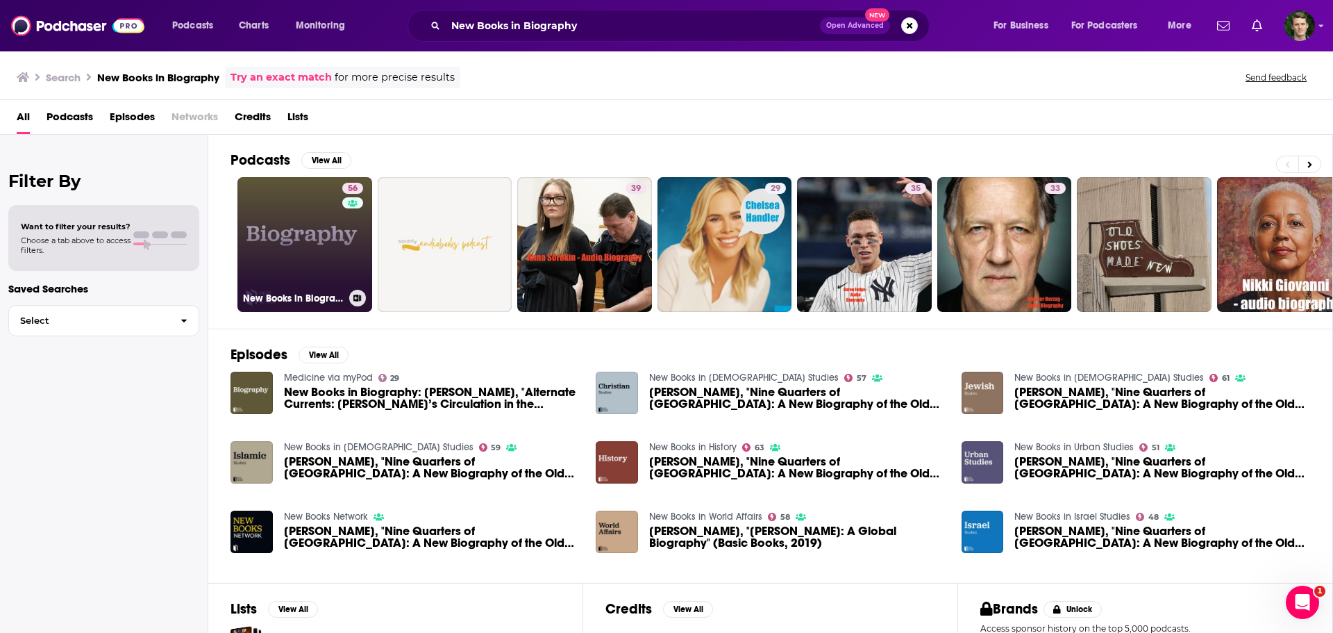
click at [329, 220] on link "56 New Books in Biography" at bounding box center [305, 244] width 135 height 135
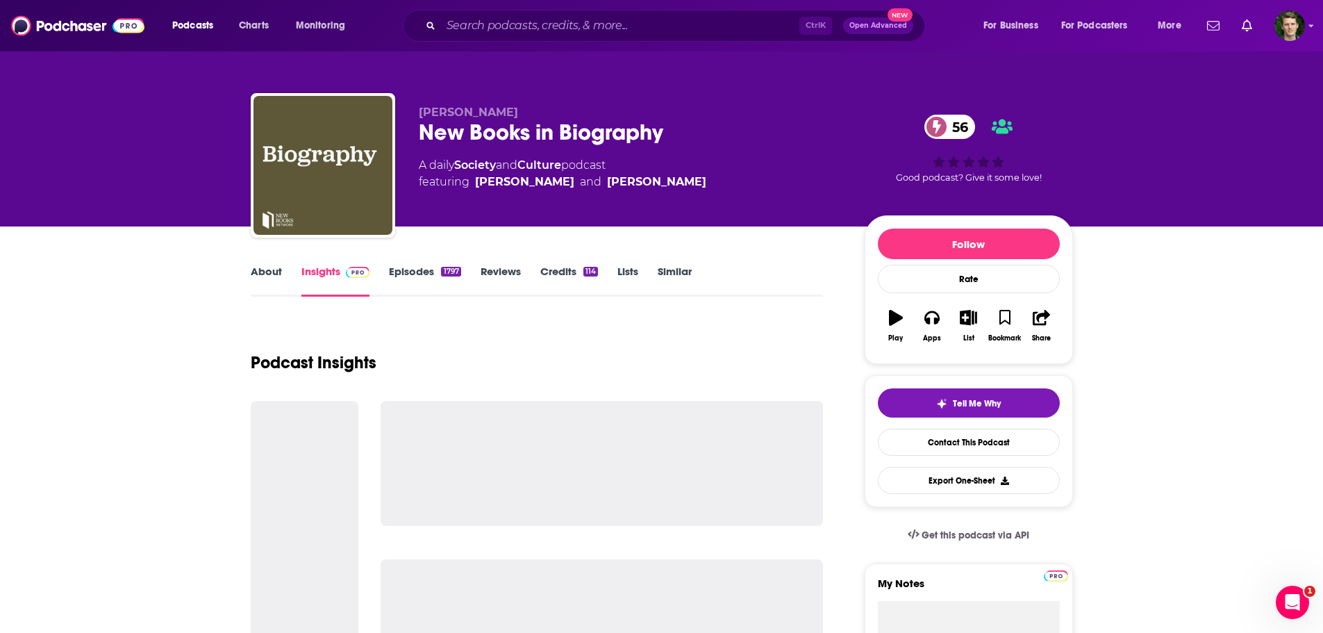
click at [253, 267] on link "About" at bounding box center [266, 281] width 31 height 32
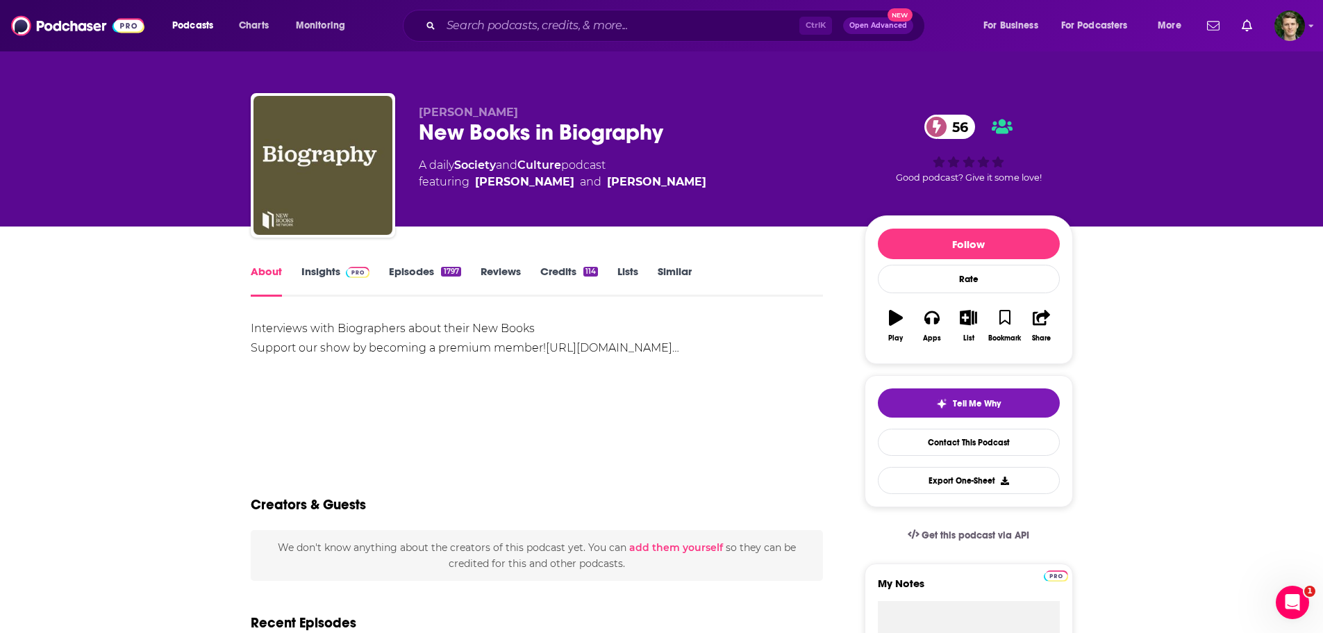
click at [340, 268] on span at bounding box center [355, 271] width 30 height 13
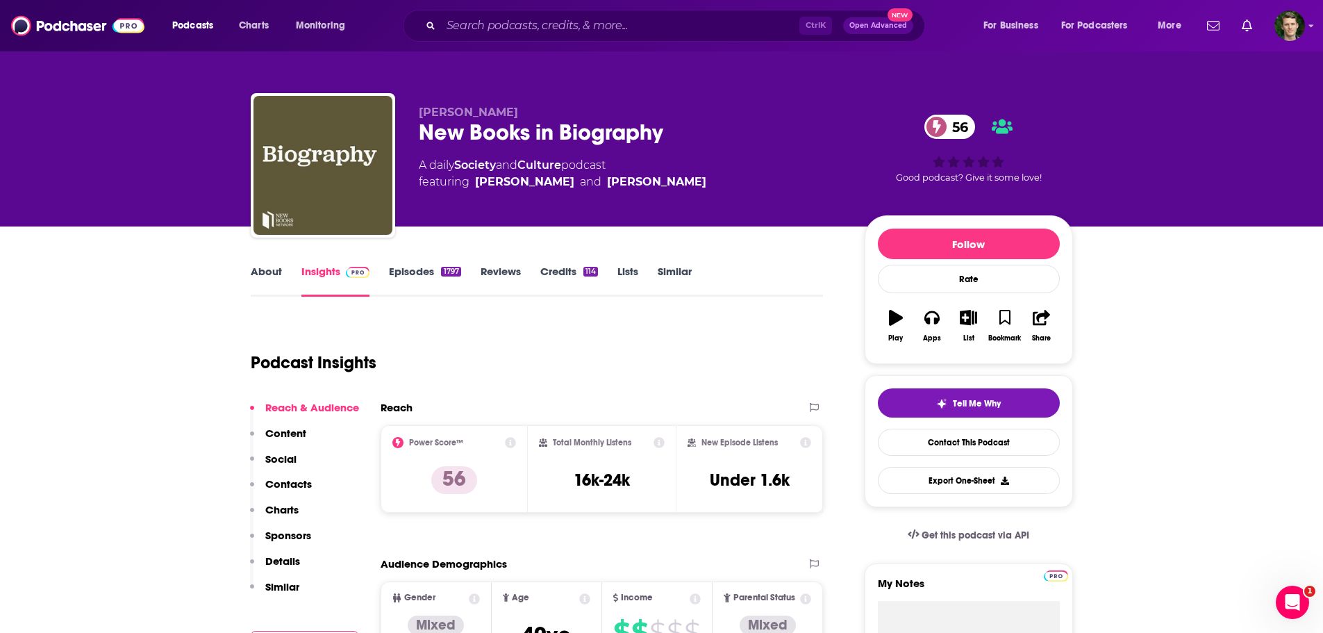
click at [401, 269] on link "Episodes 1797" at bounding box center [425, 281] width 72 height 32
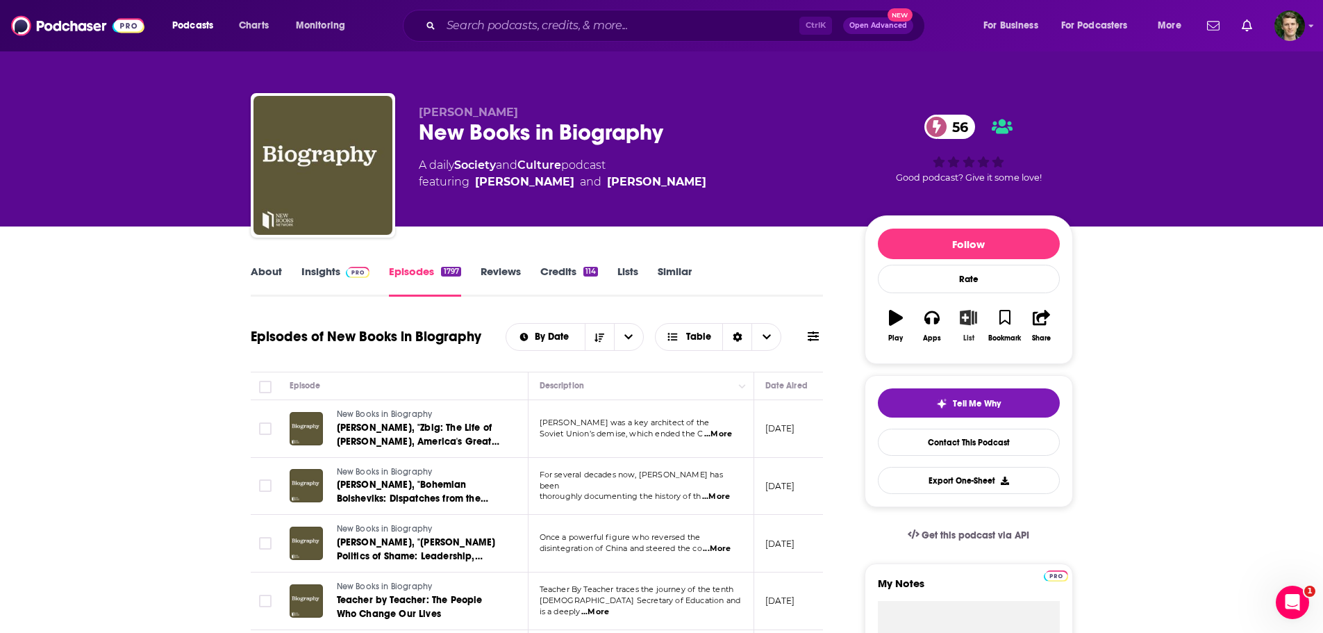
click at [878, 313] on icon "button" at bounding box center [968, 317] width 17 height 15
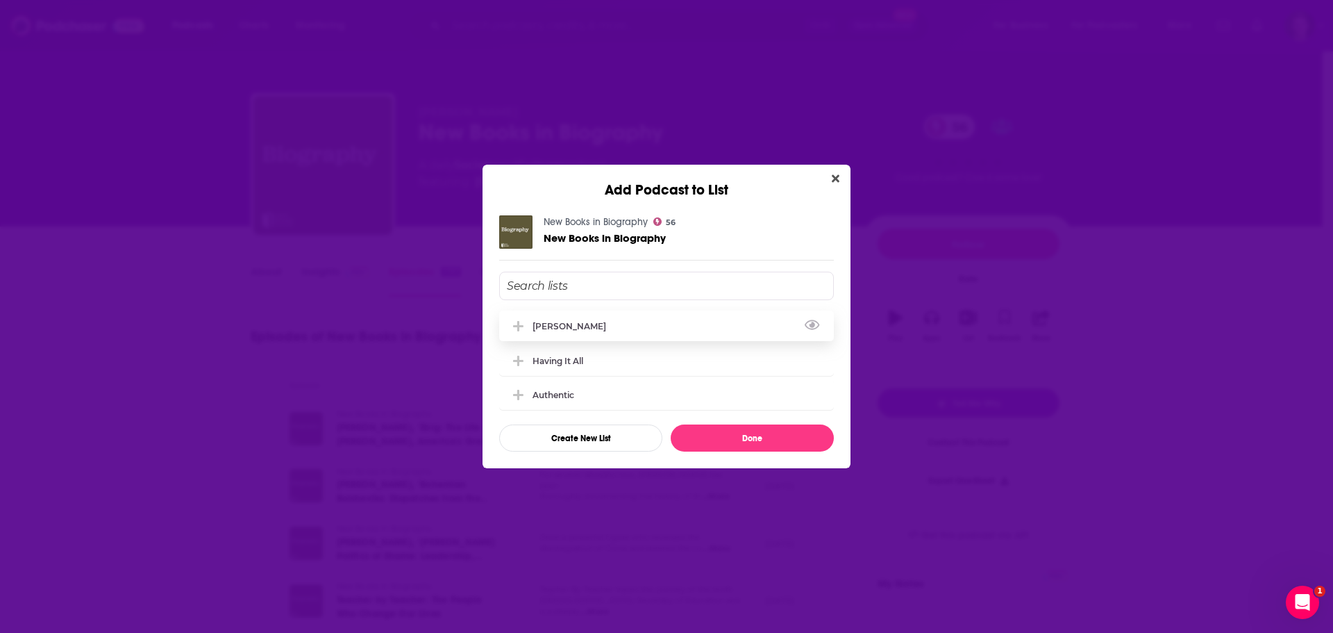
click at [642, 331] on div "Baldwin" at bounding box center [666, 325] width 335 height 31
click at [757, 428] on button "Done" at bounding box center [752, 437] width 163 height 27
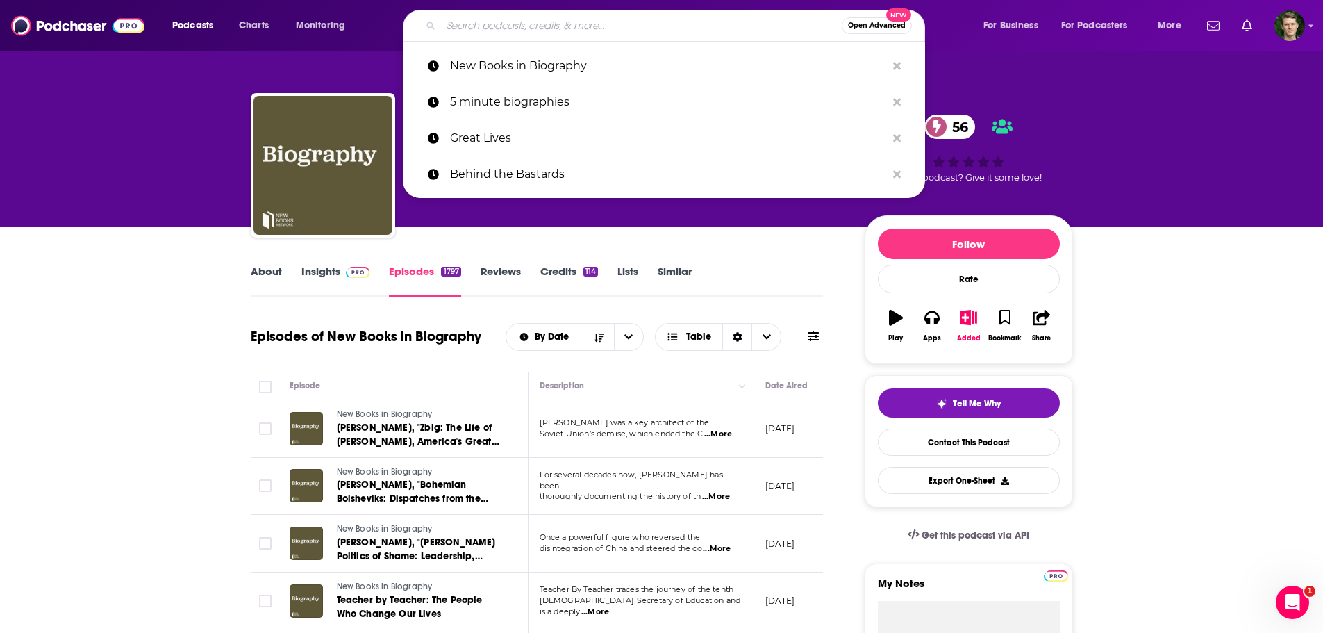
click at [501, 31] on input "Search podcasts, credits, & more..." at bounding box center [641, 26] width 401 height 22
paste input "A Life in Biography"
type input "A Life in Biography"
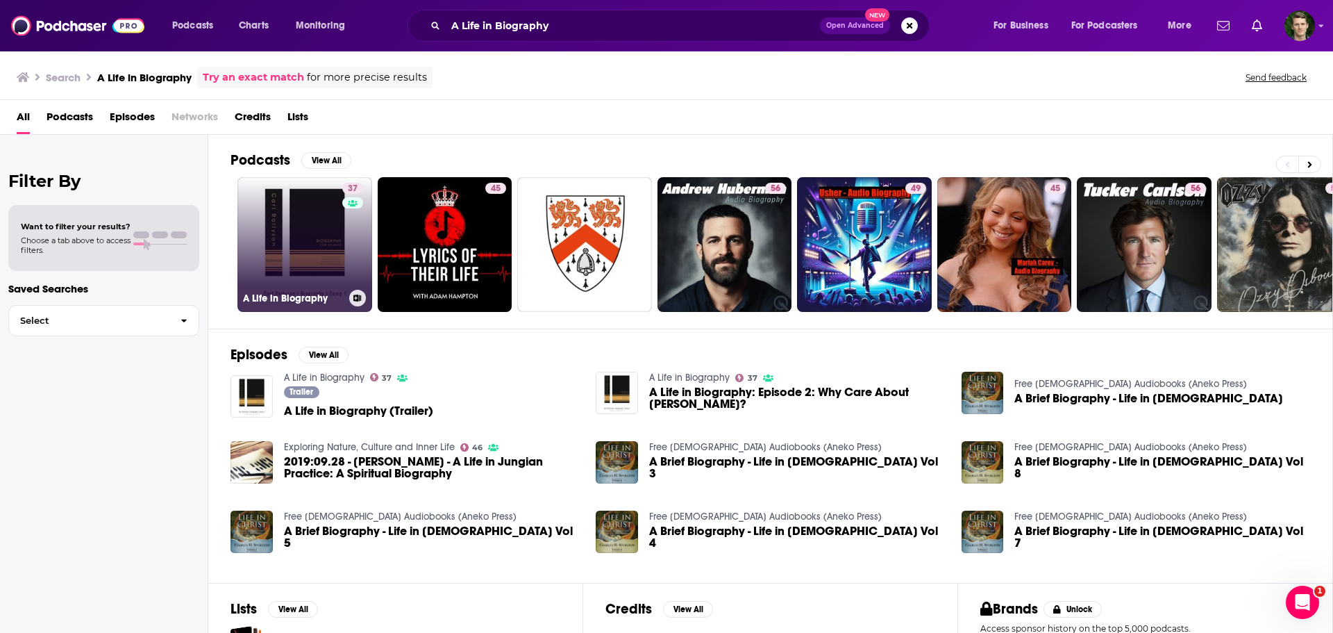
click at [329, 218] on link "37 A Life in Biography" at bounding box center [305, 244] width 135 height 135
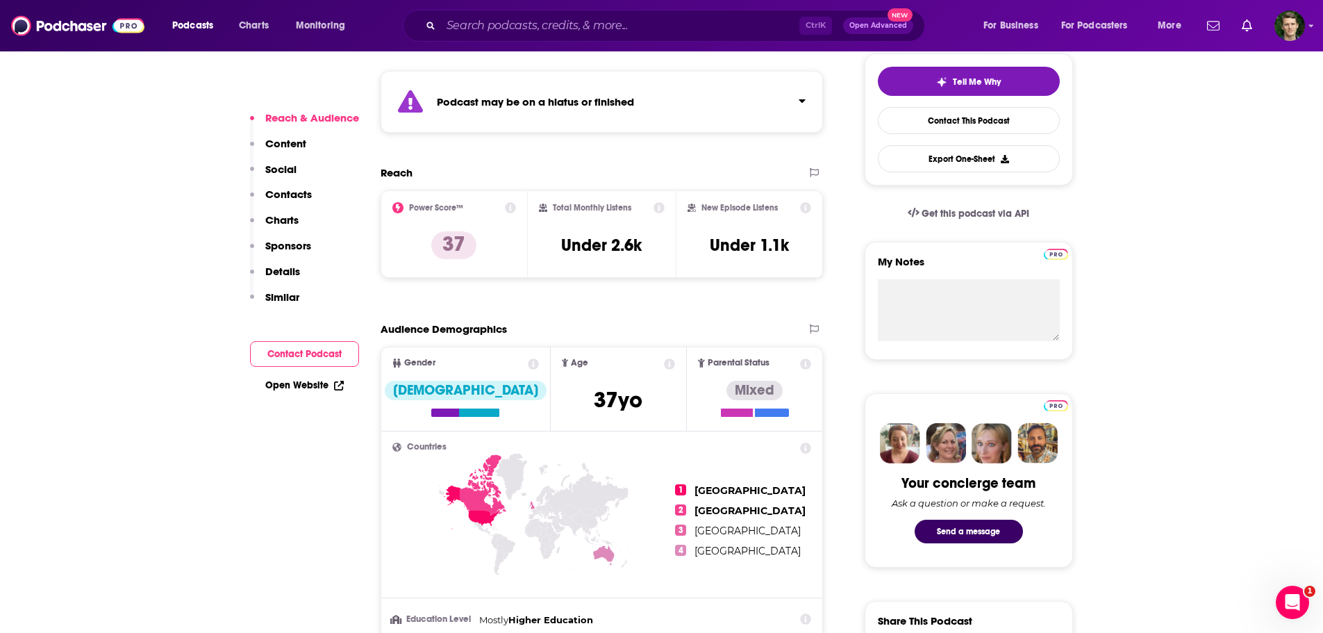
scroll to position [139, 0]
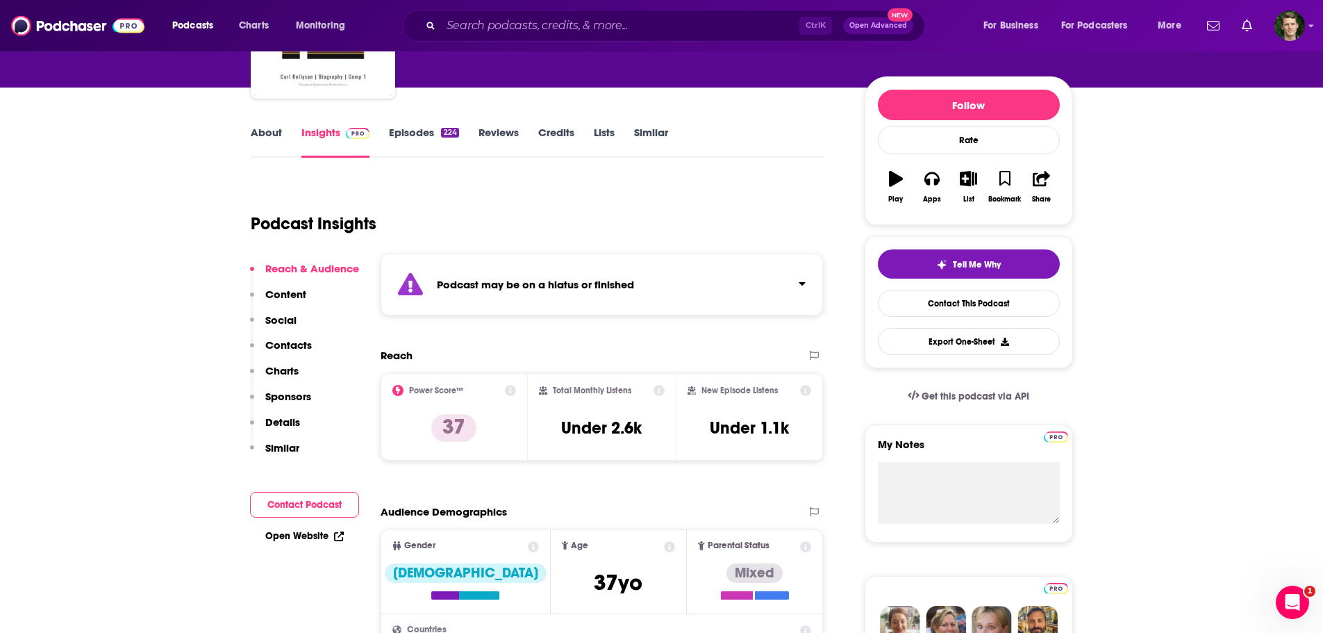
click at [426, 138] on link "Episodes 224" at bounding box center [423, 142] width 69 height 32
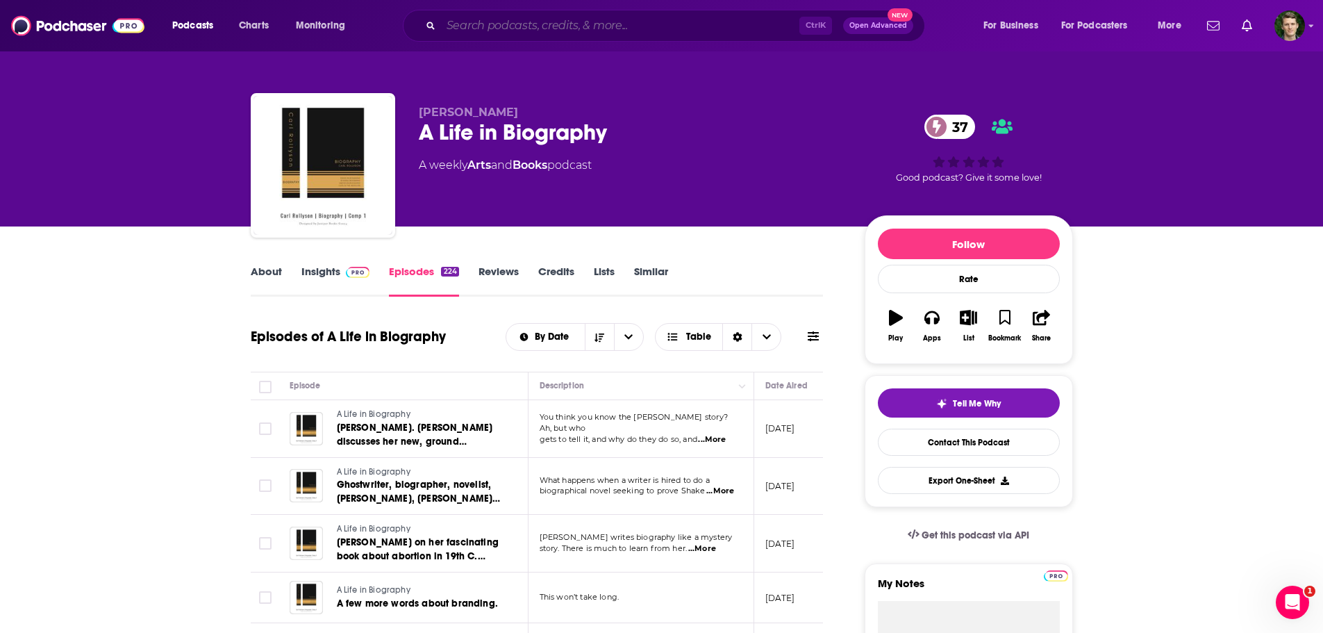
click at [475, 25] on input "Search podcasts, credits, & more..." at bounding box center [620, 26] width 358 height 22
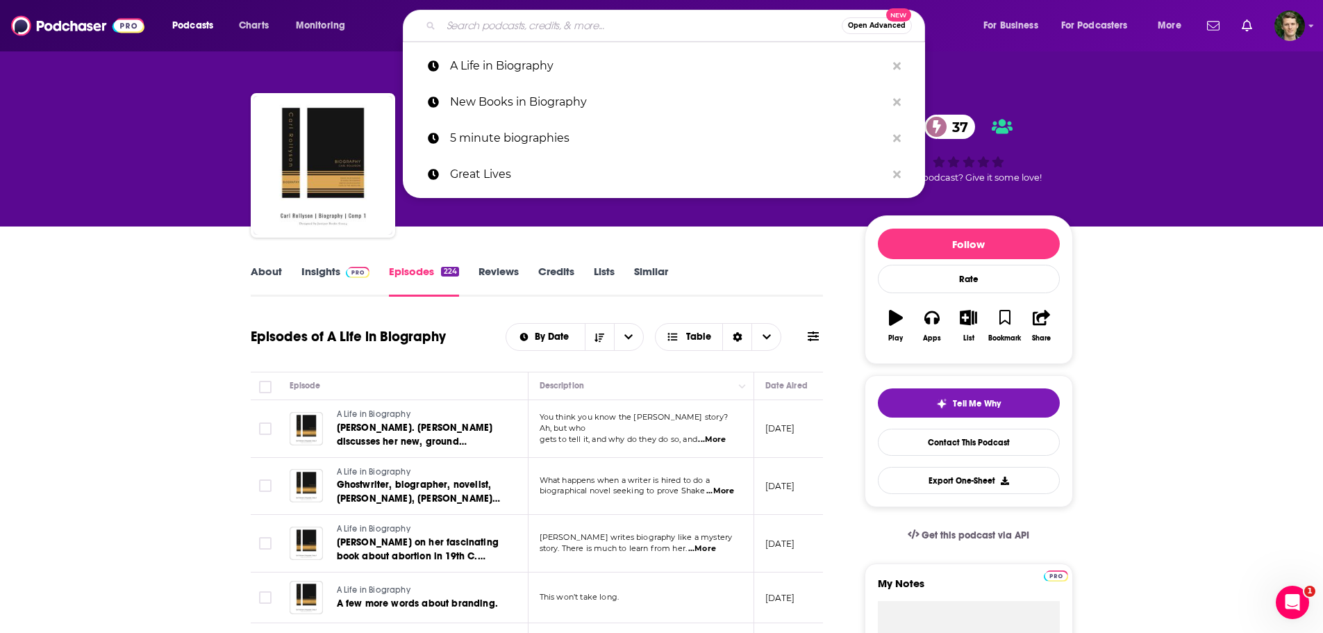
paste input "Writing Lives: Biography and Beyond"
type input "Writing Lives: Biography and Beyond"
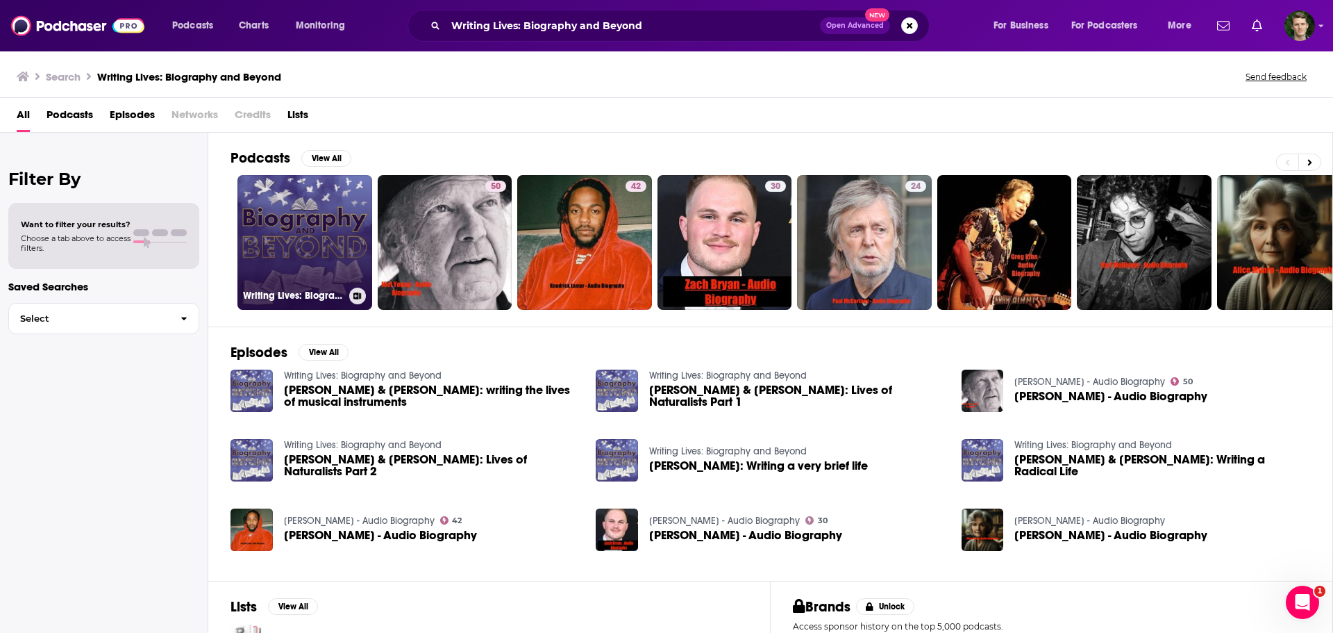
click at [338, 203] on link "Writing Lives: Biography and Beyond" at bounding box center [305, 242] width 135 height 135
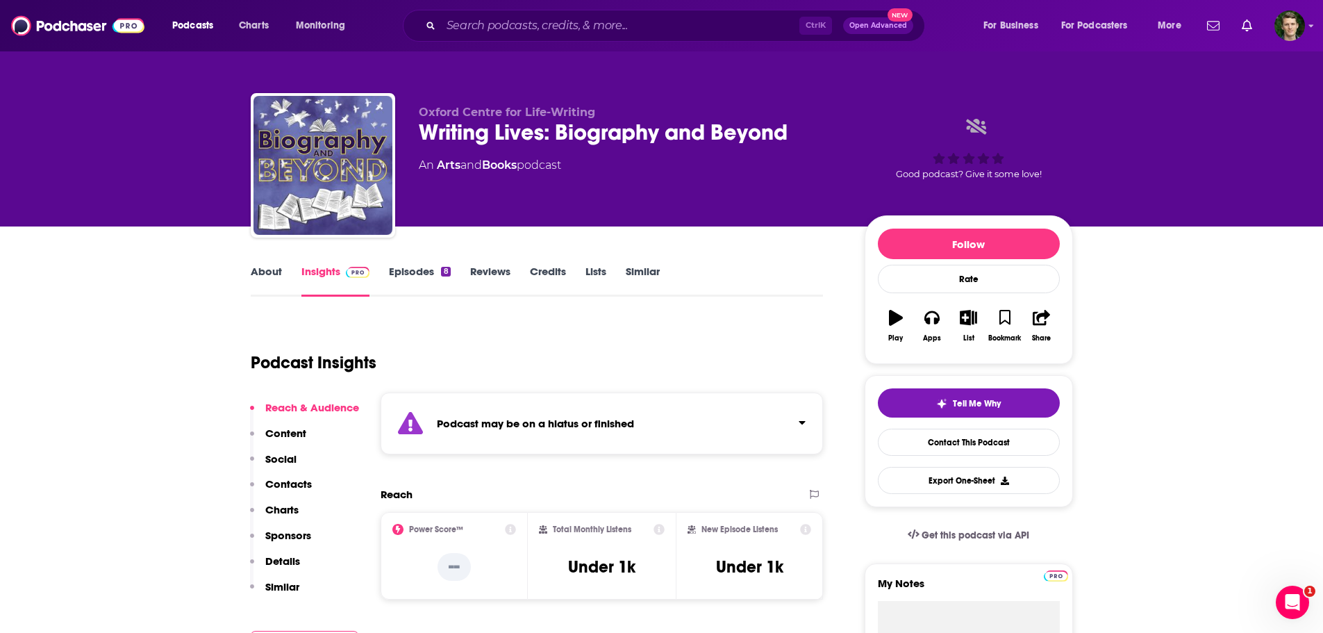
scroll to position [278, 0]
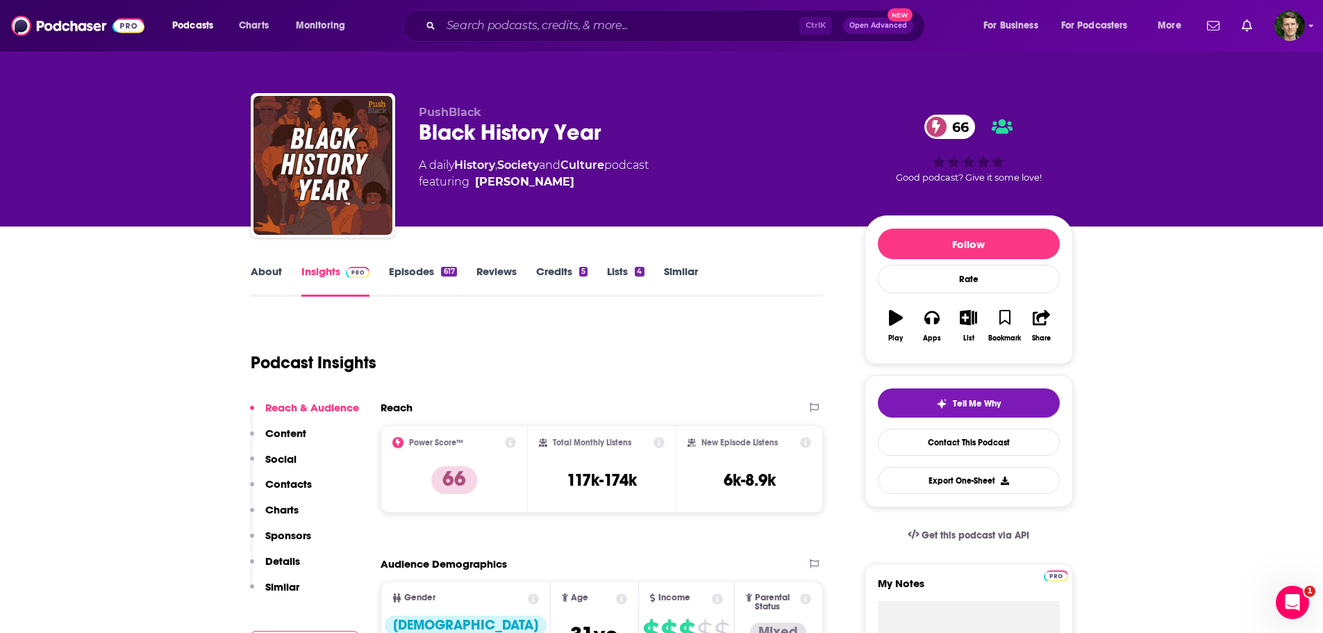
click at [423, 271] on link "Episodes 617" at bounding box center [422, 281] width 67 height 32
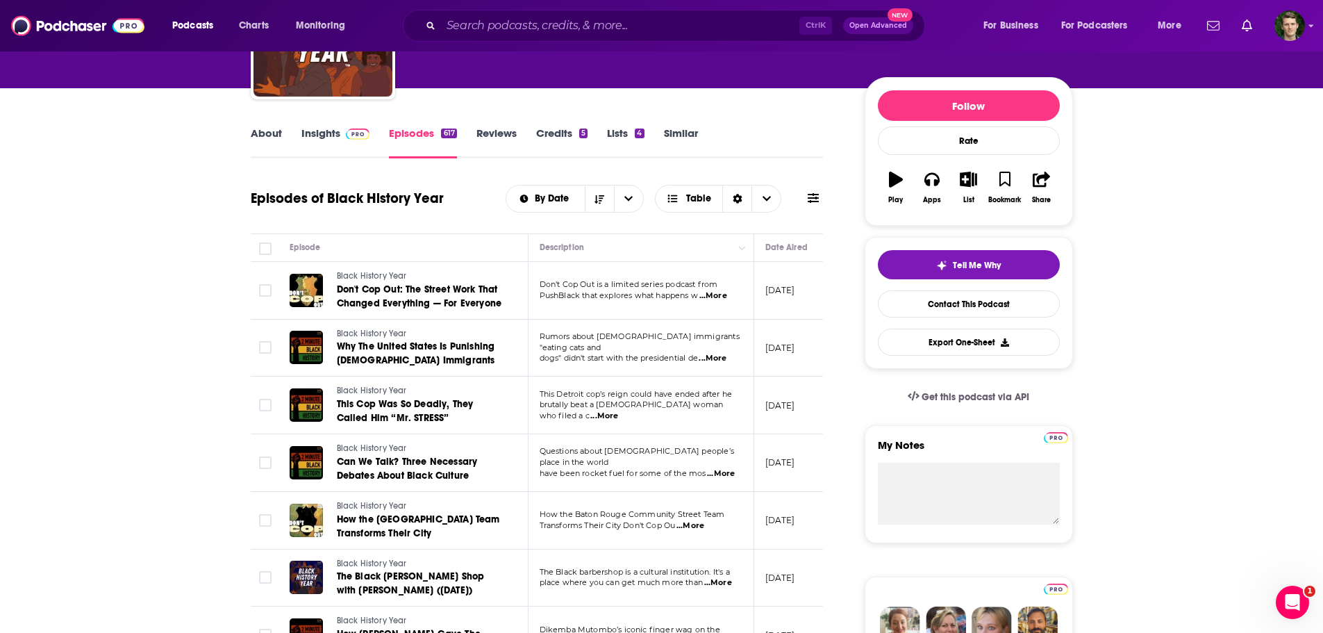
scroll to position [139, 0]
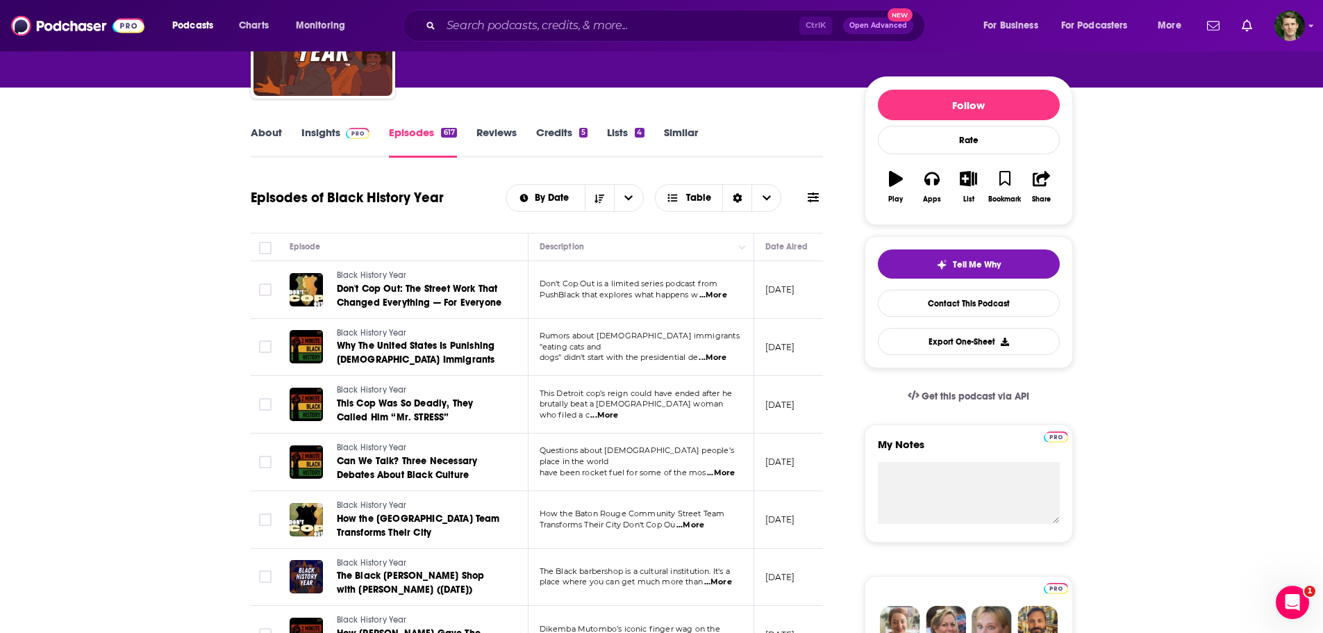
click at [780, 299] on td "[DATE]" at bounding box center [799, 290] width 90 height 58
click at [786, 287] on p "[DATE]" at bounding box center [780, 289] width 30 height 12
click at [960, 172] on icon "button" at bounding box center [968, 178] width 17 height 15
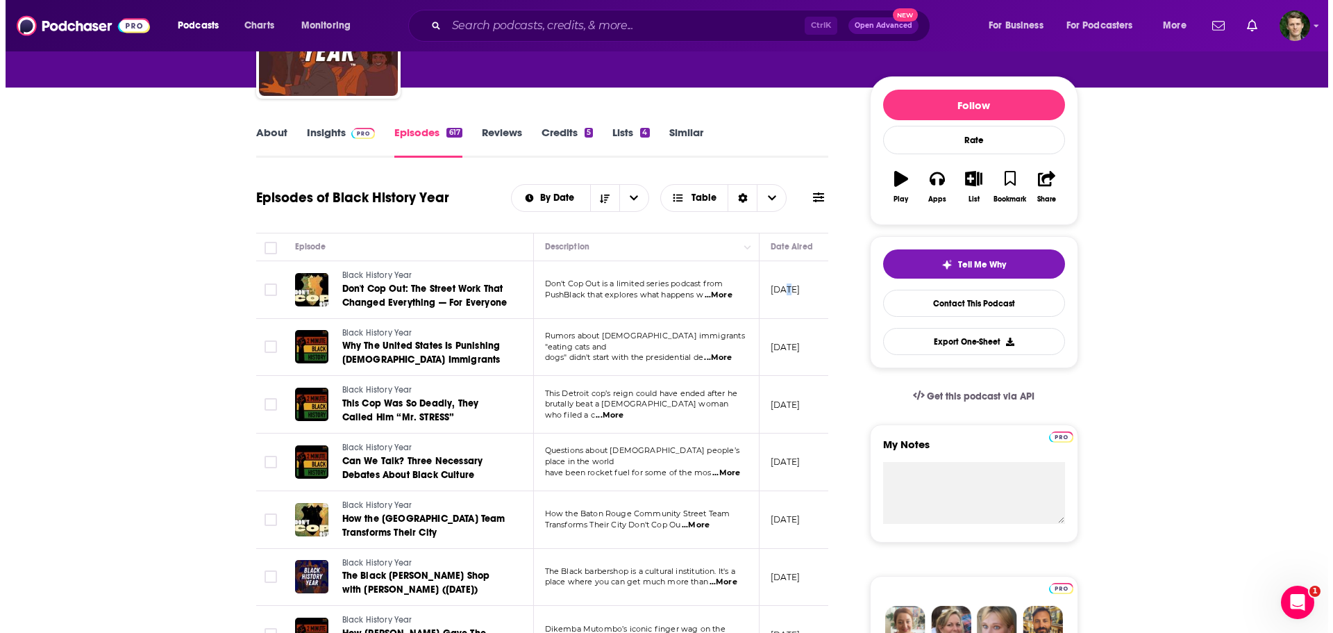
scroll to position [0, 0]
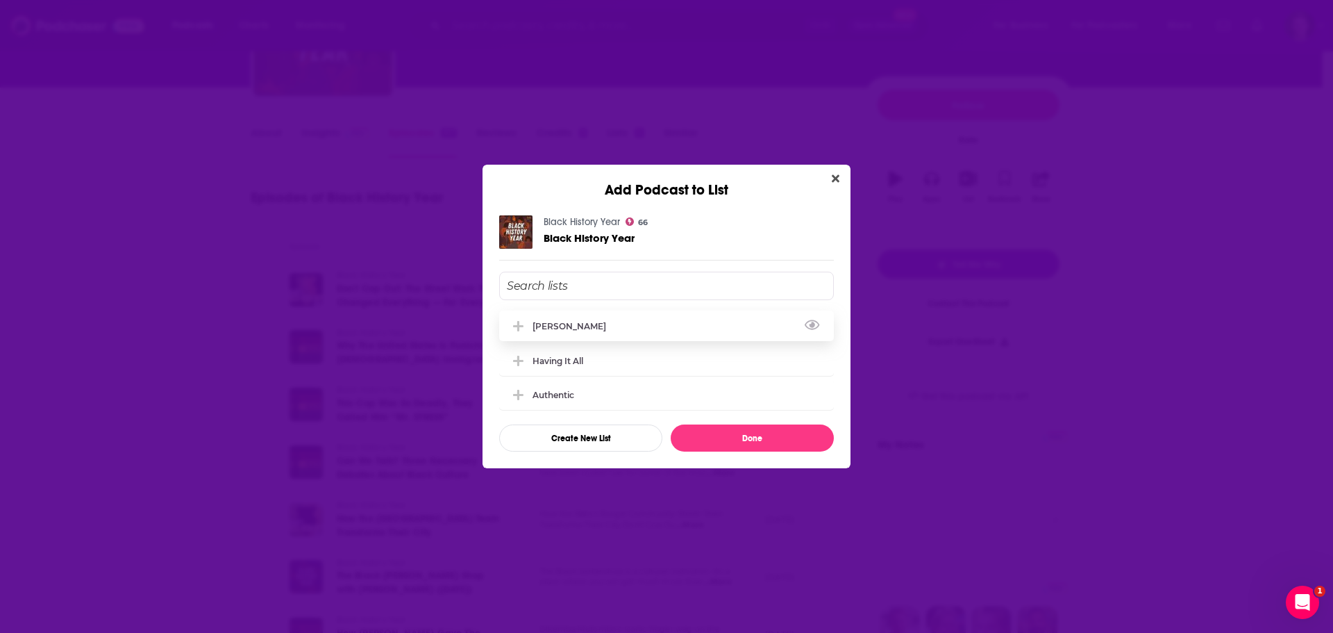
click at [565, 330] on div "Baldwin" at bounding box center [574, 326] width 82 height 10
click at [763, 431] on button "Done" at bounding box center [752, 437] width 163 height 27
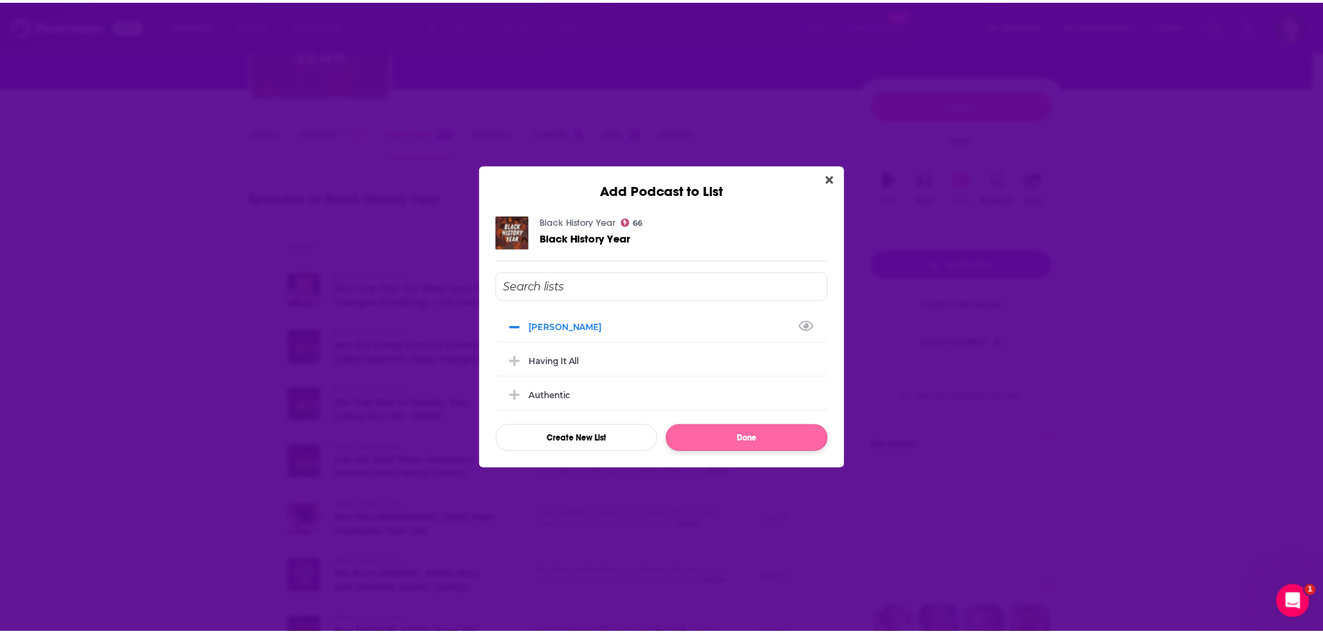
scroll to position [139, 0]
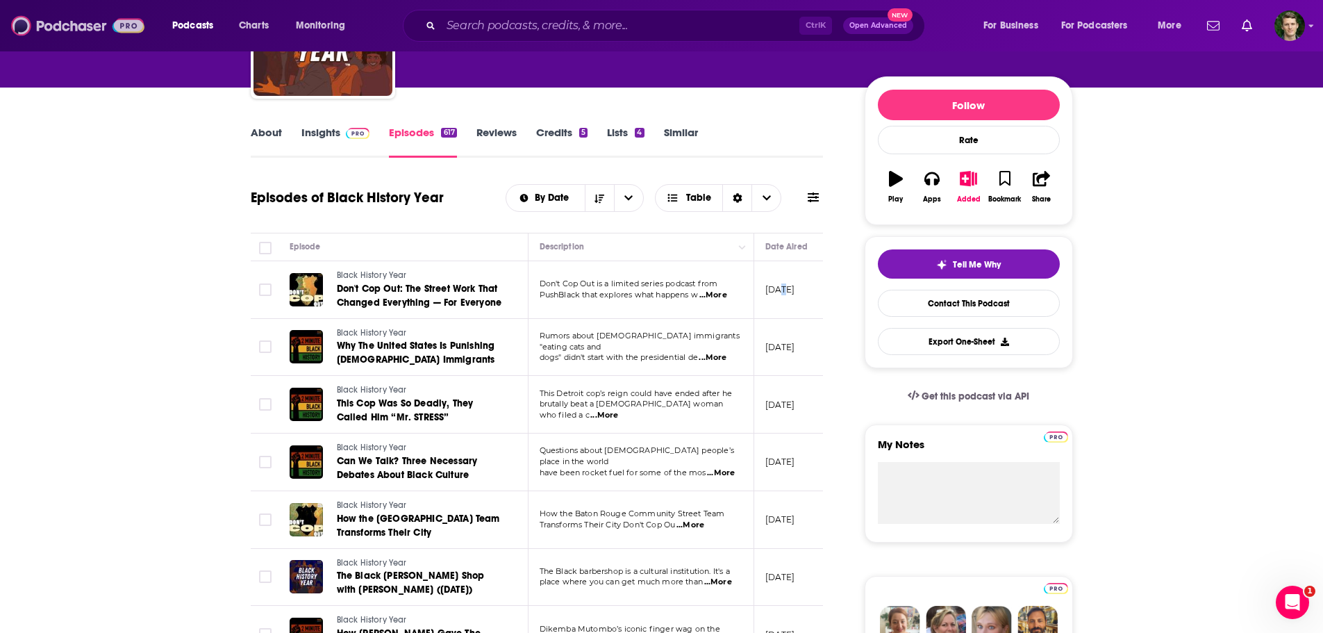
click at [60, 21] on img at bounding box center [77, 26] width 133 height 26
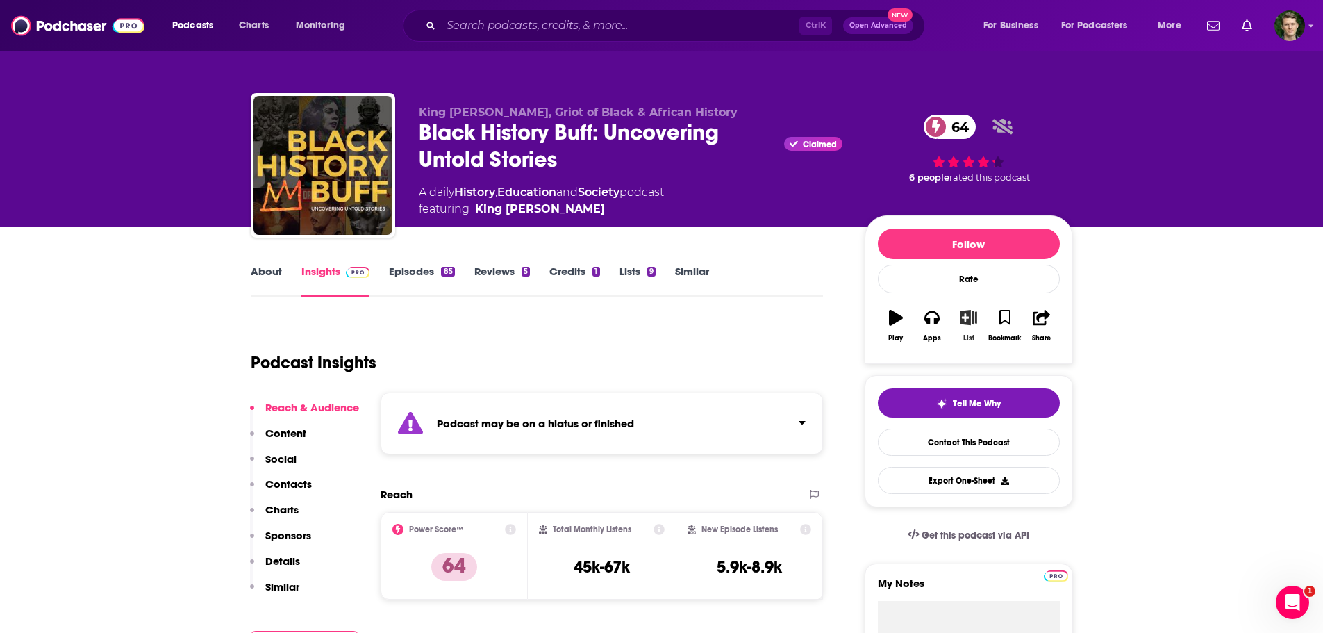
click at [974, 319] on icon "button" at bounding box center [968, 317] width 17 height 15
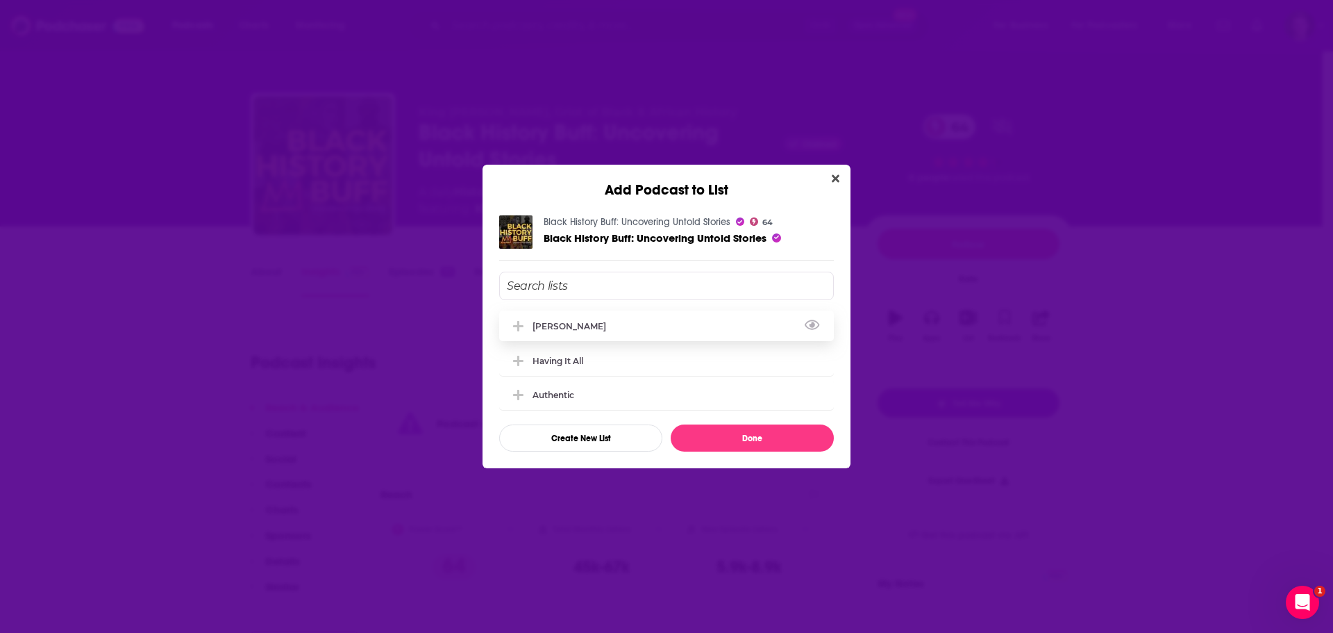
click at [574, 329] on div "[PERSON_NAME]" at bounding box center [666, 325] width 335 height 31
click at [742, 442] on button "Done" at bounding box center [752, 437] width 163 height 27
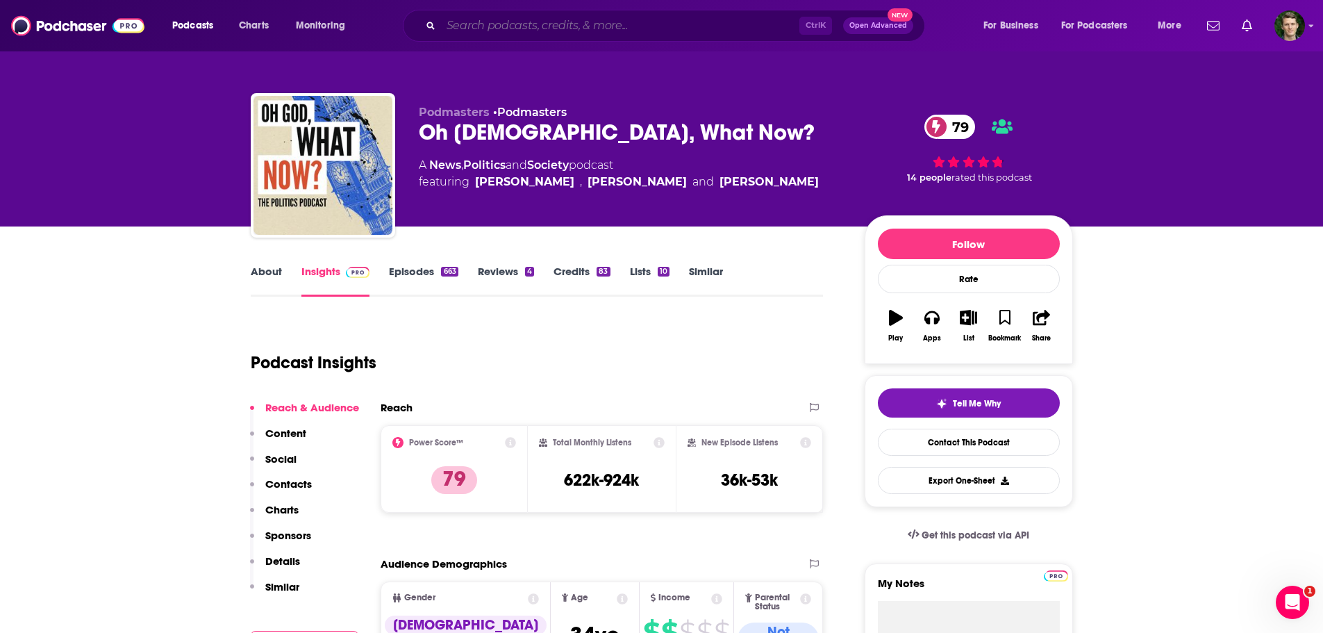
click at [490, 25] on input "Search podcasts, credits, & more..." at bounding box center [620, 26] width 358 height 22
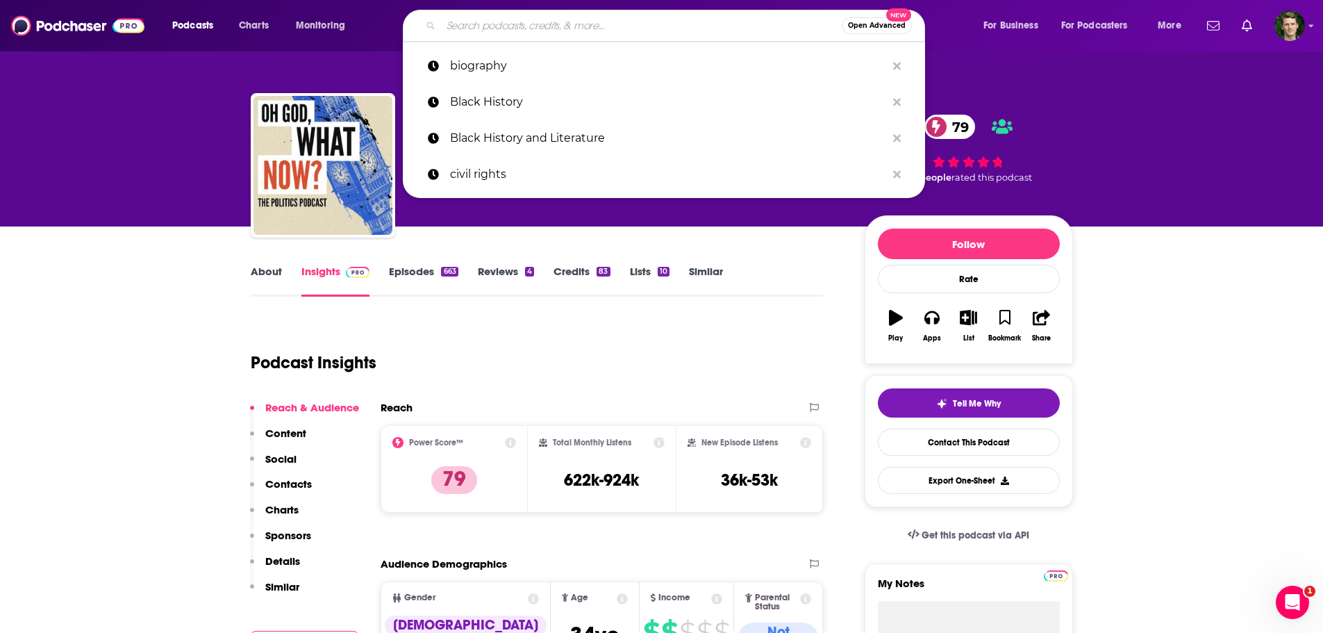
type input "c"
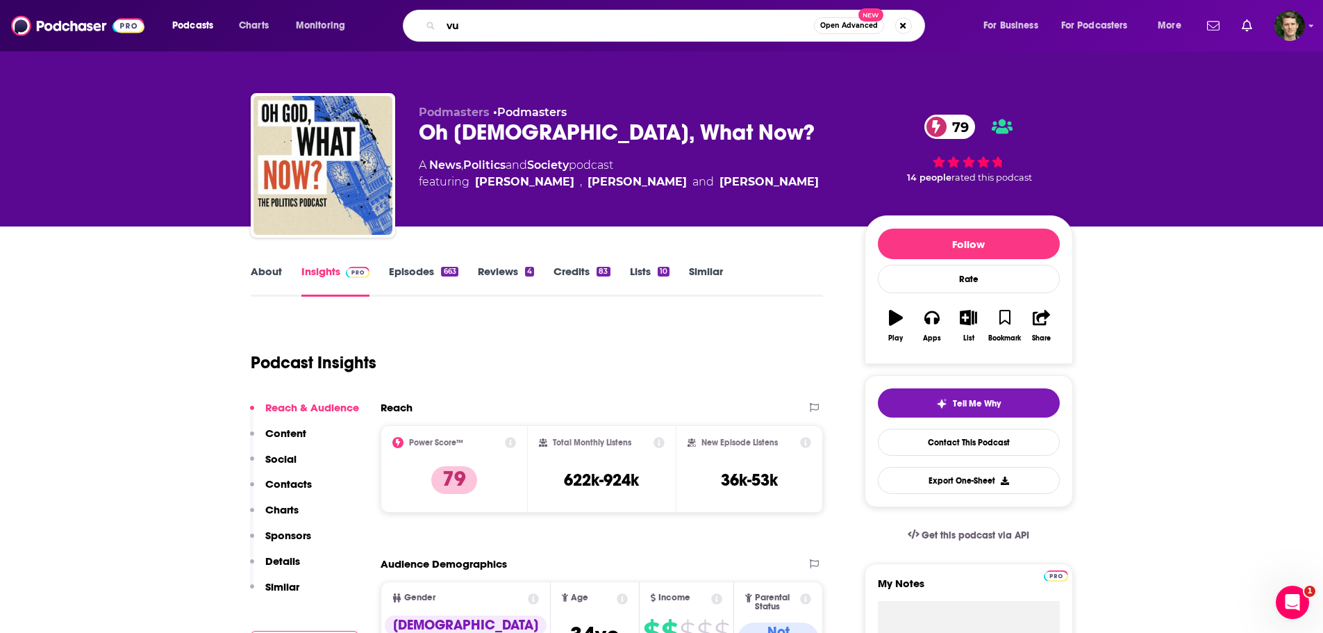
type input "v"
type input "culture"
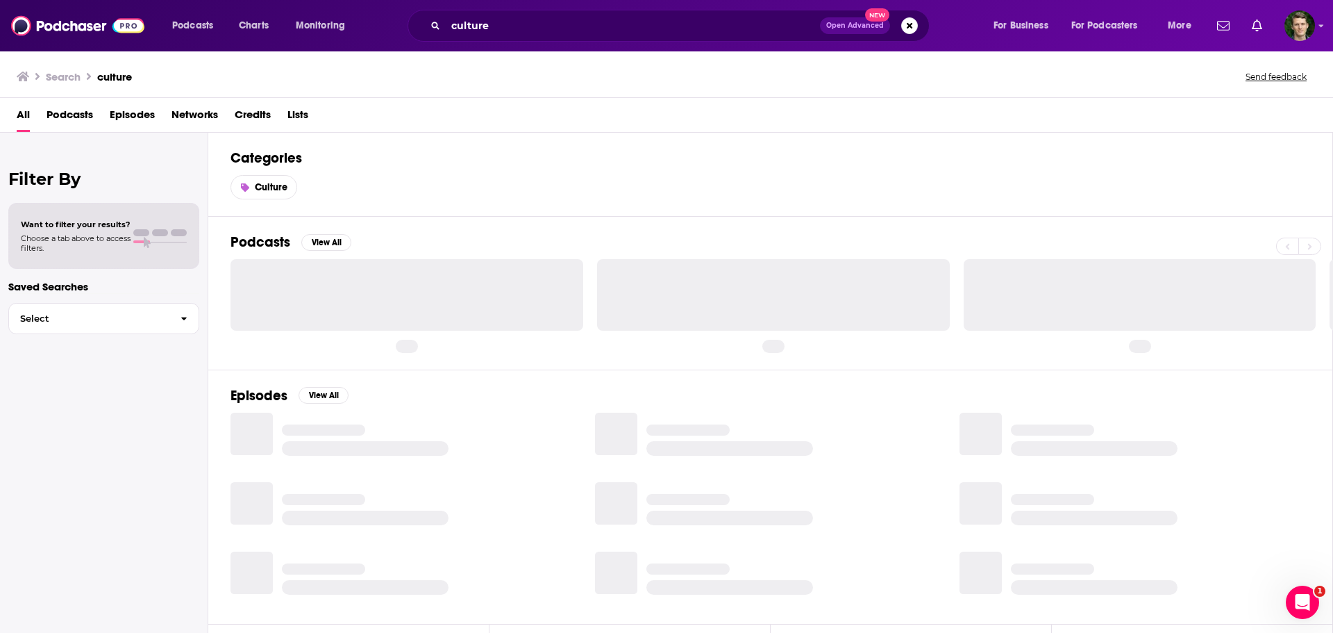
click at [97, 116] on div "All Podcasts Episodes Networks Credits Lists" at bounding box center [670, 117] width 1306 height 28
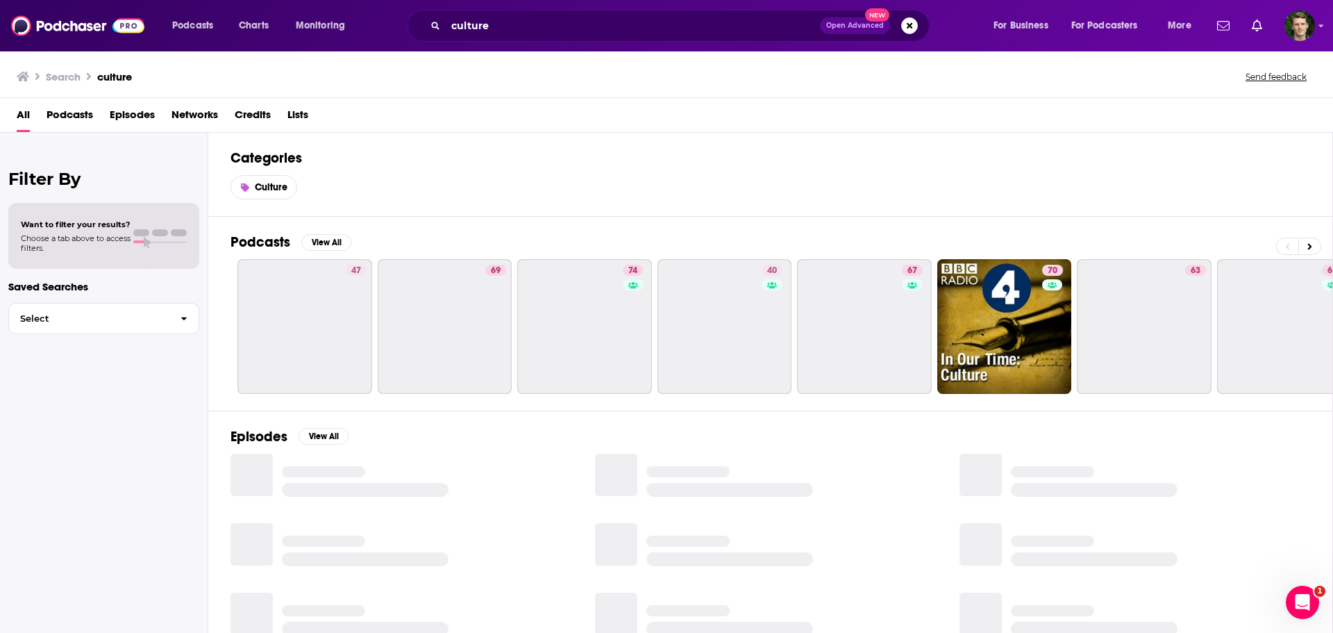
click at [72, 119] on span "Podcasts" at bounding box center [70, 117] width 47 height 28
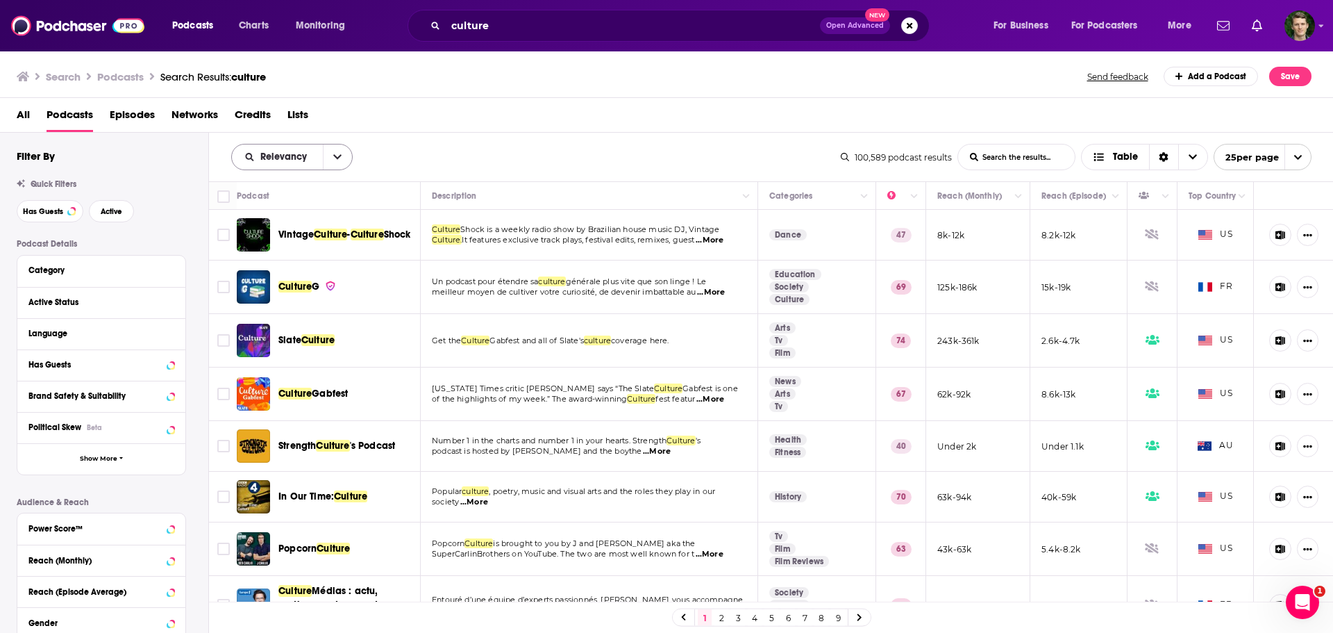
click at [331, 160] on button "open menu" at bounding box center [337, 156] width 29 height 25
click at [277, 268] on div "Power Score" at bounding box center [292, 276] width 122 height 24
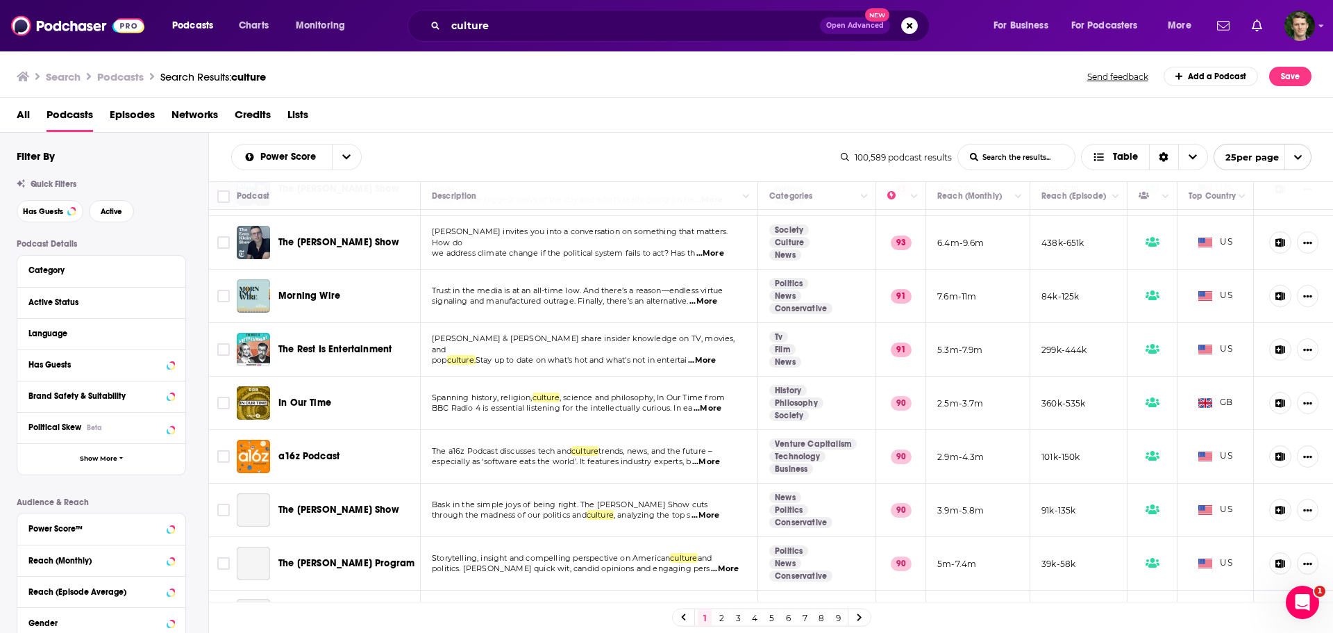
scroll to position [417, 0]
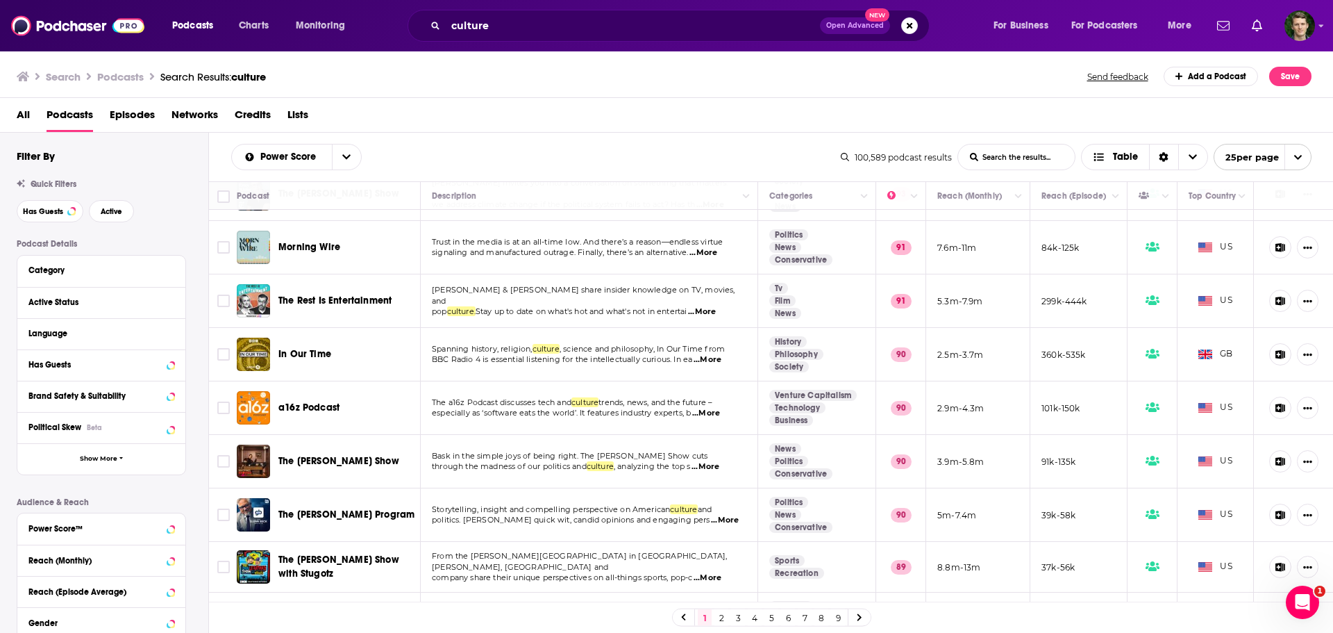
click at [720, 358] on span "...More" at bounding box center [708, 359] width 28 height 11
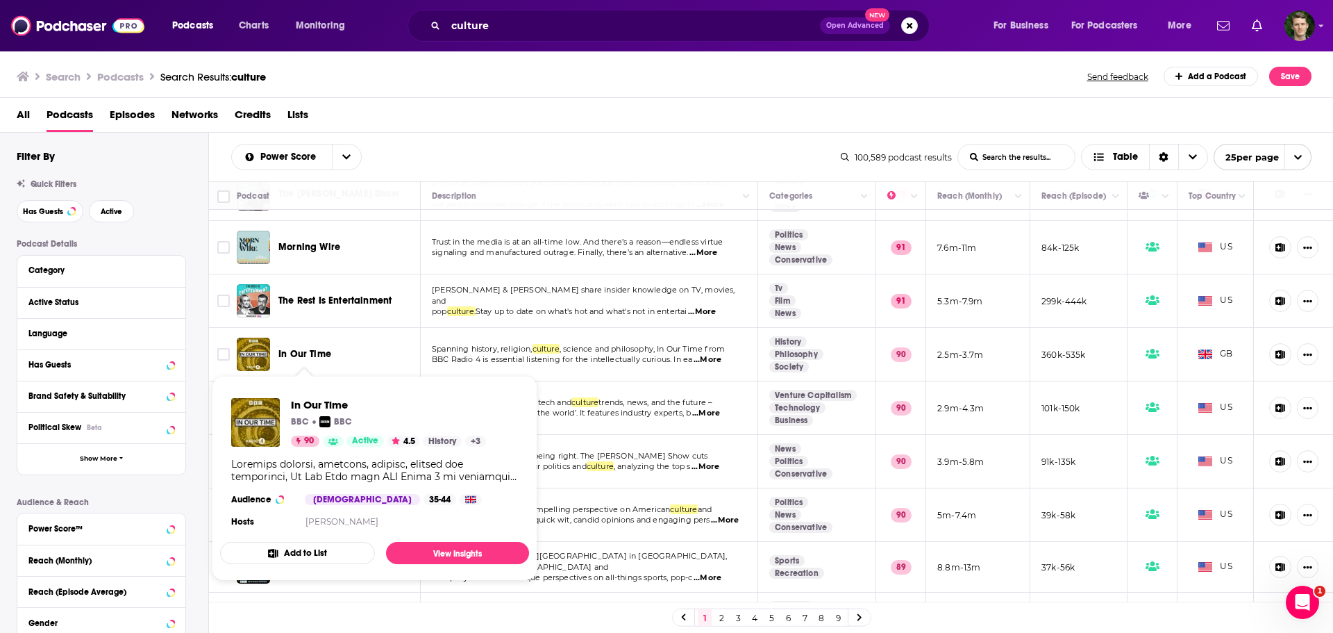
click at [340, 547] on button "Add to List" at bounding box center [297, 553] width 155 height 22
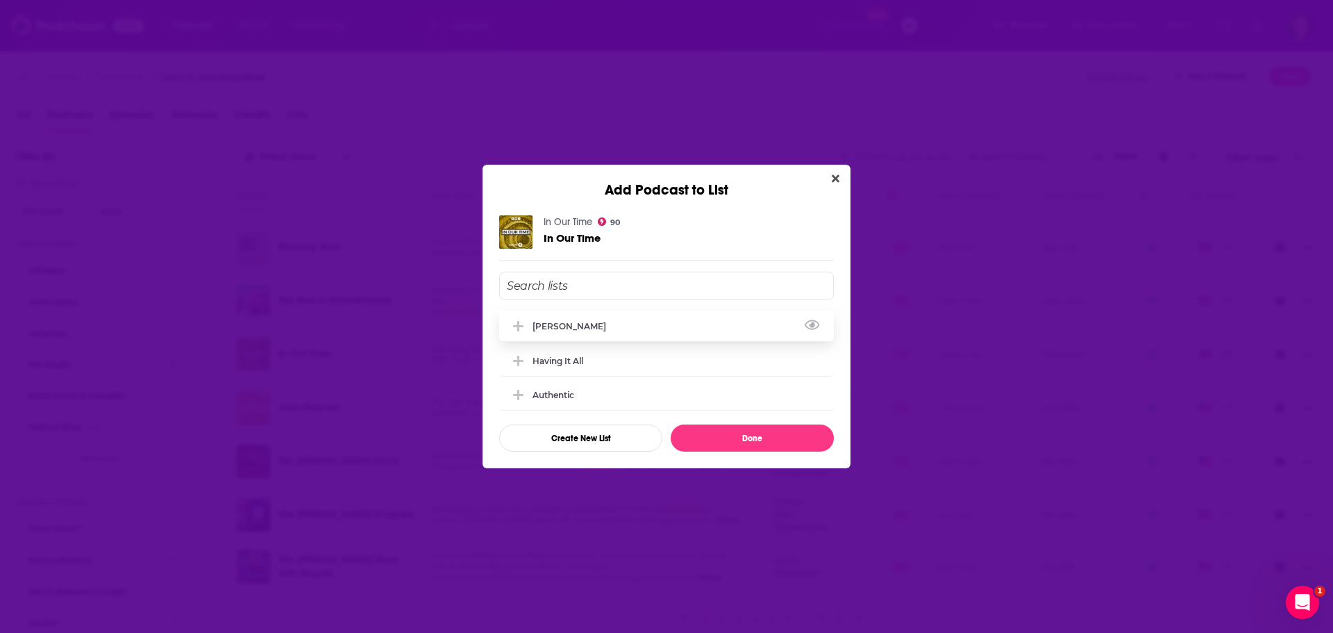
click at [592, 325] on div "Baldwin" at bounding box center [666, 325] width 335 height 31
click at [756, 438] on button "Done" at bounding box center [752, 437] width 163 height 27
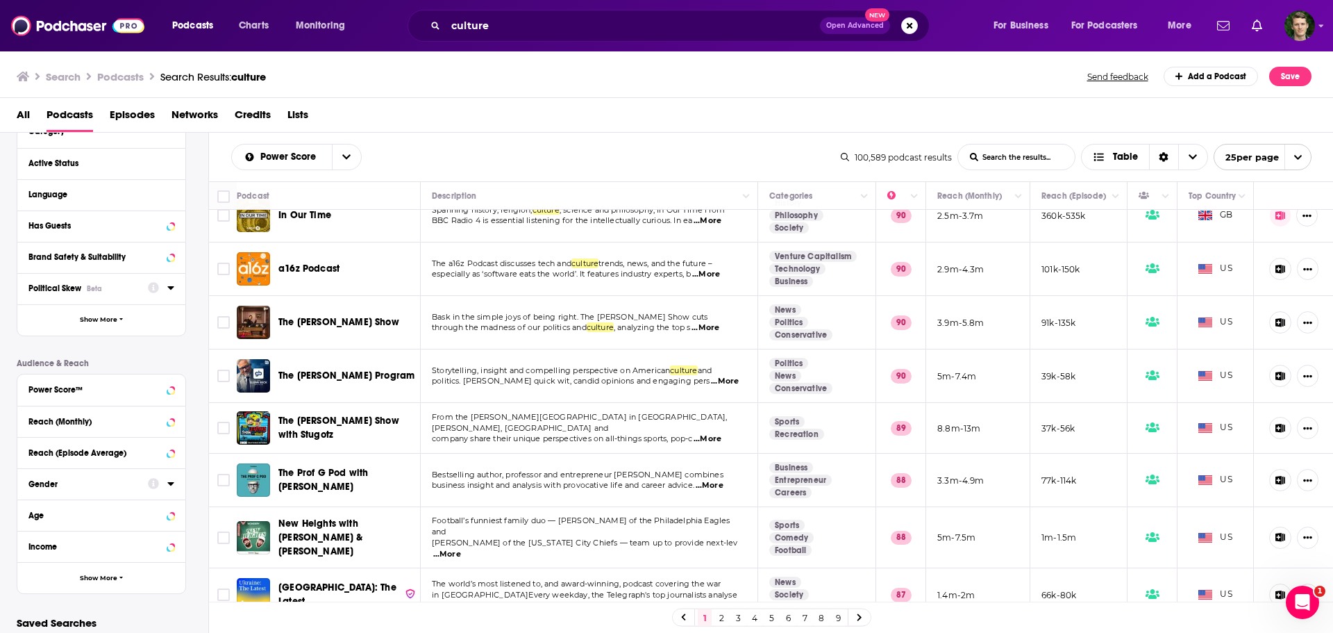
scroll to position [0, 0]
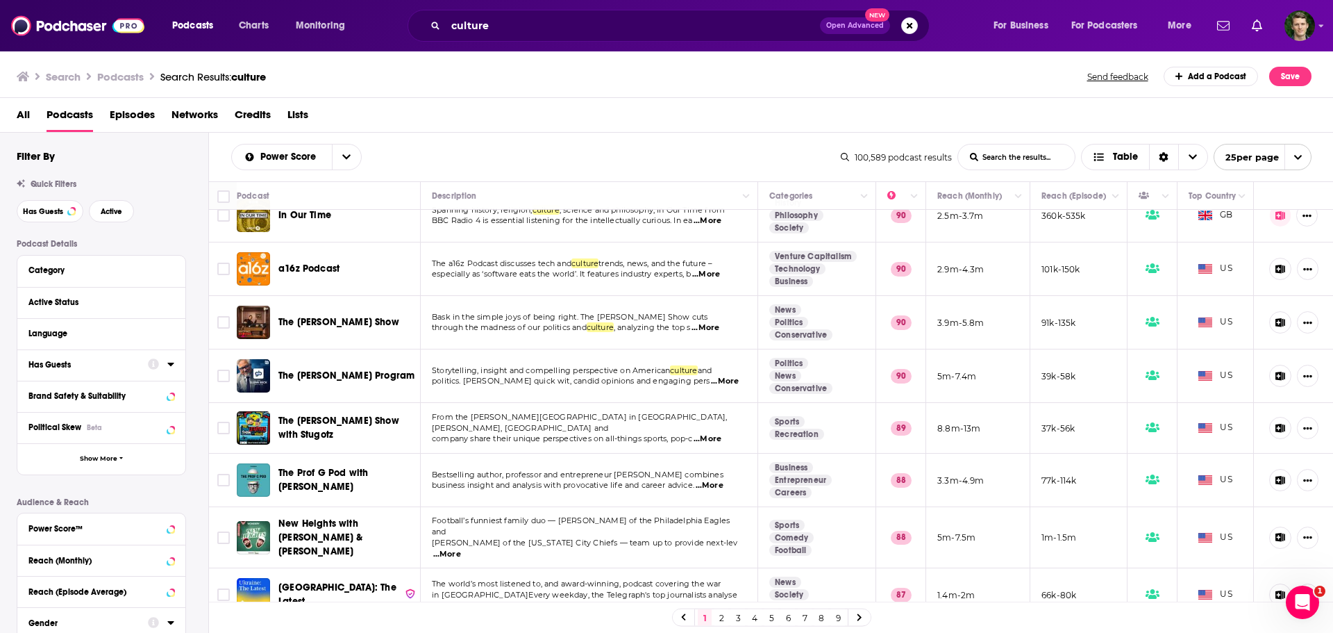
click at [169, 360] on icon at bounding box center [170, 363] width 7 height 11
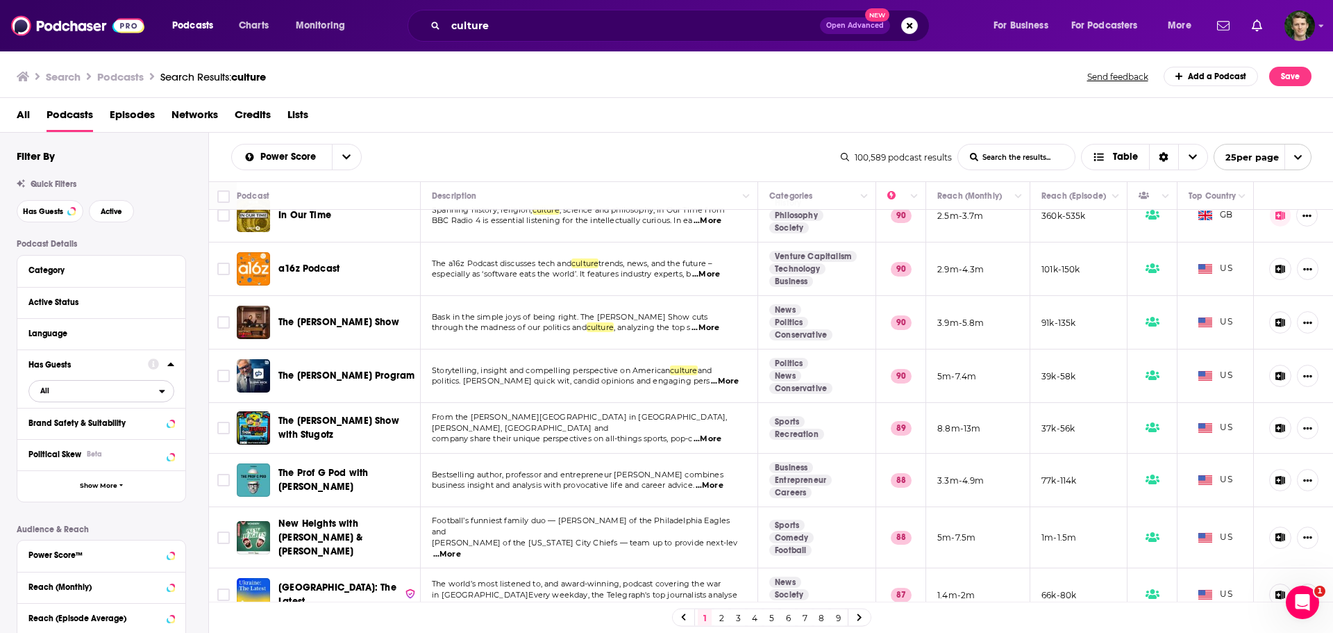
click at [103, 392] on span "All" at bounding box center [94, 390] width 130 height 18
click at [103, 429] on div "Has guests 27k" at bounding box center [106, 436] width 156 height 23
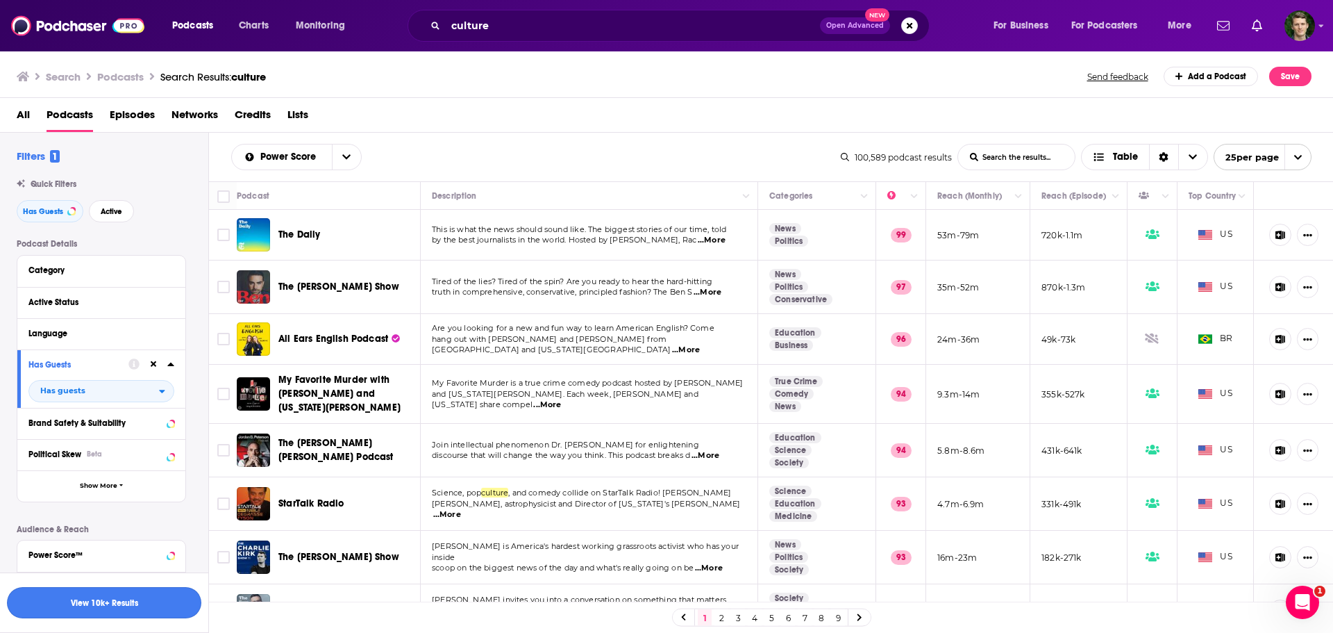
click at [141, 602] on button "View 10k+ Results" at bounding box center [104, 602] width 194 height 31
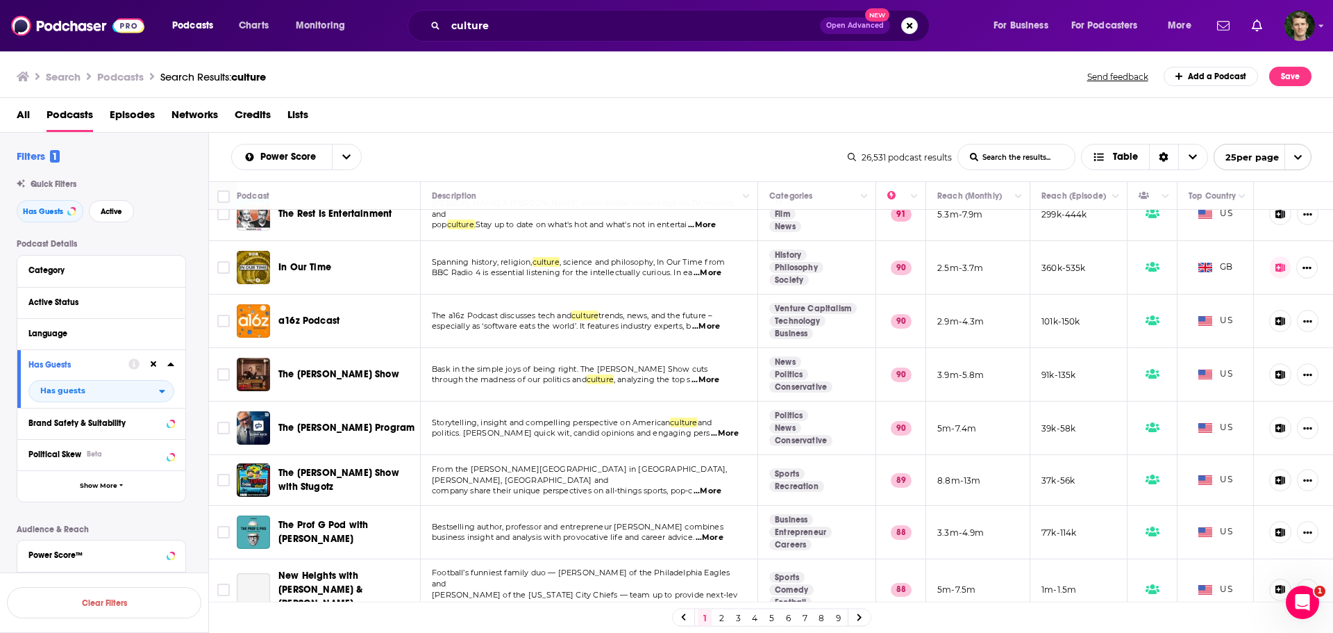
scroll to position [486, 0]
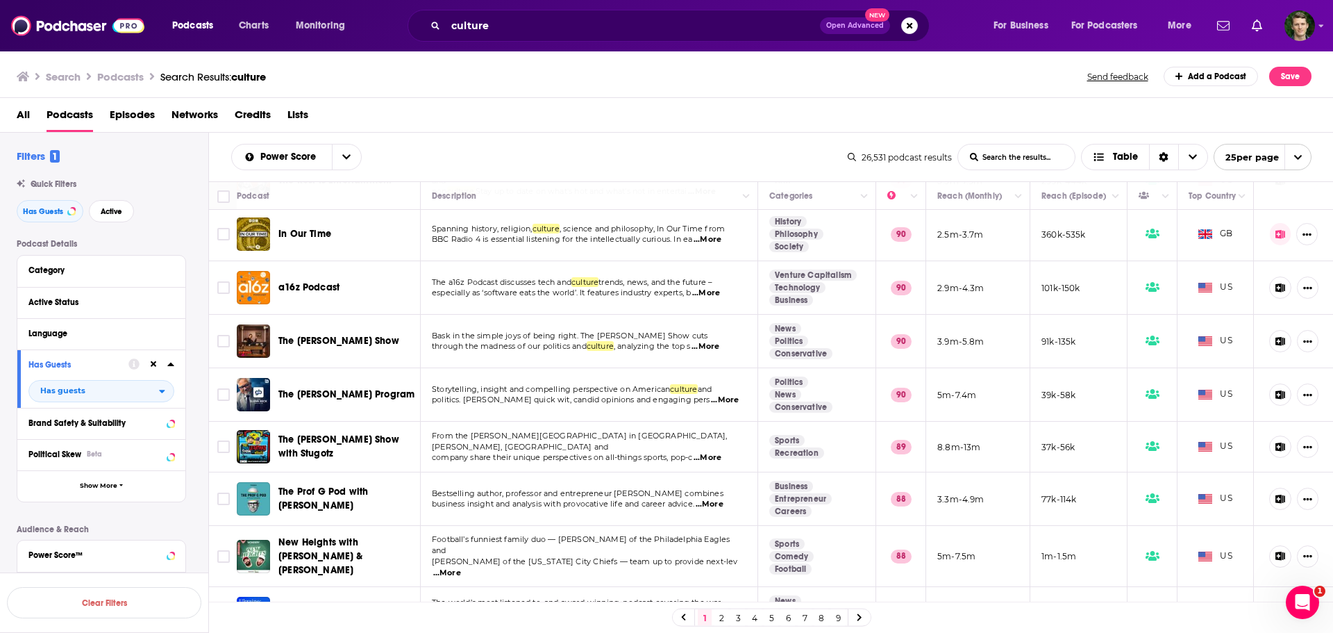
click at [719, 505] on span "...More" at bounding box center [710, 504] width 28 height 11
click at [526, 489] on span "Bestselling author, professor and entrepreneur Scott Galloway combines" at bounding box center [578, 493] width 292 height 10
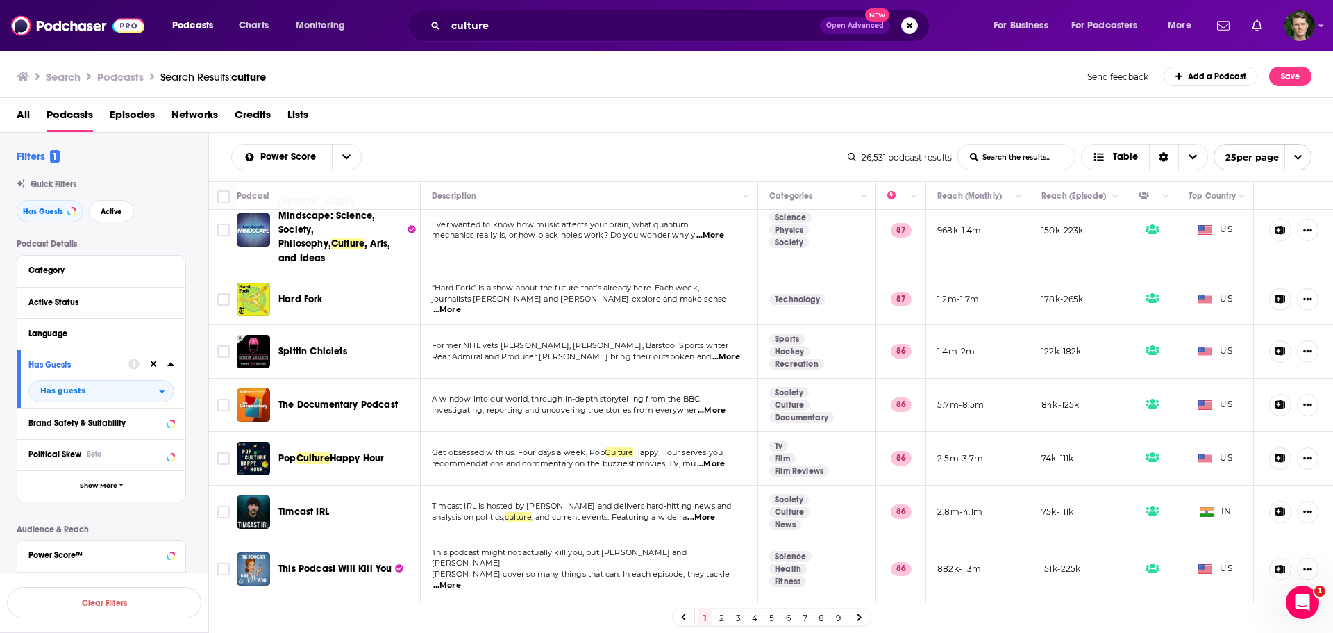
scroll to position [958, 0]
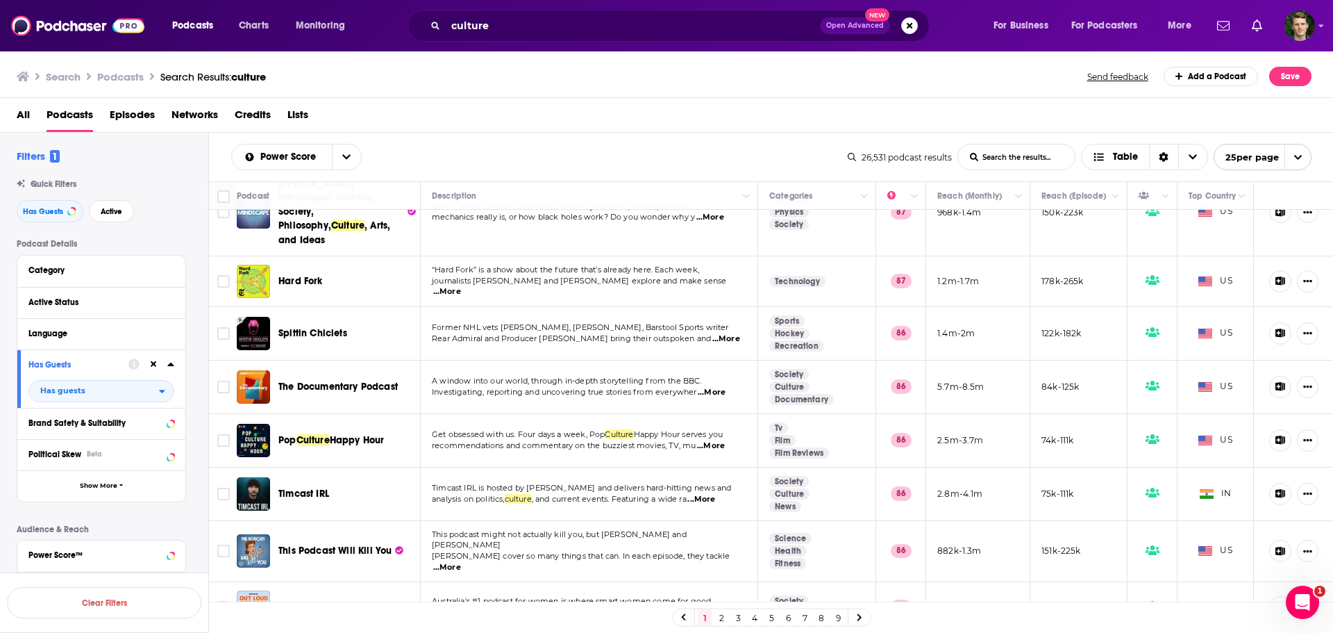
click at [713, 387] on span "...More" at bounding box center [712, 392] width 28 height 11
click at [690, 387] on span "Investigating, reporting and uncovering true stories from everywher" at bounding box center [564, 392] width 265 height 10
click at [717, 613] on link "2" at bounding box center [722, 617] width 14 height 17
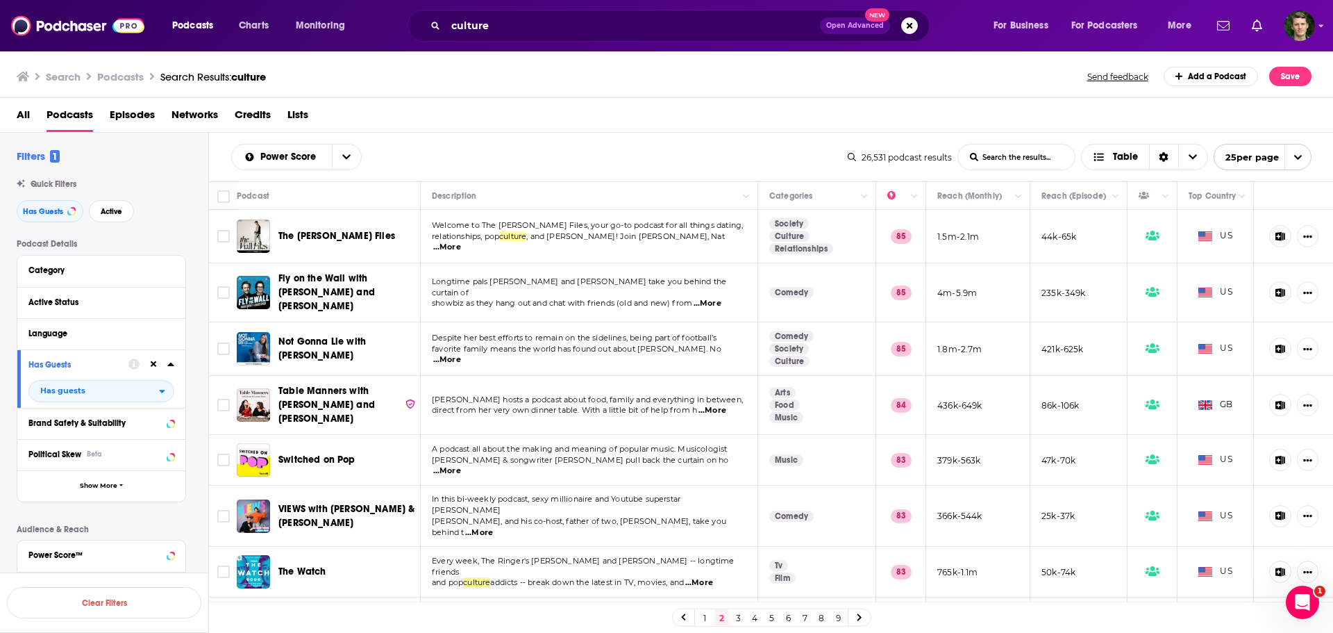
scroll to position [139, 0]
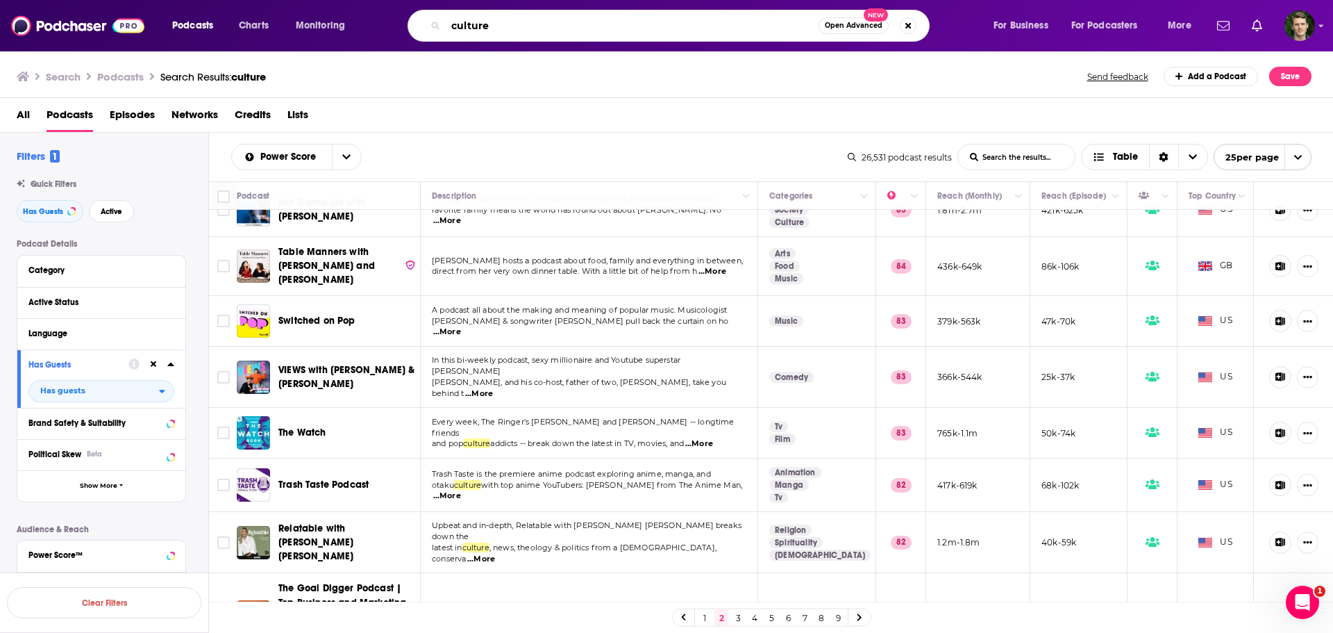
drag, startPoint x: 516, startPoint y: 24, endPoint x: 408, endPoint y: 24, distance: 107.7
click at [408, 24] on div "culture Open Advanced New" at bounding box center [669, 26] width 522 height 32
type input "gay history"
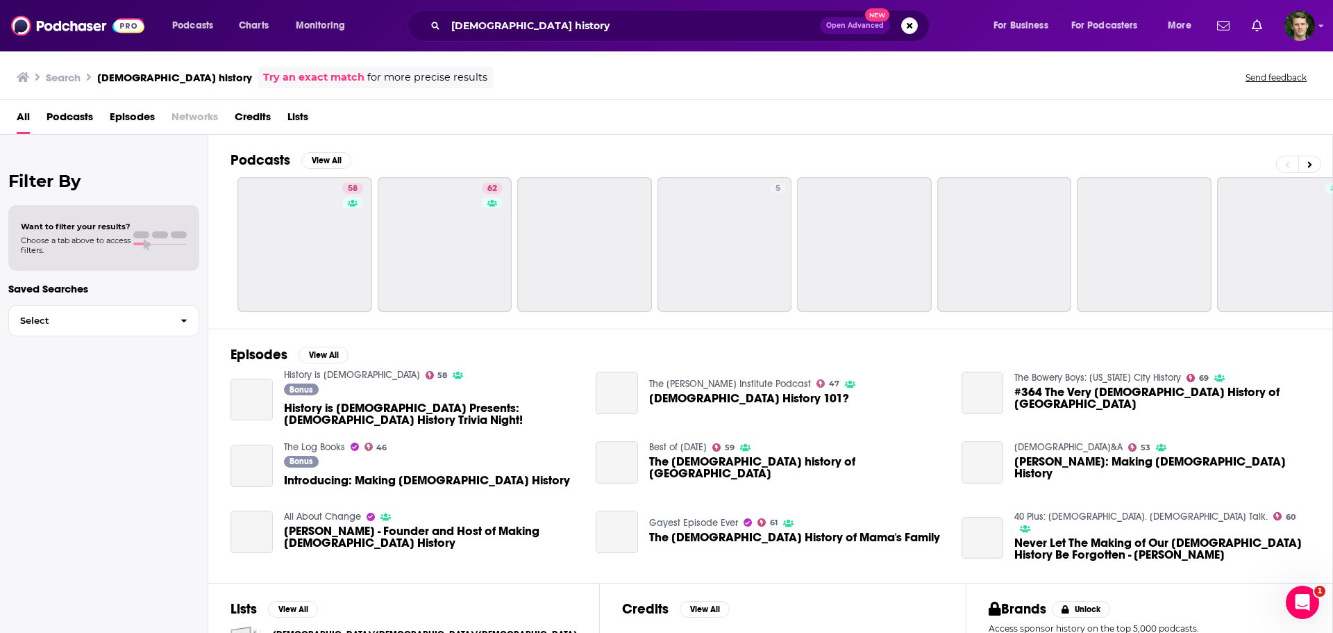
click at [76, 110] on span "Podcasts" at bounding box center [70, 120] width 47 height 28
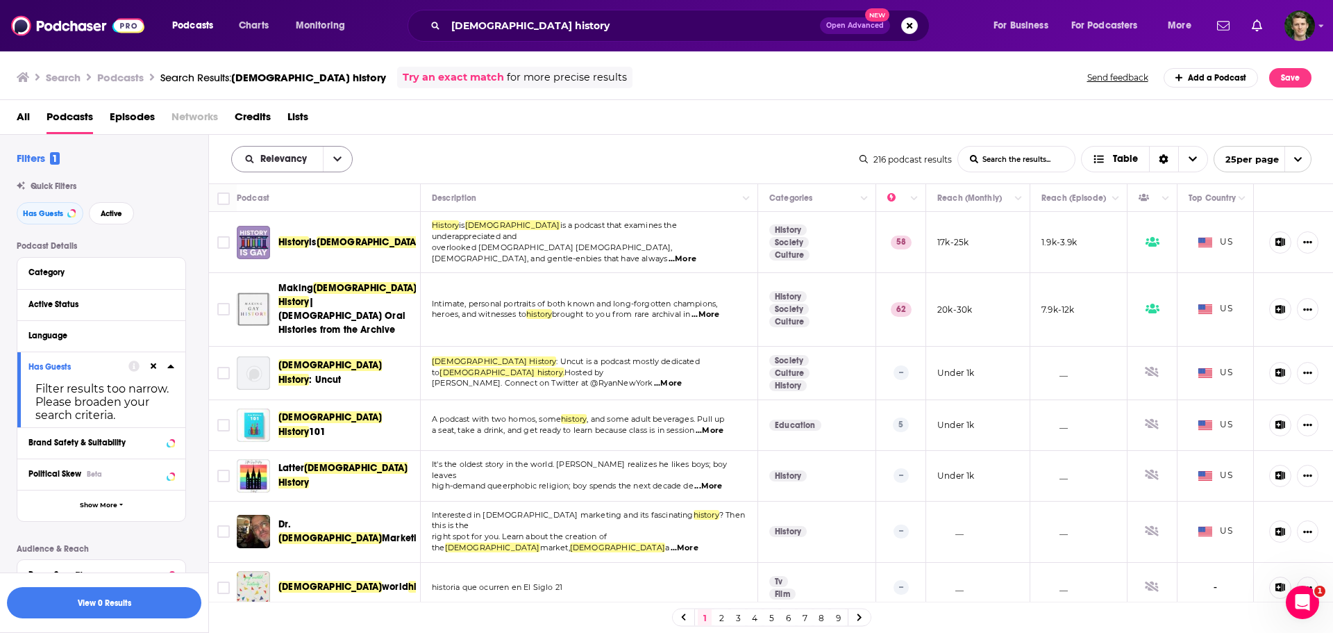
click at [334, 156] on icon "open menu" at bounding box center [337, 159] width 8 height 10
click at [285, 276] on span "Power Score" at bounding box center [301, 278] width 82 height 8
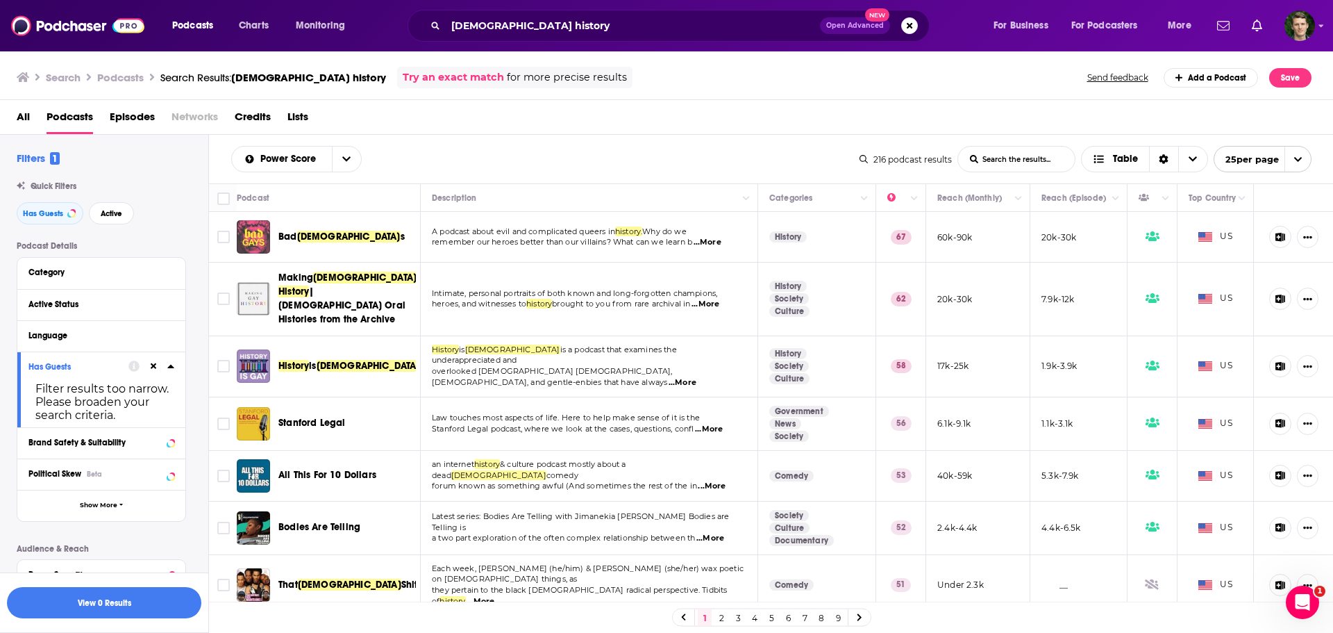
click at [720, 299] on span "...More" at bounding box center [706, 304] width 28 height 11
click at [677, 299] on span "brought to you from rare archival in" at bounding box center [621, 304] width 138 height 10
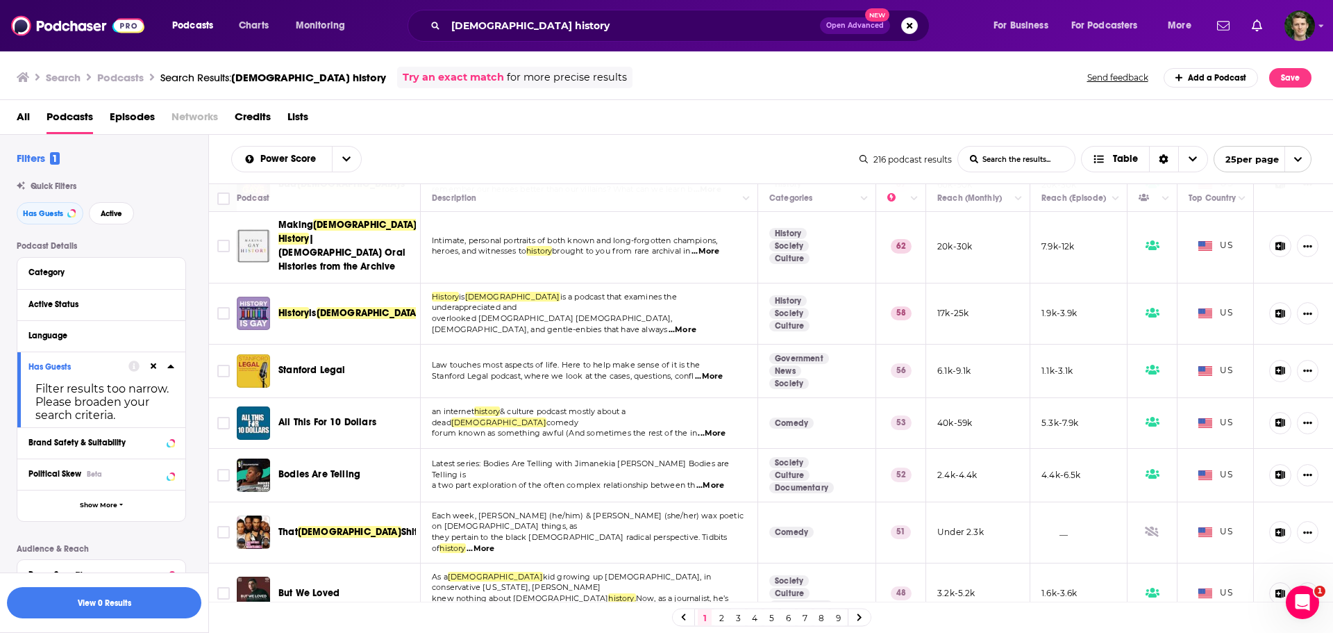
scroll to position [139, 0]
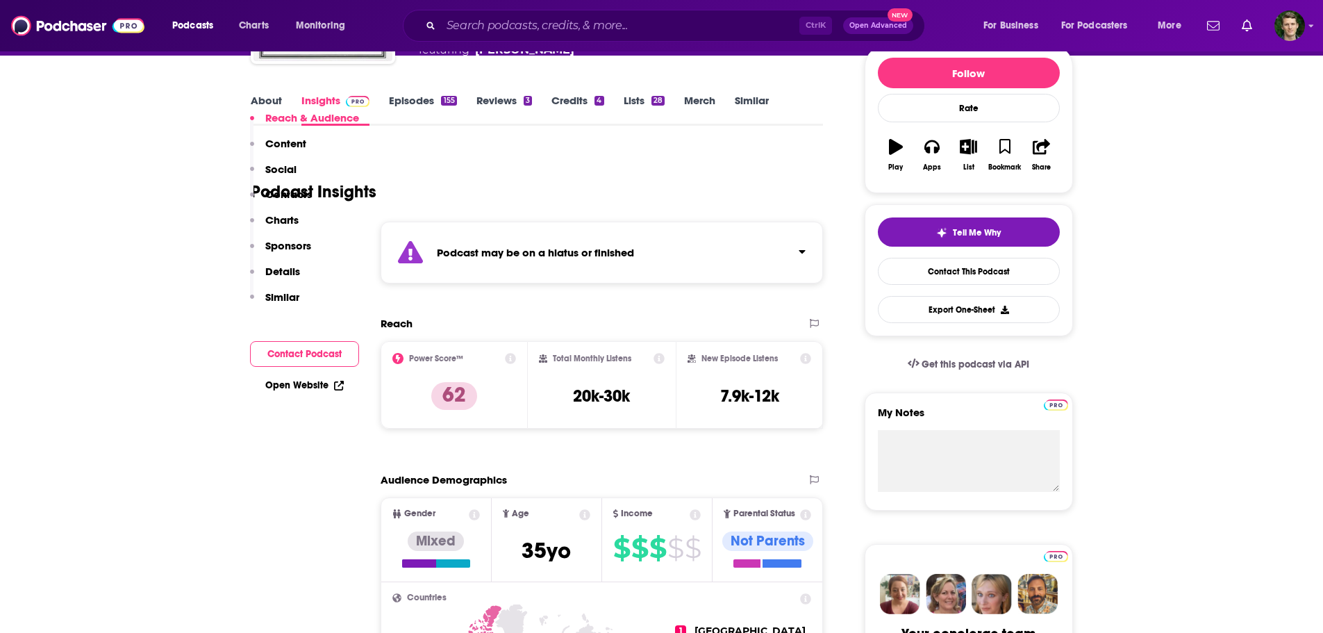
scroll to position [69, 0]
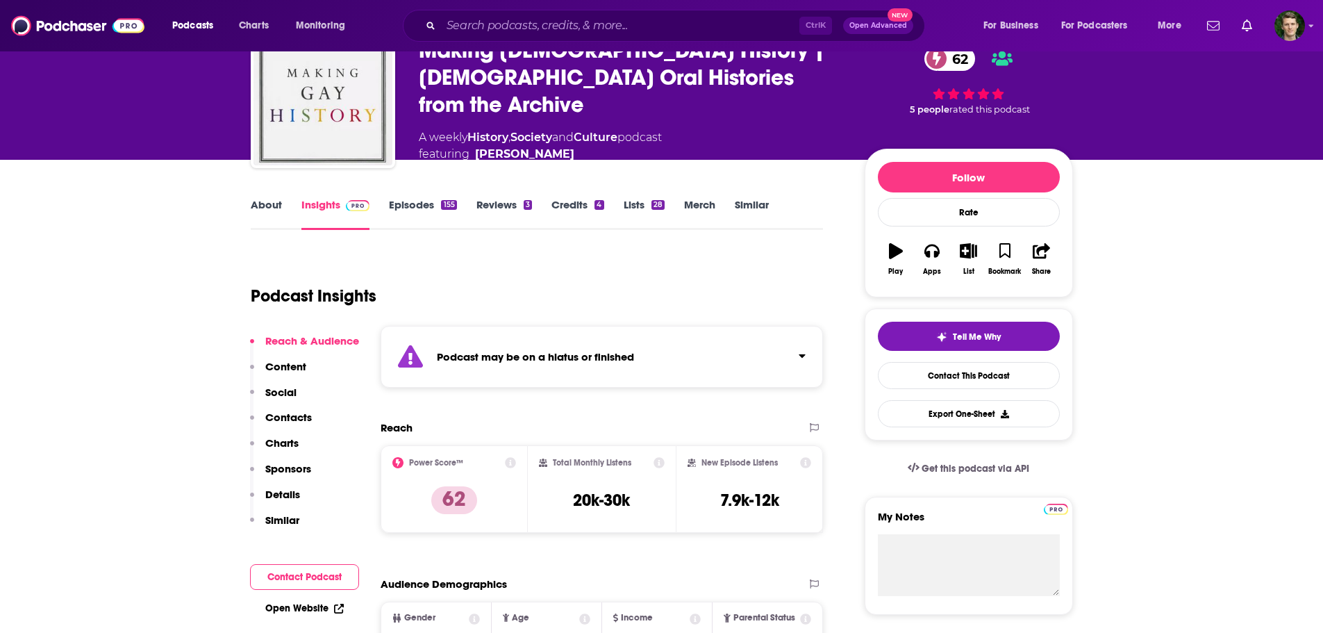
click at [415, 208] on link "Episodes 155" at bounding box center [422, 214] width 67 height 32
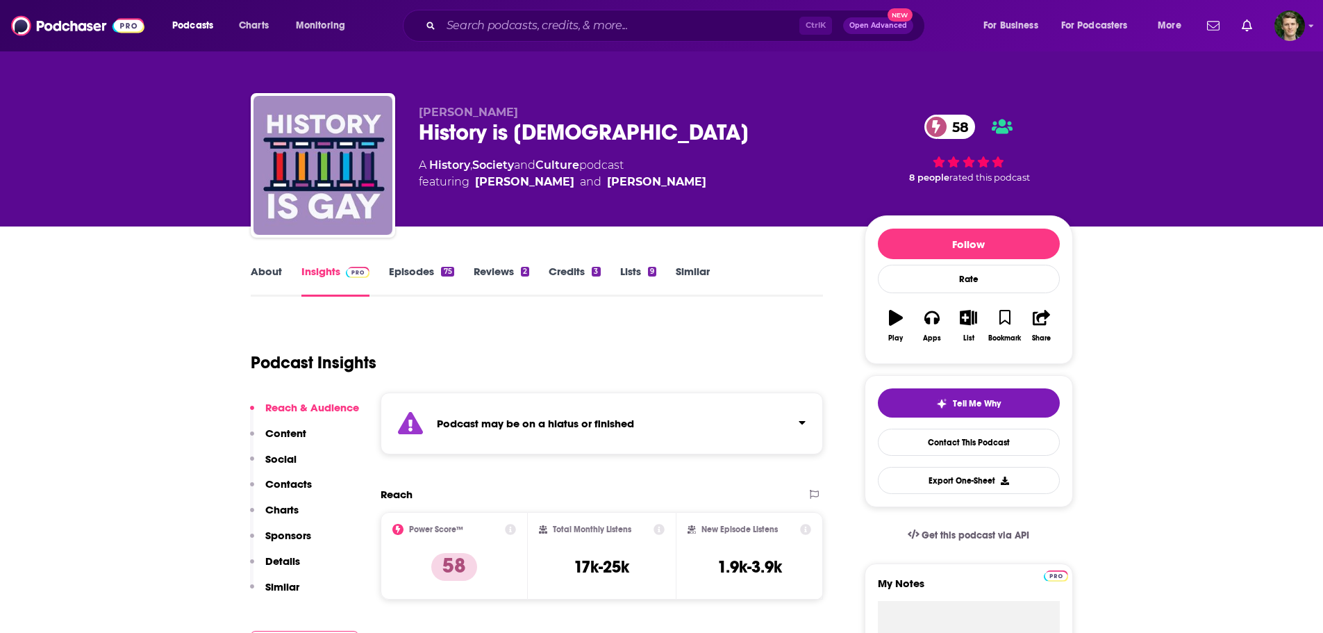
click at [397, 275] on link "Episodes 75" at bounding box center [421, 281] width 65 height 32
